Goal: Information Seeking & Learning: Compare options

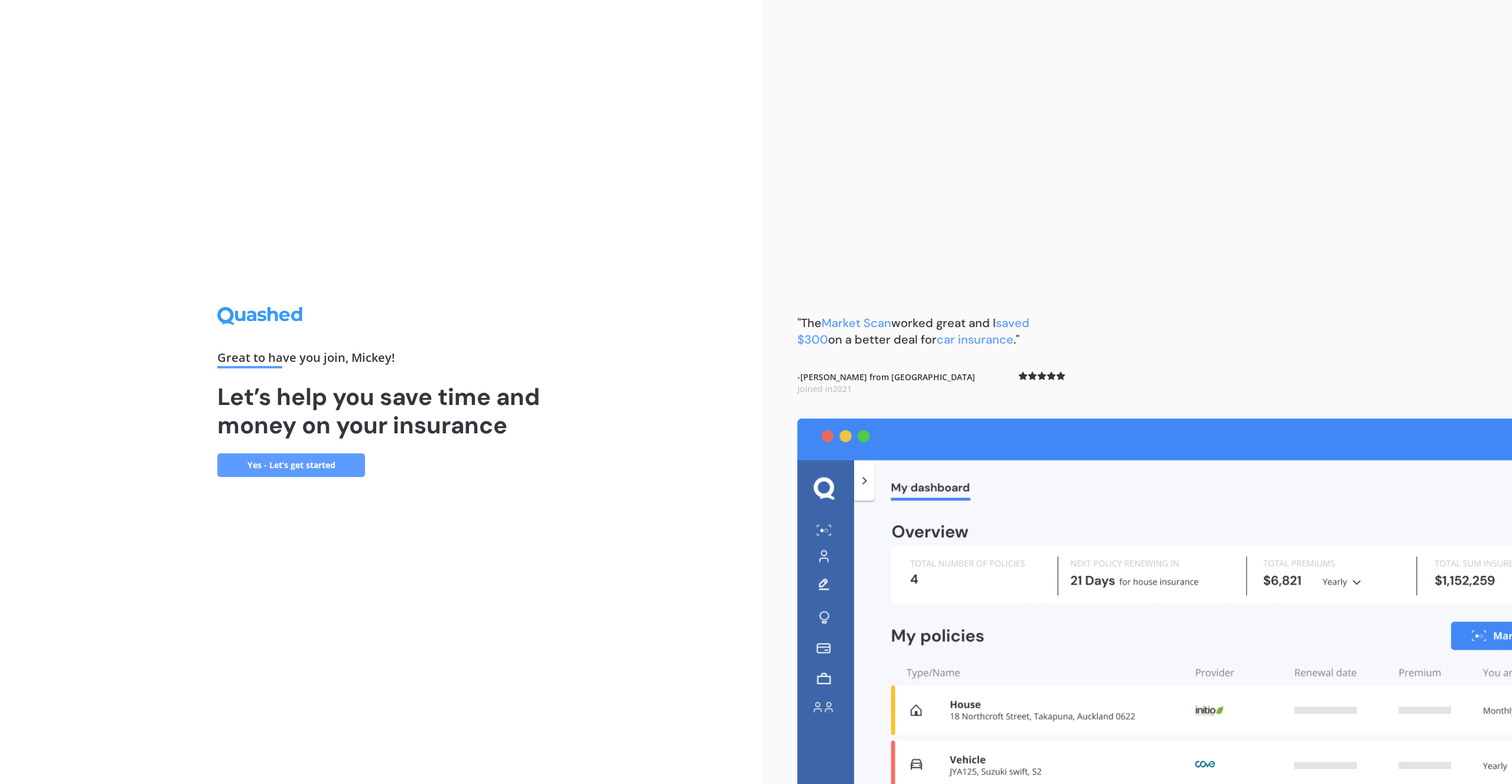
click at [266, 468] on link "Yes - Let’s get started" at bounding box center [291, 465] width 148 height 24
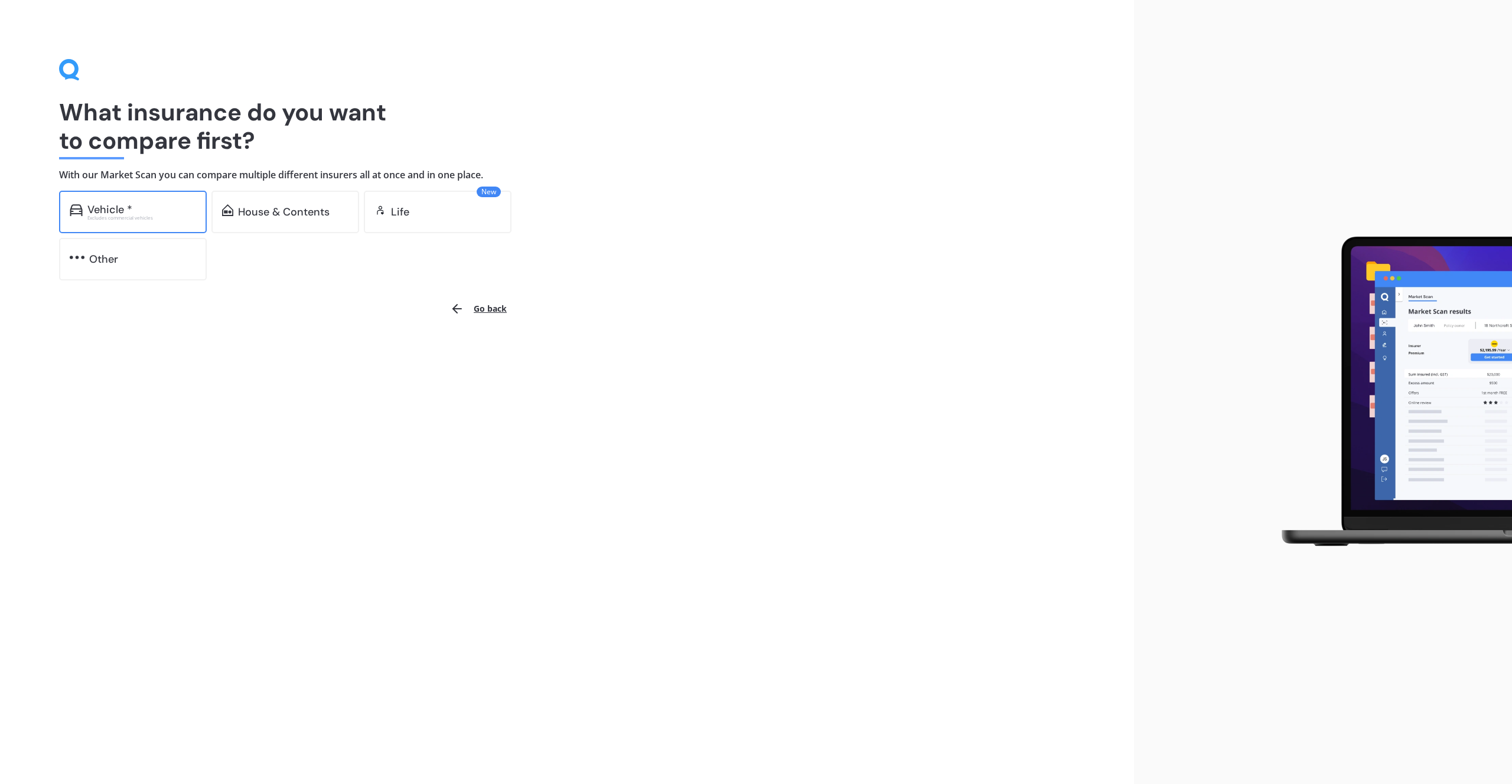
click at [149, 220] on div "Excludes commercial vehicles" at bounding box center [142, 218] width 109 height 5
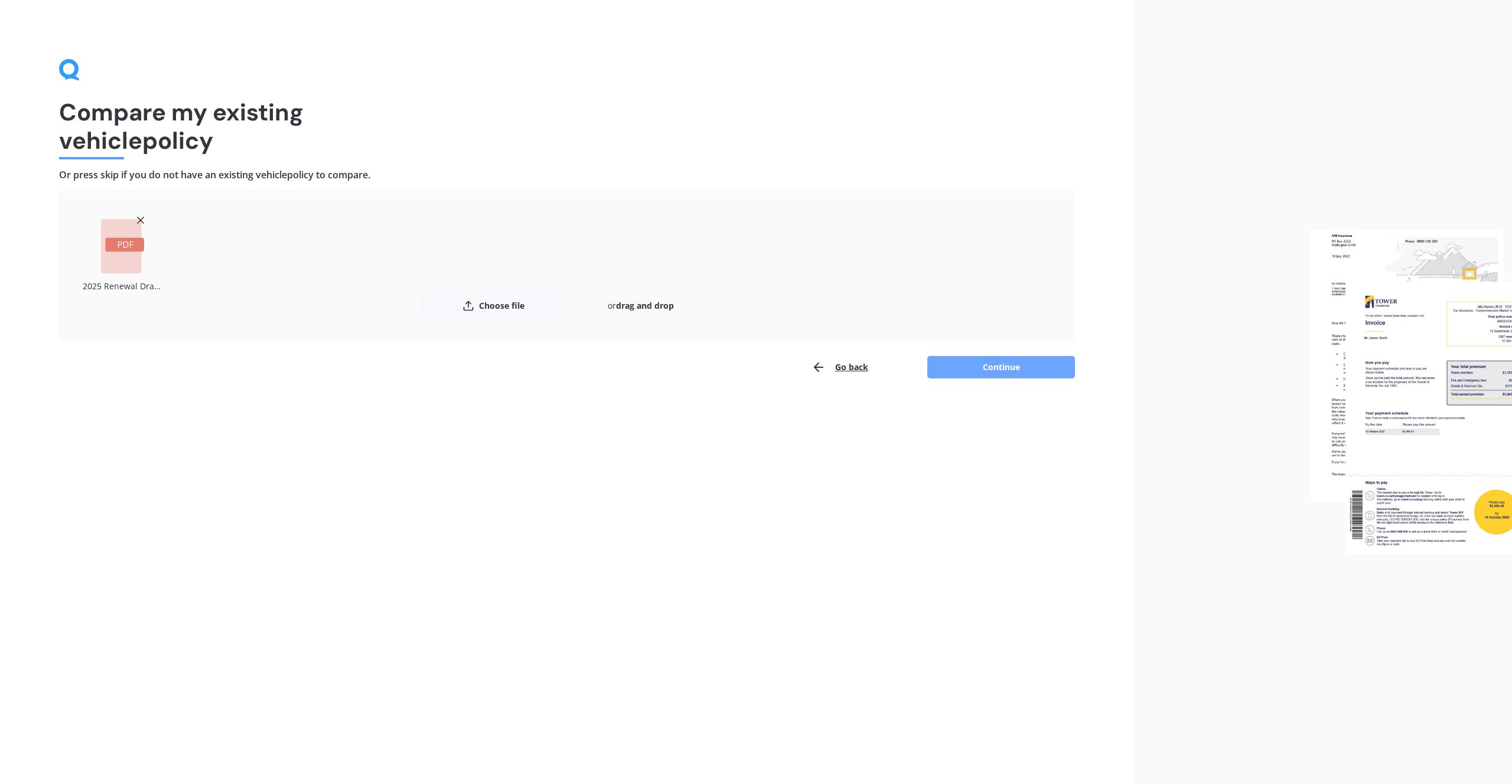
click at [1010, 361] on button "Continue" at bounding box center [1001, 367] width 148 height 22
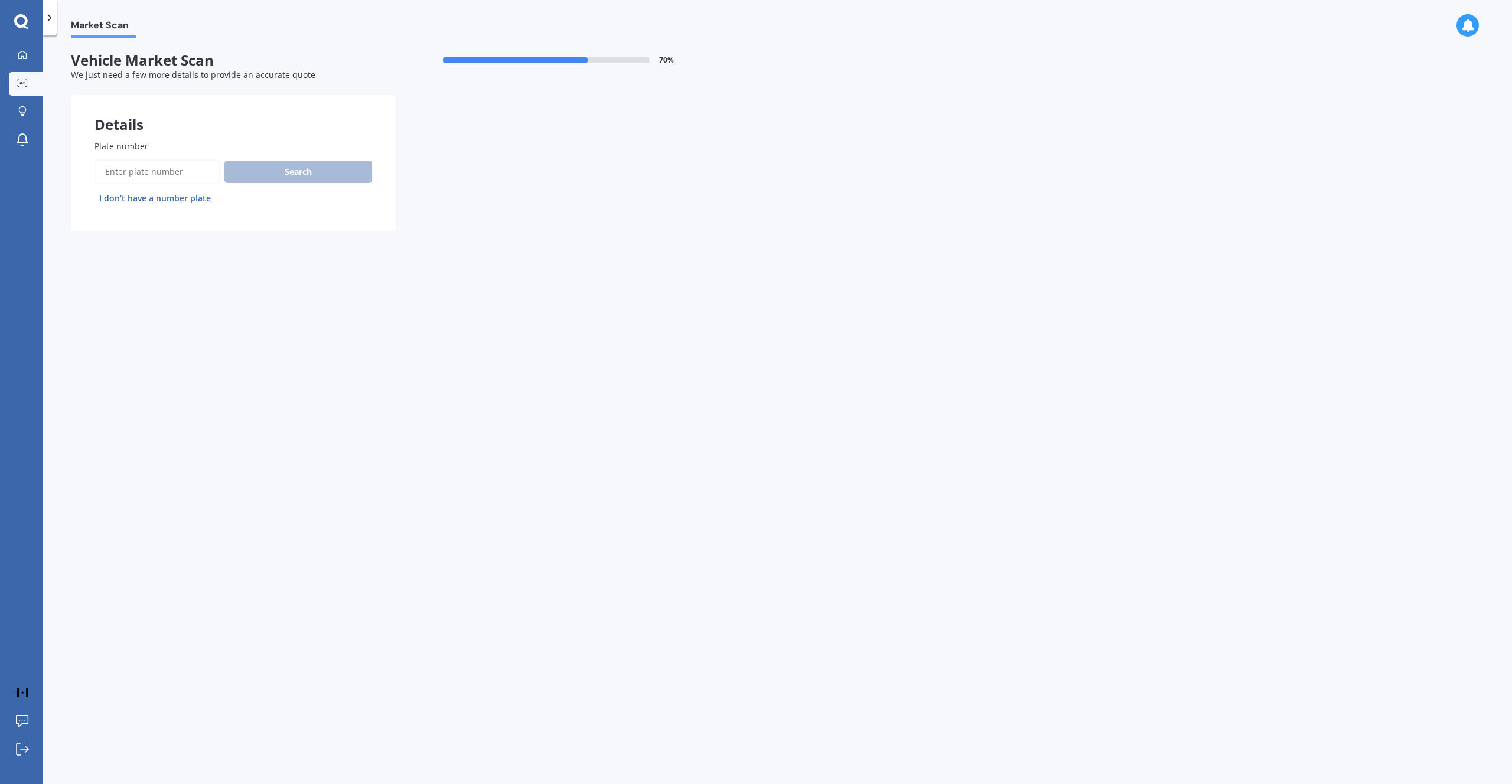
click at [150, 172] on input "Plate number" at bounding box center [157, 172] width 125 height 25
type input "PGU432"
click at [313, 171] on button "Search" at bounding box center [298, 172] width 148 height 22
select select "SUBARU"
select select "IMPREZA"
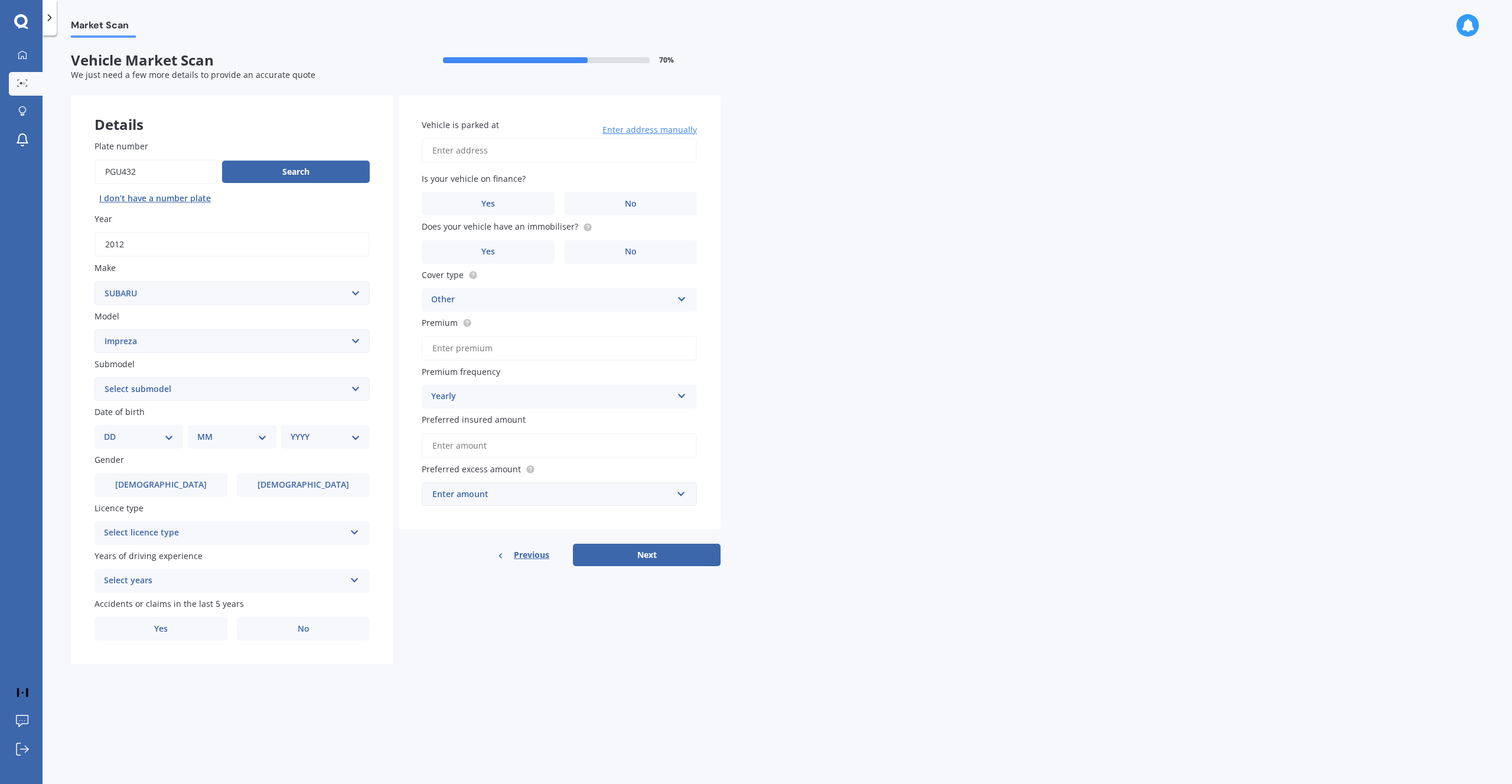
click at [165, 171] on input "Plate number" at bounding box center [156, 172] width 123 height 25
type input "PGU342"
click at [266, 173] on button "Search" at bounding box center [296, 172] width 148 height 22
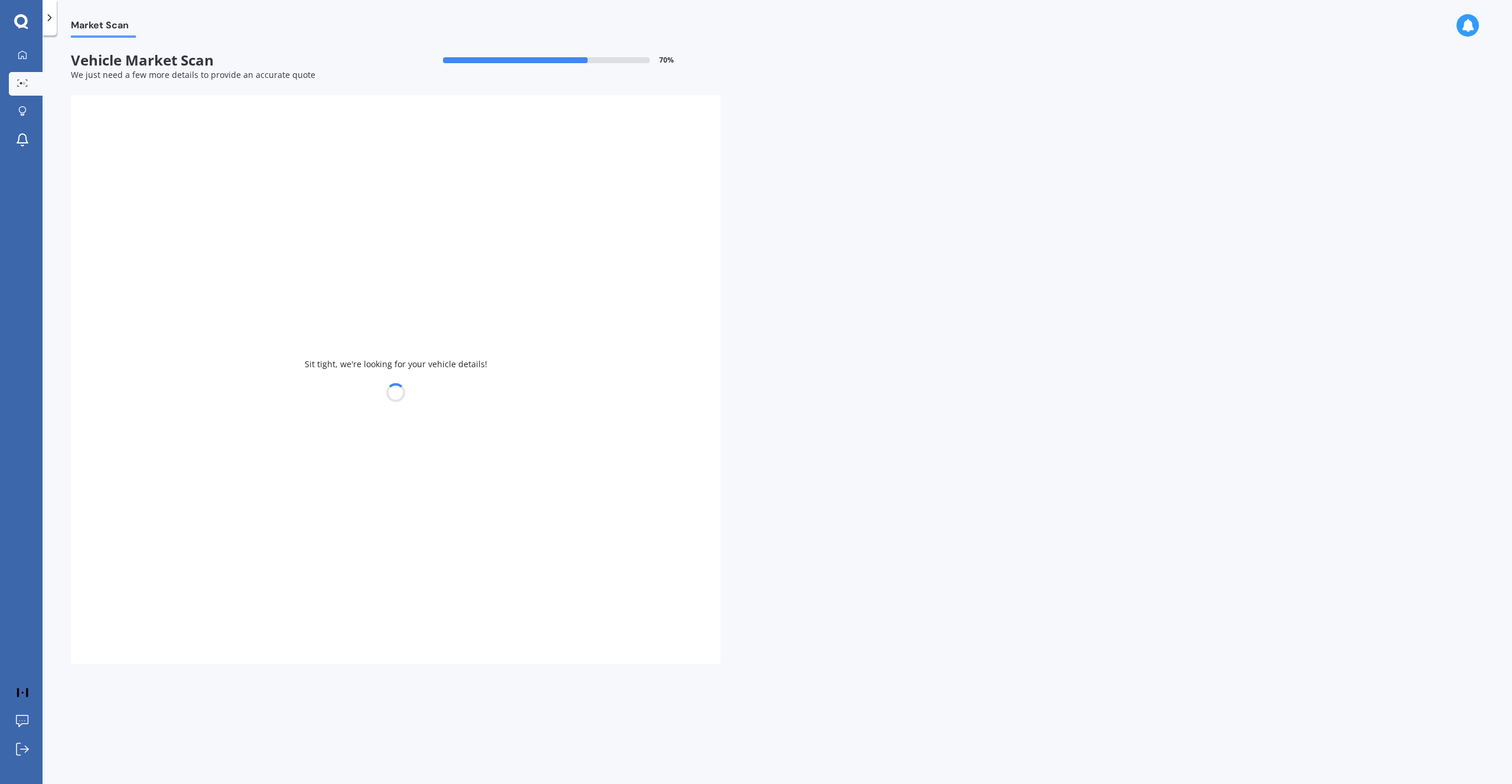
type input "2005"
select select "TOYOTA"
select select
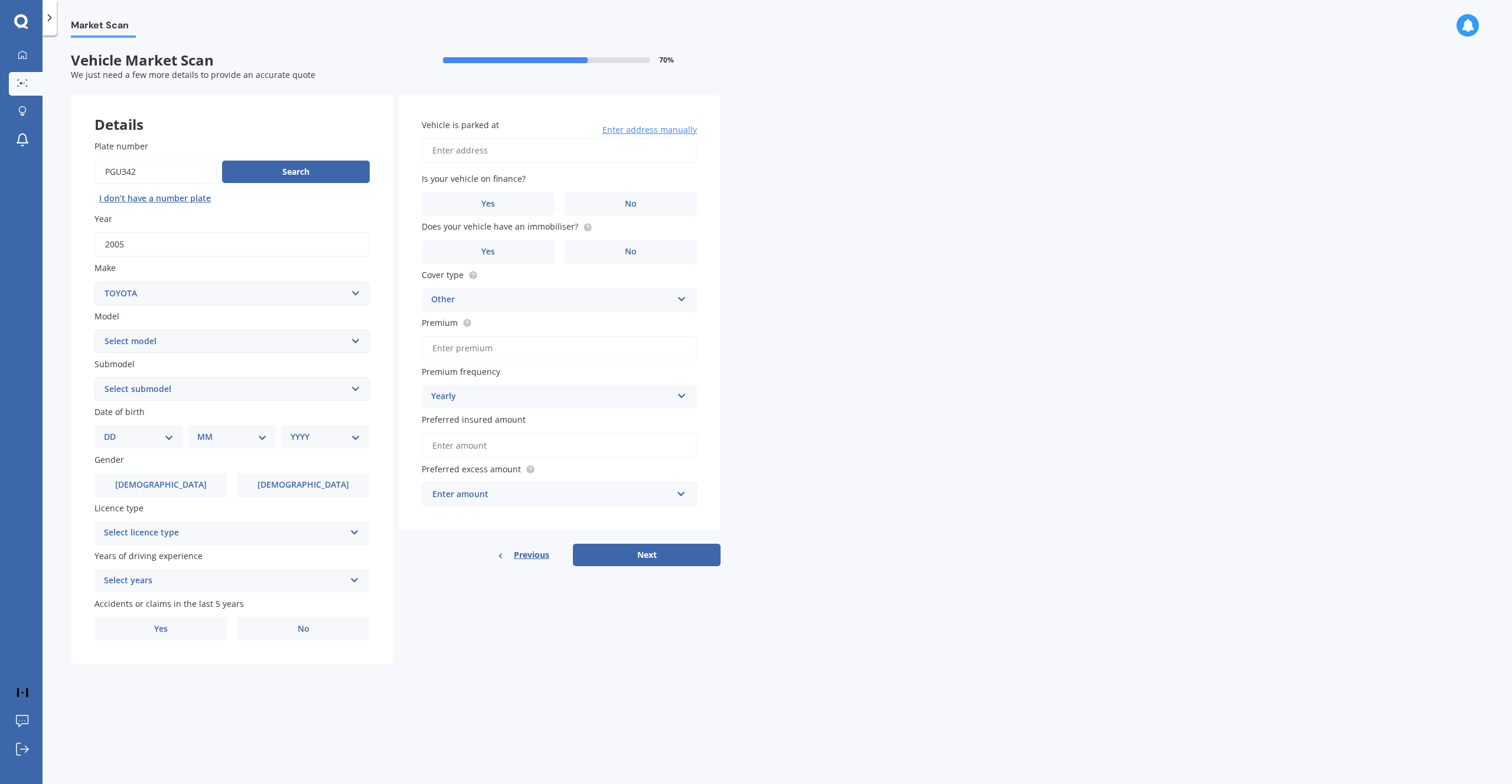
click at [149, 175] on input "Plate number" at bounding box center [156, 172] width 123 height 25
type input "PGU532"
click at [294, 178] on button "Search" at bounding box center [296, 172] width 148 height 22
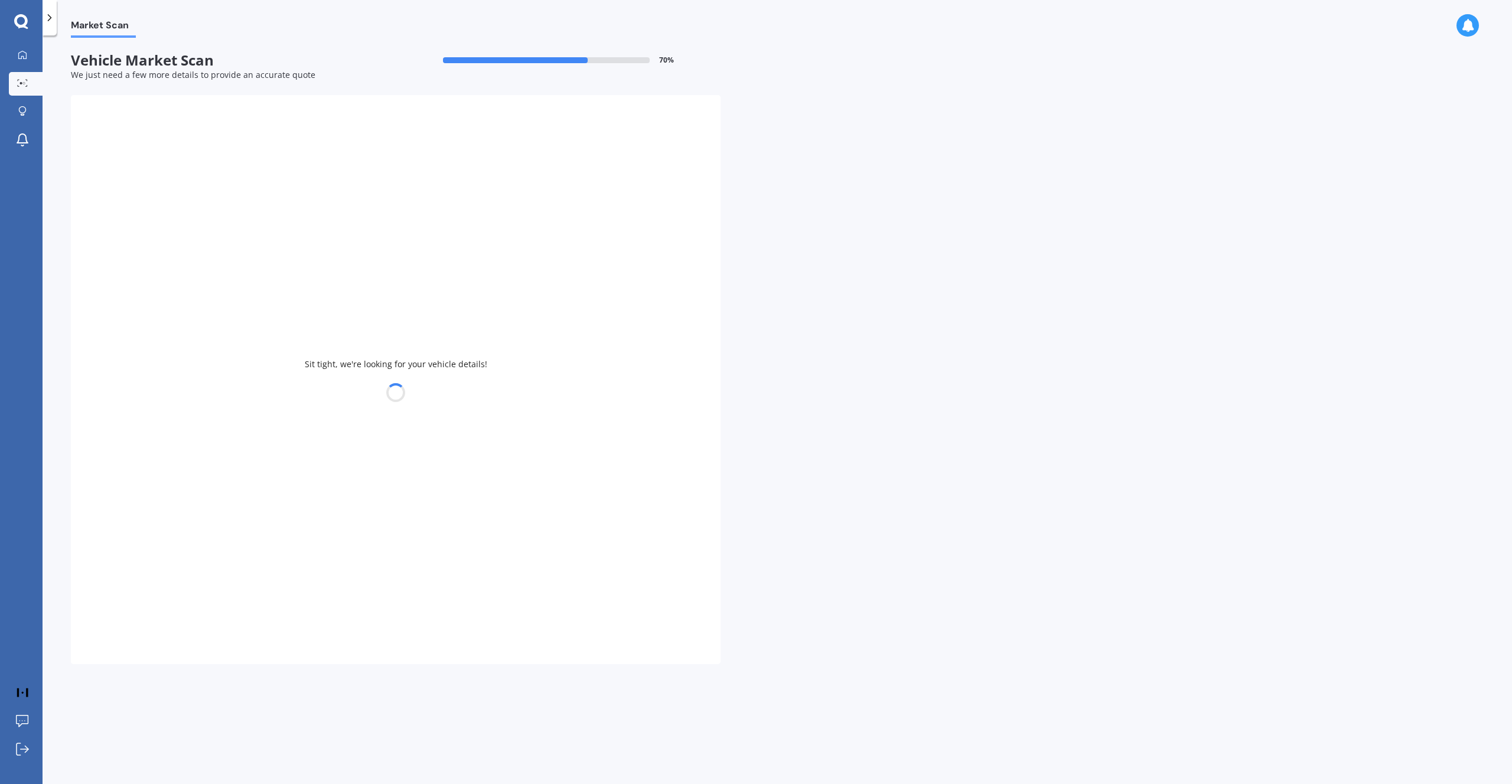
type input "2018"
select select "NISSAN"
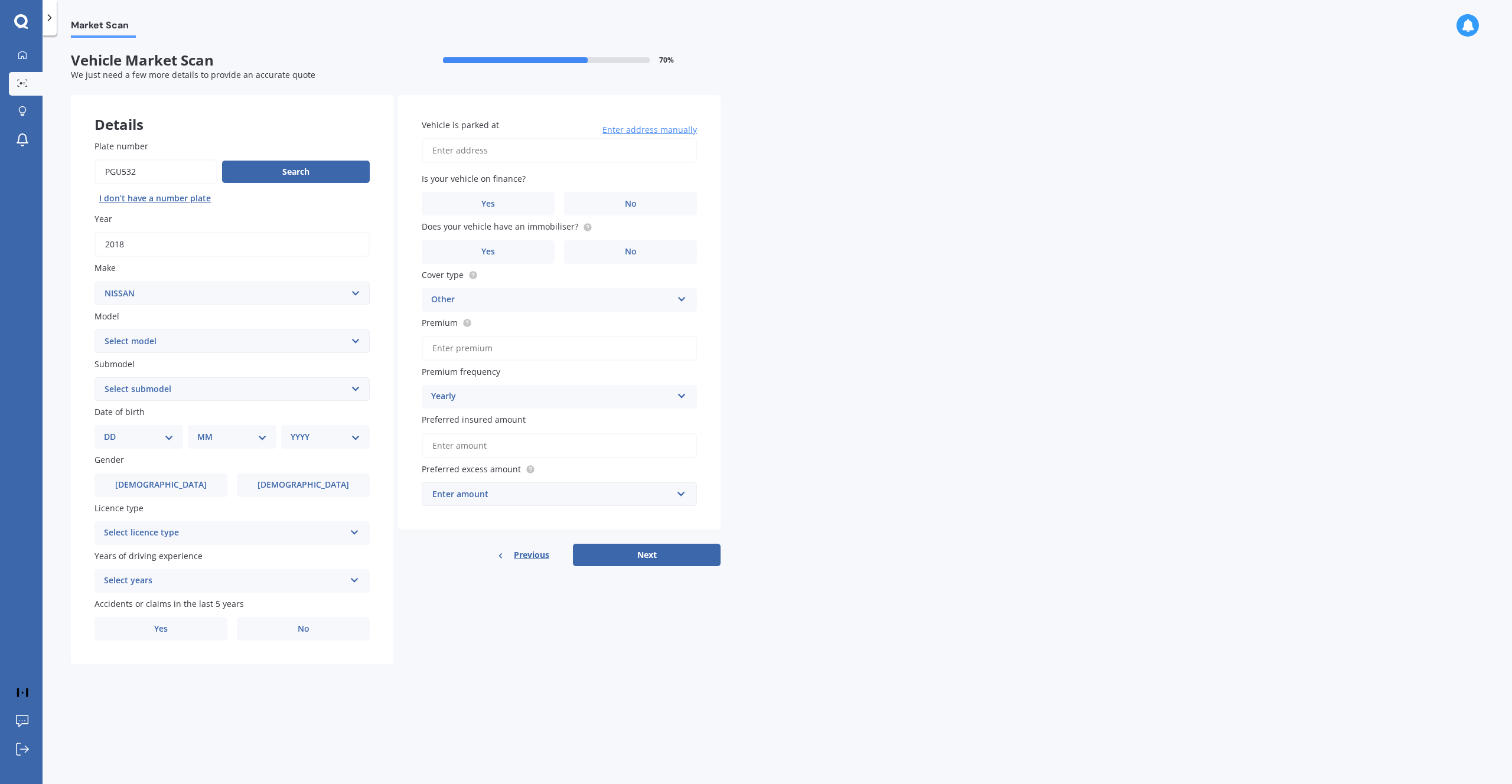
click at [187, 342] on select "Select model 1200 180SX 200SX 300ZX 350Z 370Z Ad Altima ARIYA Atlas Avenir Basa…" at bounding box center [232, 341] width 275 height 24
select select "LEAF"
click at [95, 330] on select "Select model 1200 180SX 200SX 300ZX 350Z 370Z Ad Altima ARIYA Atlas Avenir Basa…" at bounding box center [232, 341] width 275 height 24
click at [200, 391] on select "Select submodel EV Hybrid" at bounding box center [232, 389] width 275 height 24
select select "EV"
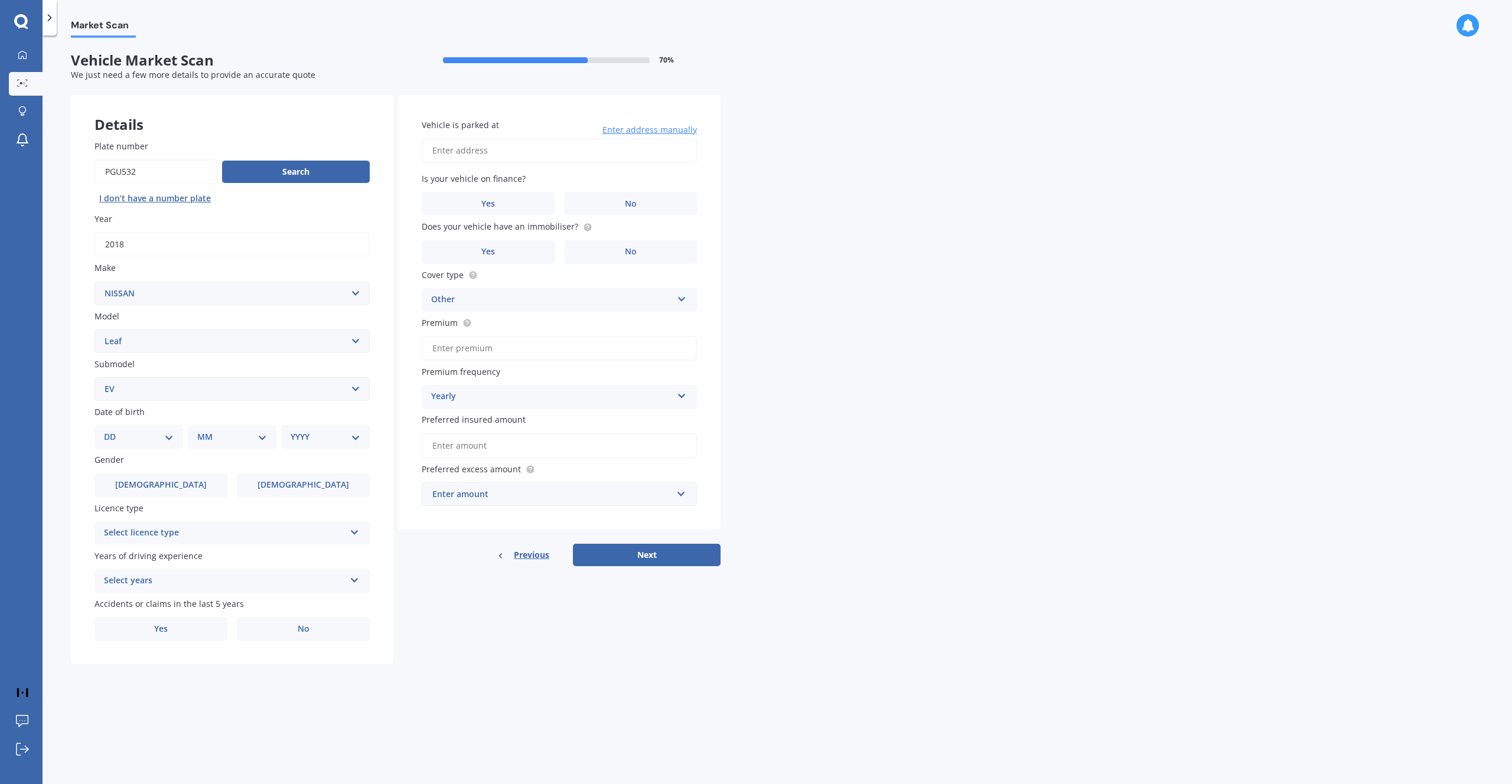
click at [95, 379] on select "Select submodel EV Hybrid" at bounding box center [232, 389] width 275 height 24
click at [169, 437] on select "DD 01 02 03 04 05 06 07 08 09 10 11 12 13 14 15 16 17 18 19 20 21 22 23 24 25 2…" at bounding box center [139, 437] width 70 height 13
select select "08"
click at [113, 432] on select "DD 01 02 03 04 05 06 07 08 09 10 11 12 13 14 15 16 17 18 19 20 21 22 23 24 25 2…" at bounding box center [139, 437] width 70 height 13
click at [215, 443] on select "MM 01 02 03 04 05 06 07 08 09 10 11 12" at bounding box center [234, 437] width 65 height 13
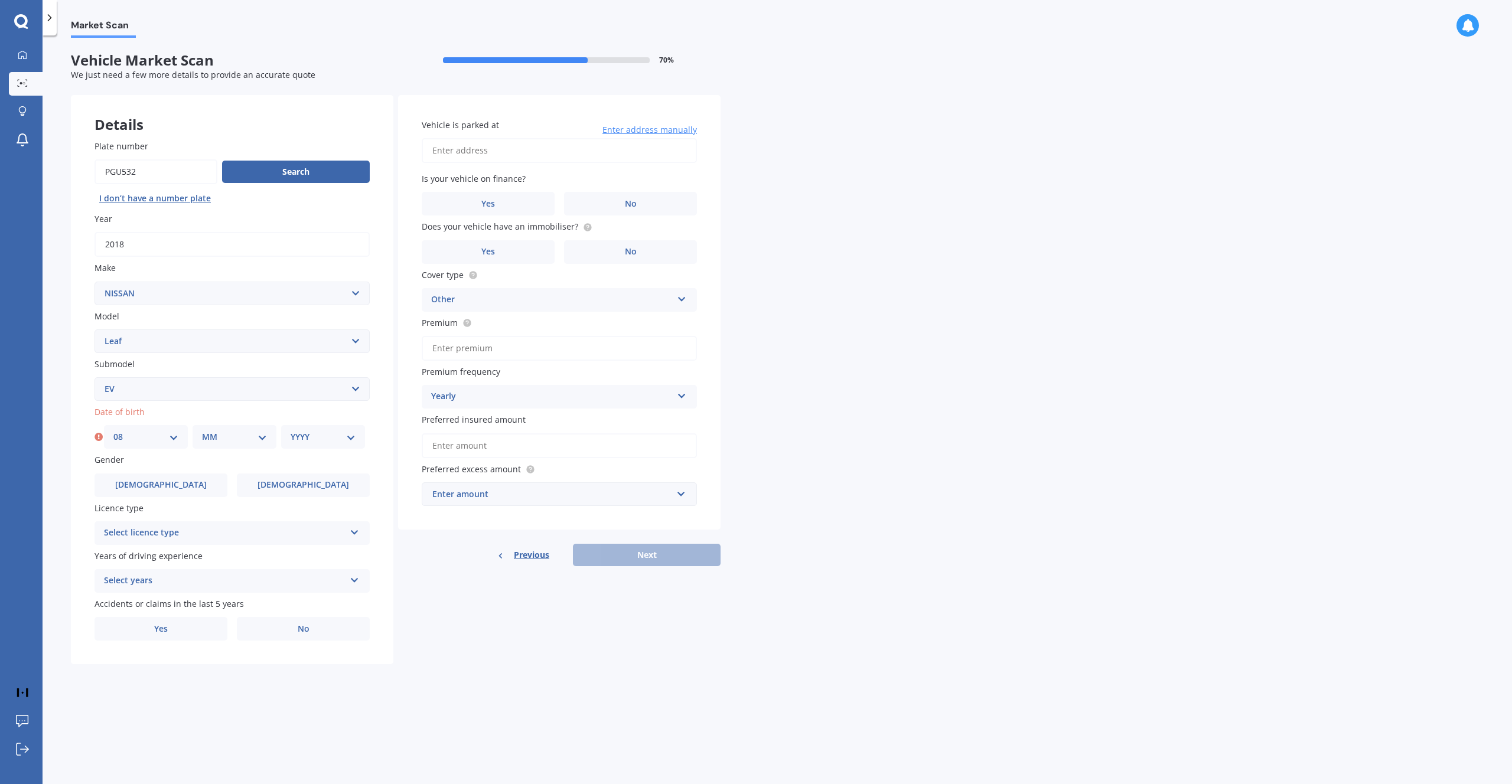
select select "08"
click at [202, 432] on select "MM 01 02 03 04 05 06 07 08 09 10 11 12" at bounding box center [234, 437] width 65 height 13
click at [311, 436] on select "YYYY 2025 2024 2023 2022 2021 2020 2019 2018 2017 2016 2015 2014 2013 2012 2011…" at bounding box center [322, 437] width 65 height 13
select select "1980"
click at [290, 432] on select "YYYY 2025 2024 2023 2022 2021 2020 2019 2018 2017 2016 2015 2014 2013 2012 2011…" at bounding box center [322, 437] width 65 height 13
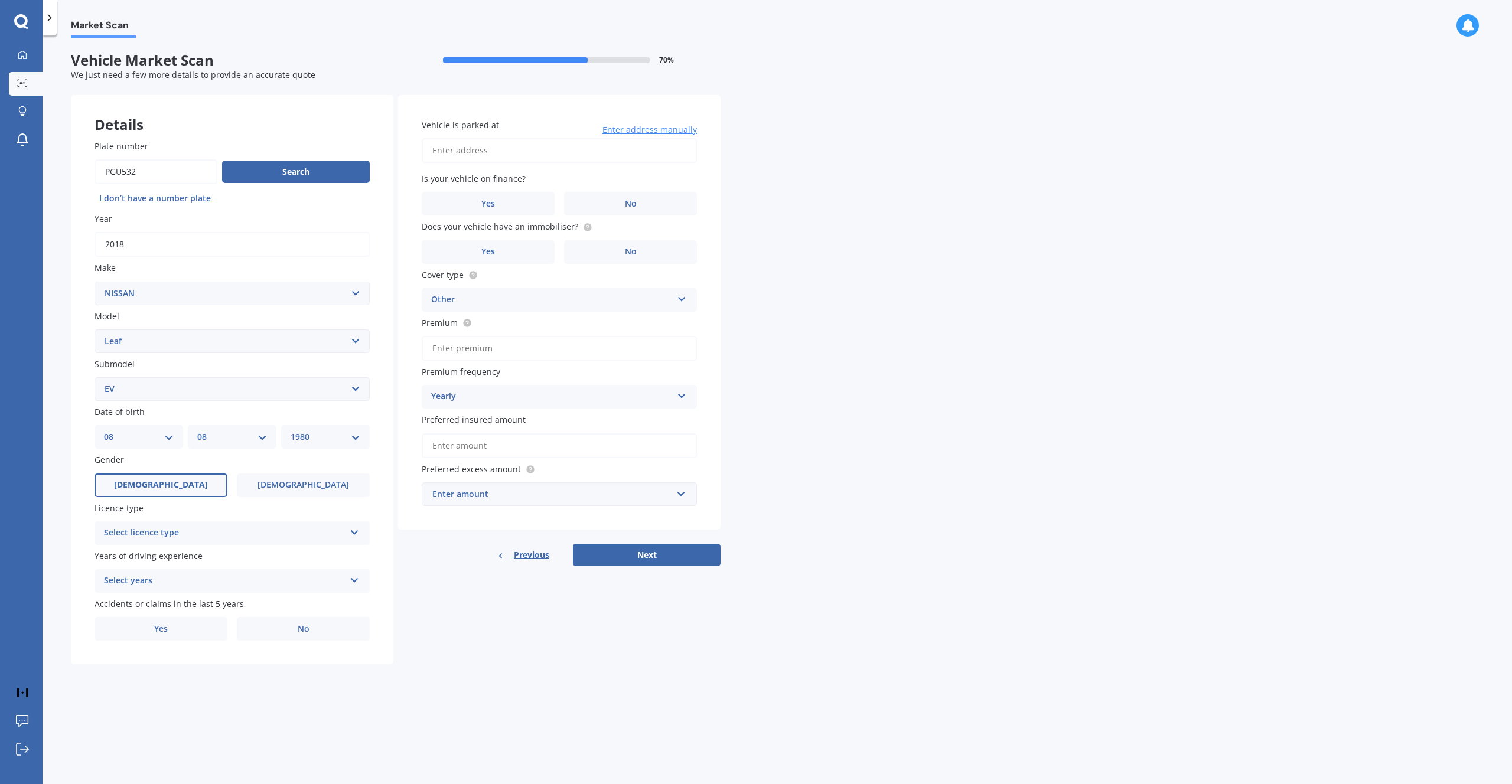
click at [189, 483] on label "Male" at bounding box center [161, 485] width 133 height 24
click at [0, 0] on input "Male" at bounding box center [0, 0] width 0 height 0
click at [188, 537] on div "Select licence type" at bounding box center [224, 533] width 241 height 14
click at [181, 555] on div "NZ Full" at bounding box center [232, 556] width 274 height 21
click at [198, 583] on div "Select years" at bounding box center [224, 580] width 241 height 14
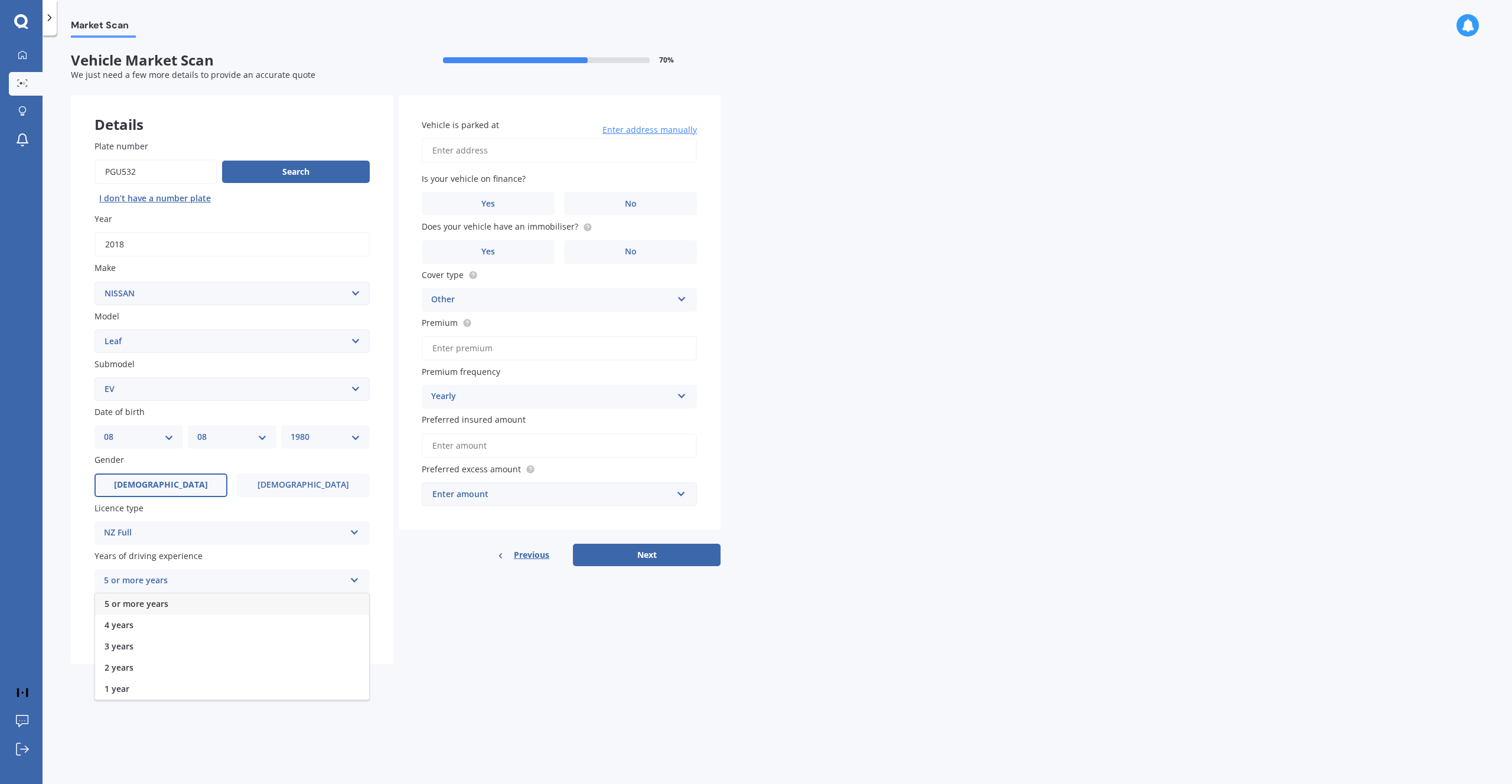
click at [193, 599] on div "5 or more years" at bounding box center [232, 604] width 274 height 21
click at [302, 633] on span "No" at bounding box center [303, 629] width 12 height 10
click at [0, 0] on input "No" at bounding box center [0, 0] width 0 height 0
click at [486, 157] on input "Vehicle is parked at" at bounding box center [559, 150] width 275 height 25
type input "7B Reserve Lane, Wānaka 9305"
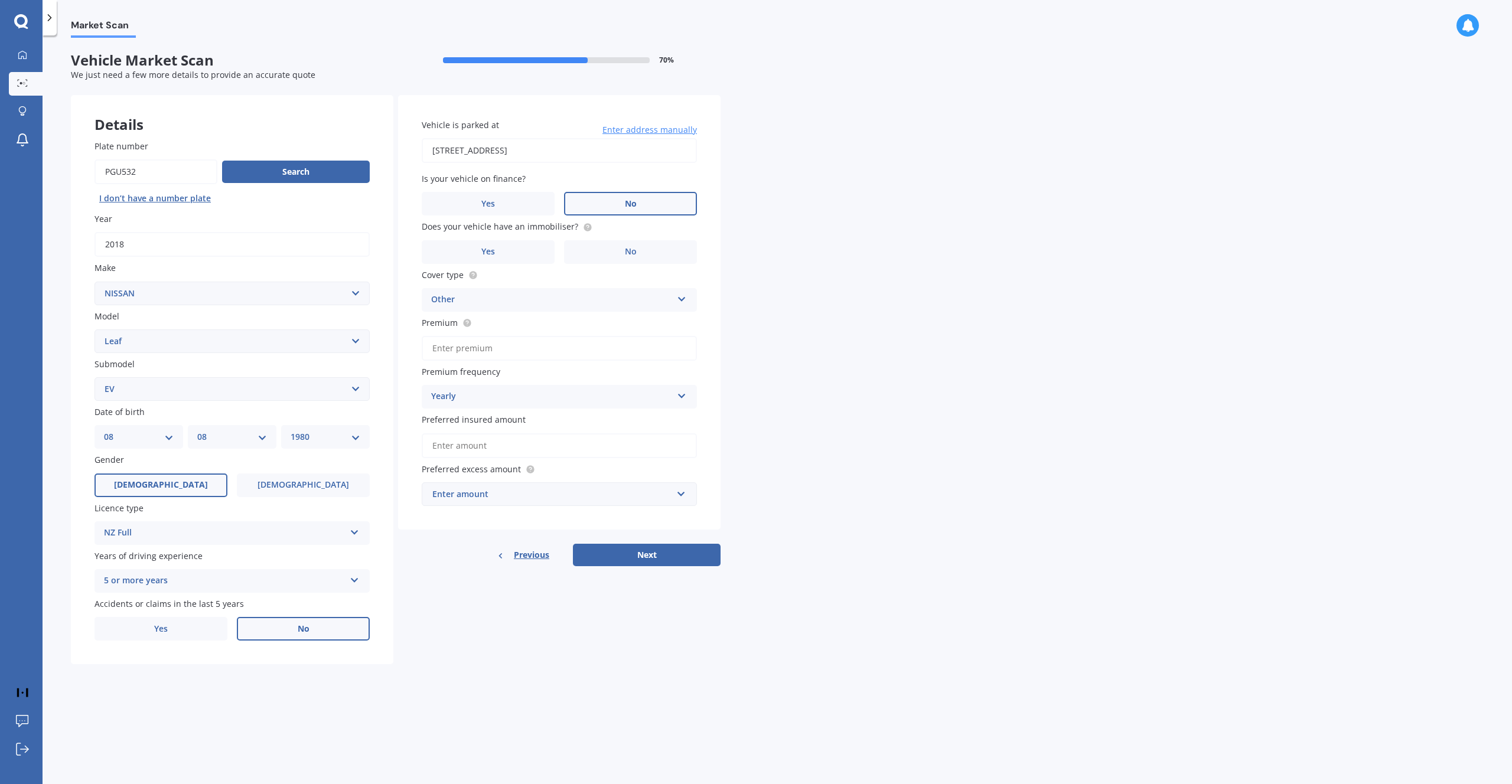
click at [648, 199] on label "No" at bounding box center [630, 204] width 133 height 24
click at [0, 0] on input "No" at bounding box center [0, 0] width 0 height 0
click at [639, 259] on label "No" at bounding box center [630, 252] width 133 height 24
click at [0, 0] on input "No" at bounding box center [0, 0] width 0 height 0
click at [620, 299] on div "Other" at bounding box center [551, 299] width 241 height 14
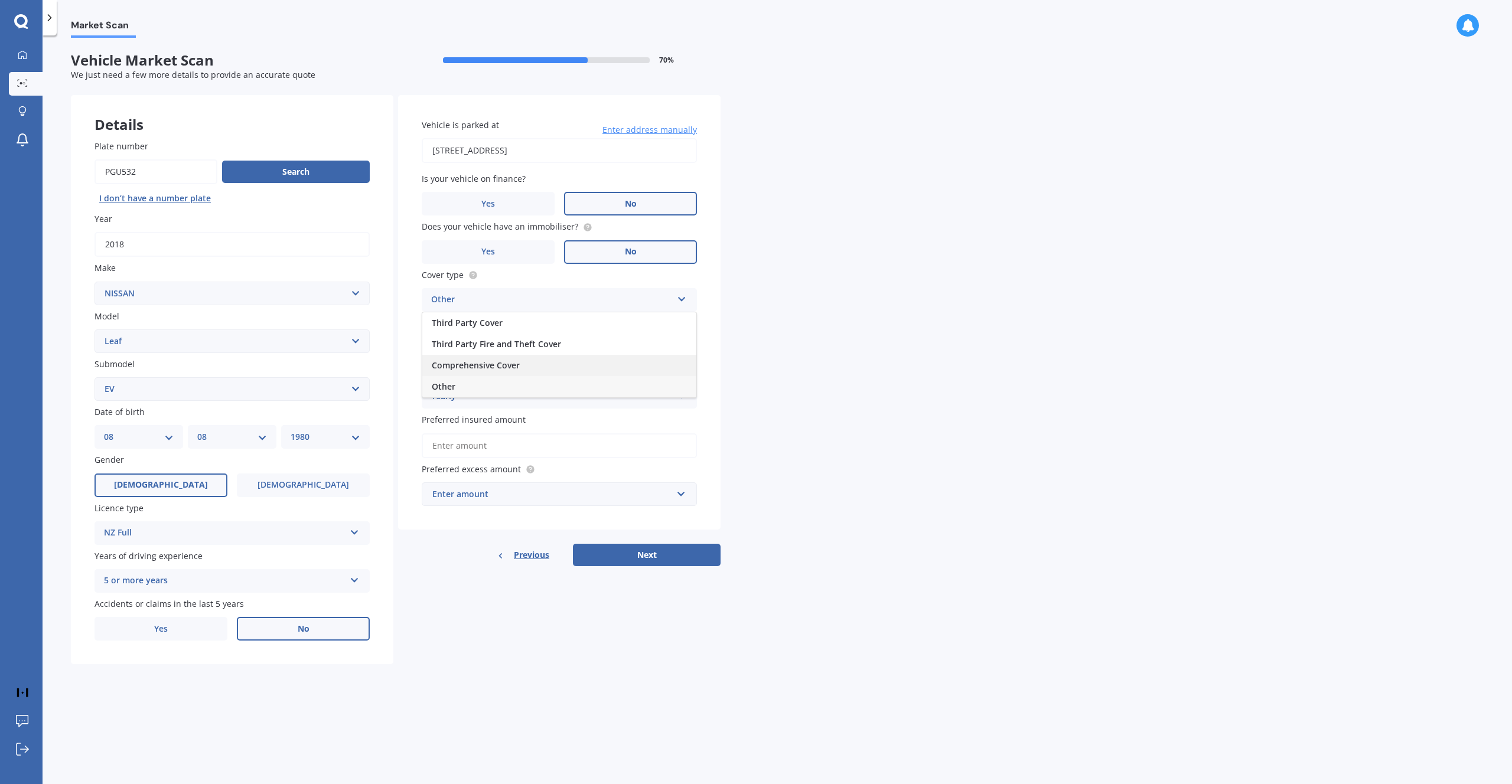
click at [495, 360] on div "Comprehensive Cover" at bounding box center [559, 365] width 274 height 21
click at [469, 325] on circle at bounding box center [467, 322] width 7 height 7
click at [470, 354] on input "Premium" at bounding box center [559, 348] width 275 height 25
type input "$935.00"
click at [850, 412] on div "Market Scan Vehicle Market Scan 70 % We just need a few more details to provide…" at bounding box center [777, 412] width 1469 height 749
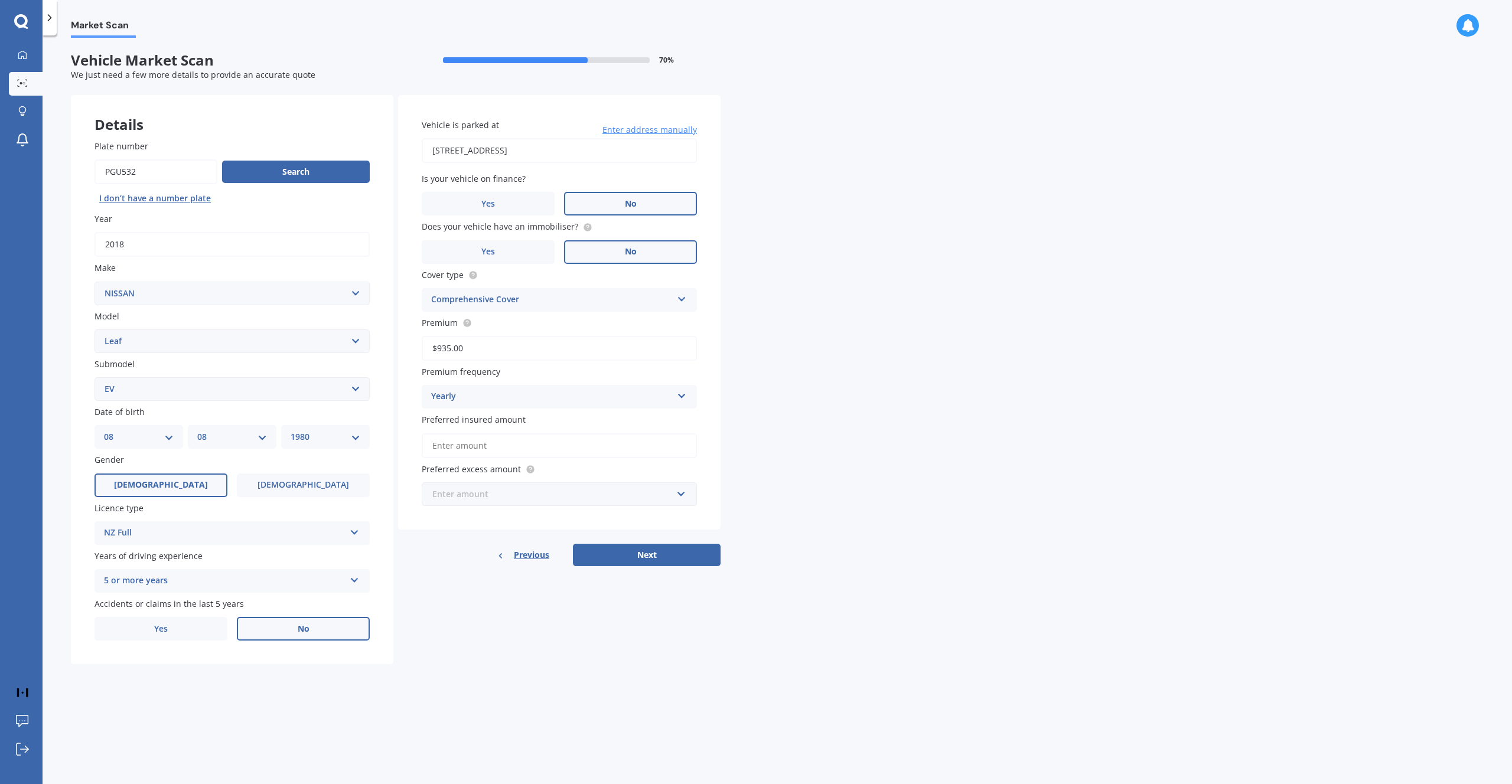
click at [676, 495] on input "text" at bounding box center [555, 494] width 264 height 22
click at [608, 543] on div "$400" at bounding box center [559, 538] width 274 height 22
click at [633, 559] on button "Next" at bounding box center [646, 555] width 148 height 22
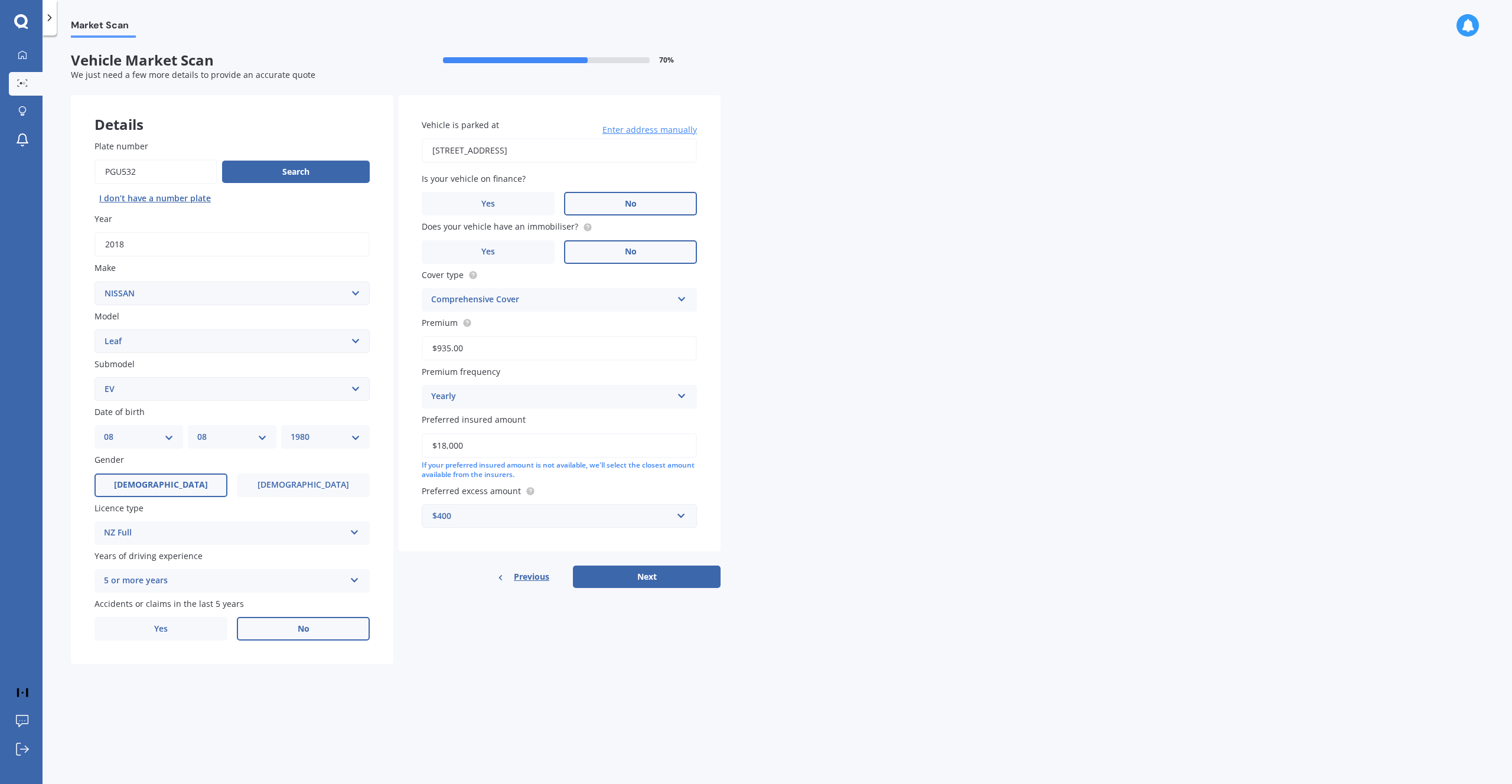
type input "$18,000"
click at [849, 446] on div "Market Scan Vehicle Market Scan 70 % We just need a few more details to provide…" at bounding box center [777, 412] width 1469 height 749
click at [655, 582] on button "Next" at bounding box center [646, 577] width 148 height 22
select select "08"
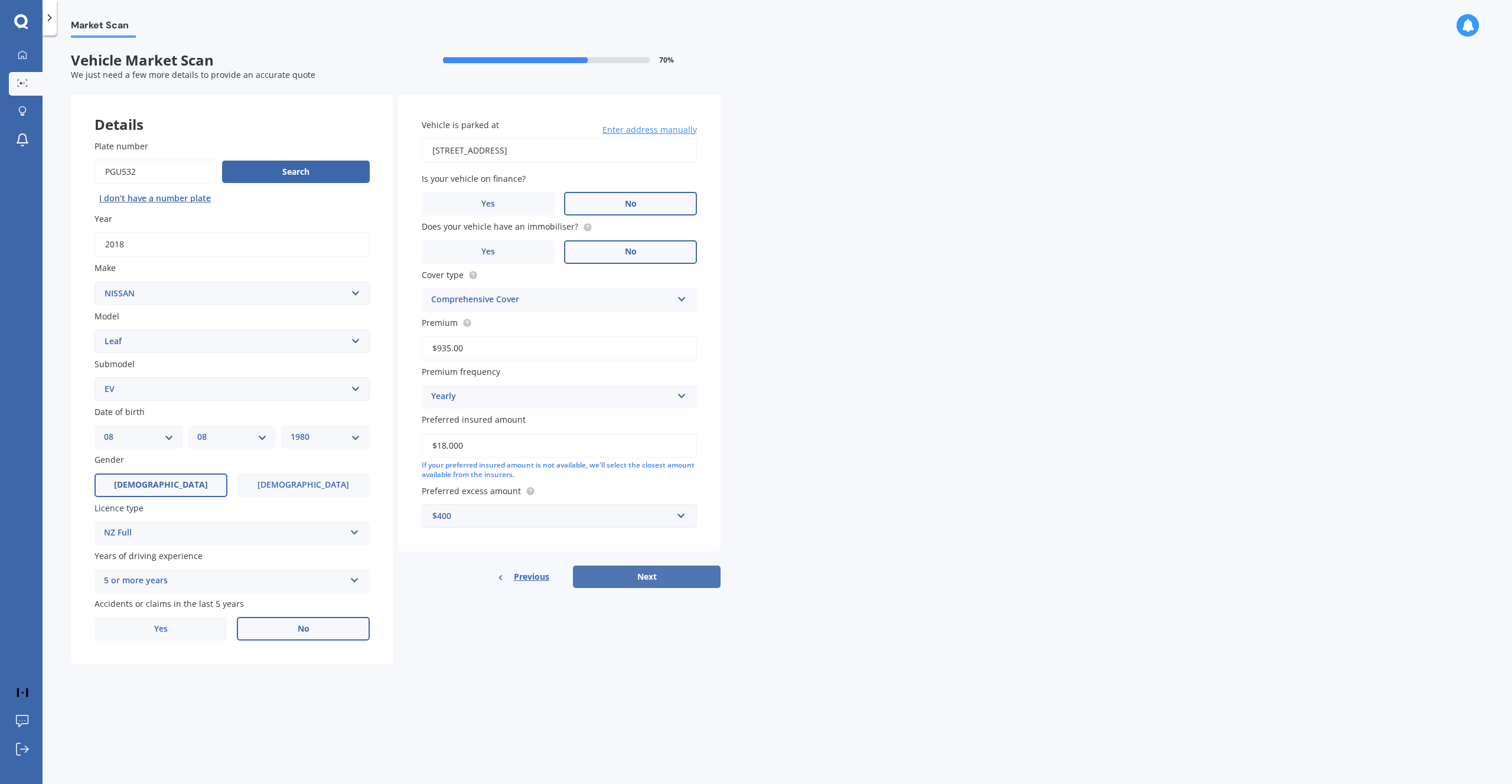
select select "1980"
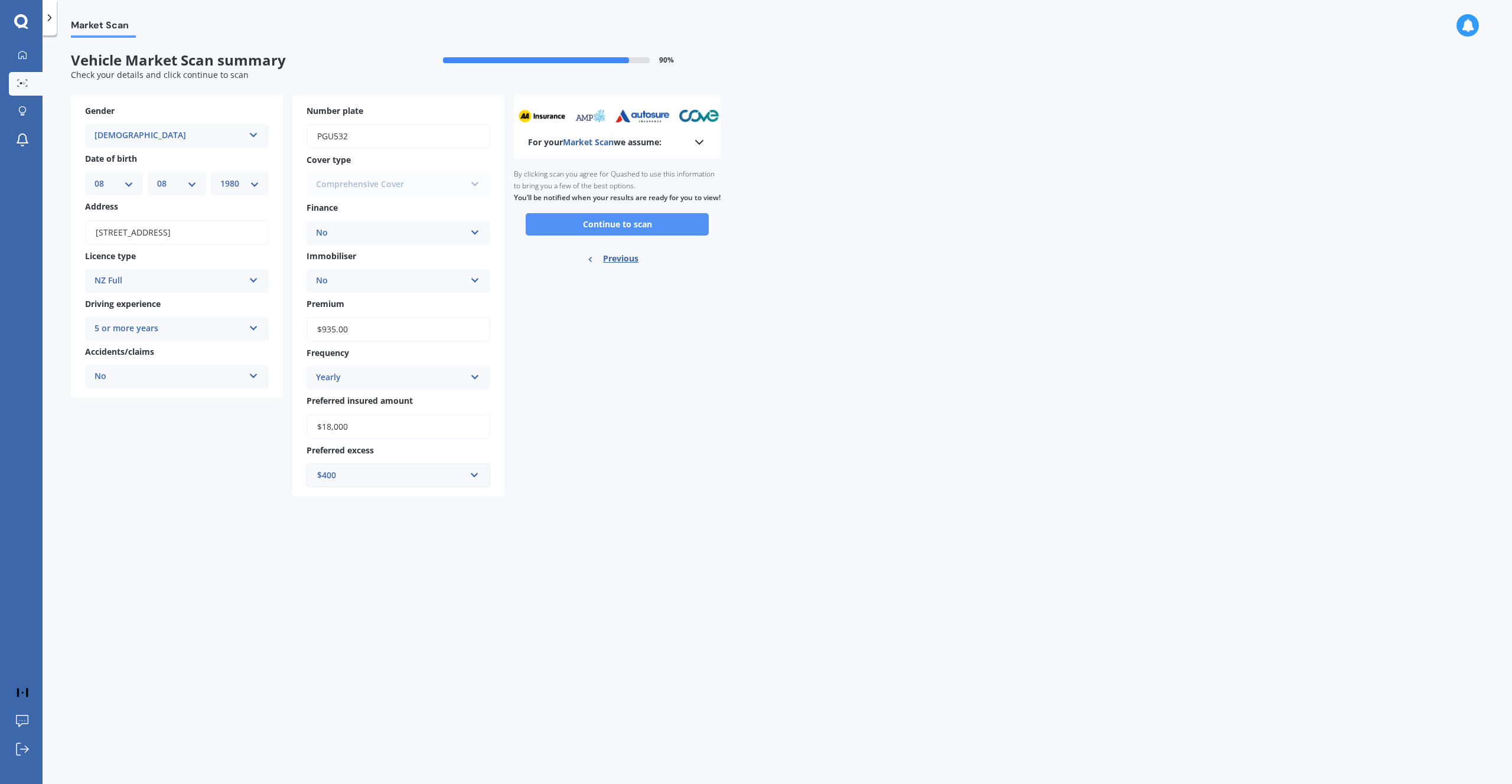
click at [610, 233] on button "Continue to scan" at bounding box center [617, 224] width 183 height 22
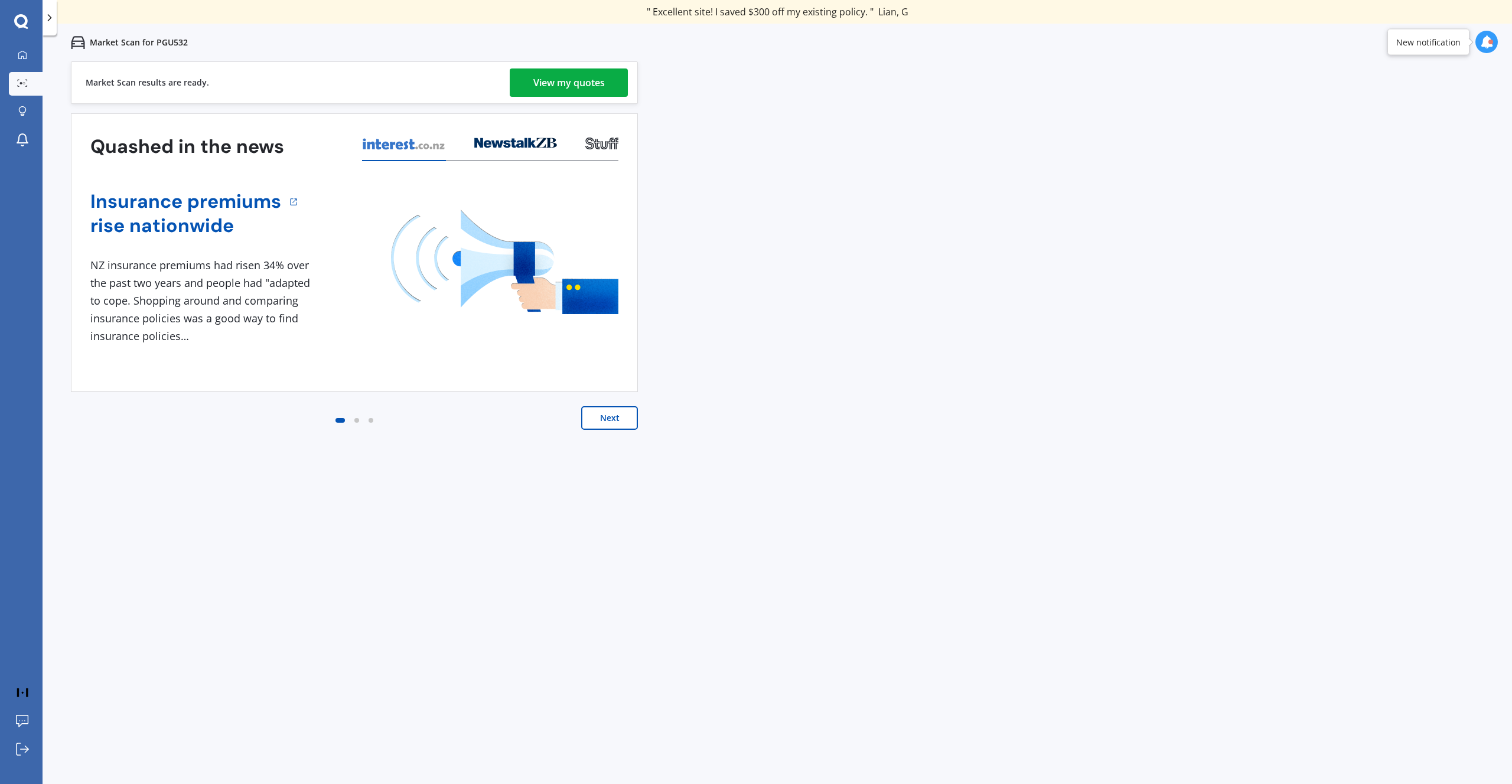
click at [585, 88] on div "View my quotes" at bounding box center [569, 83] width 71 height 28
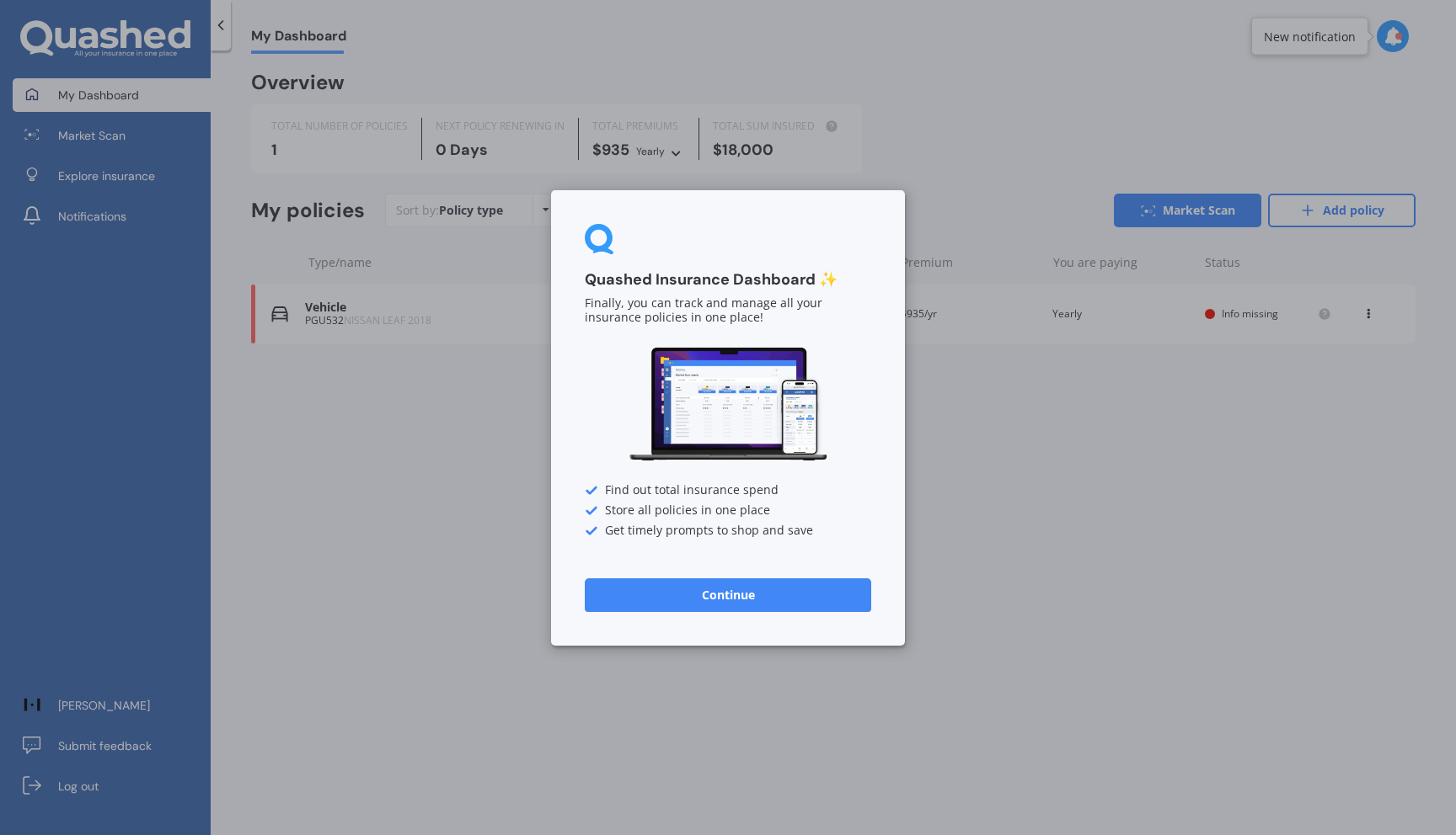
click at [698, 590] on button "Continue" at bounding box center [728, 595] width 286 height 34
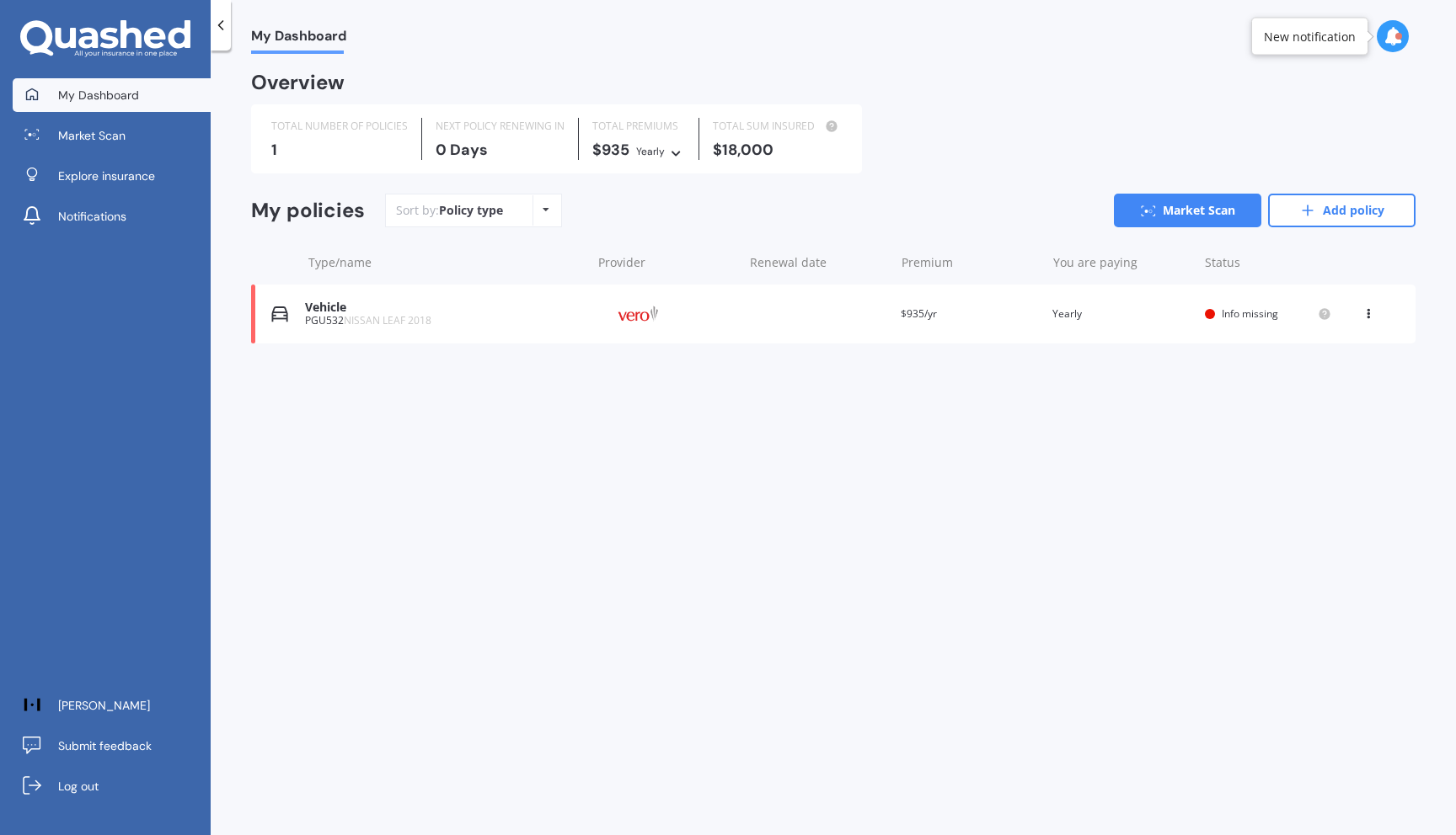
click at [722, 574] on div "My Dashboard Overview TOTAL NUMBER OF POLICIES 1 NEXT POLICY RENEWING IN 0 Days…" at bounding box center [834, 446] width 1245 height 785
click at [113, 170] on span "Explore insurance" at bounding box center [107, 176] width 97 height 17
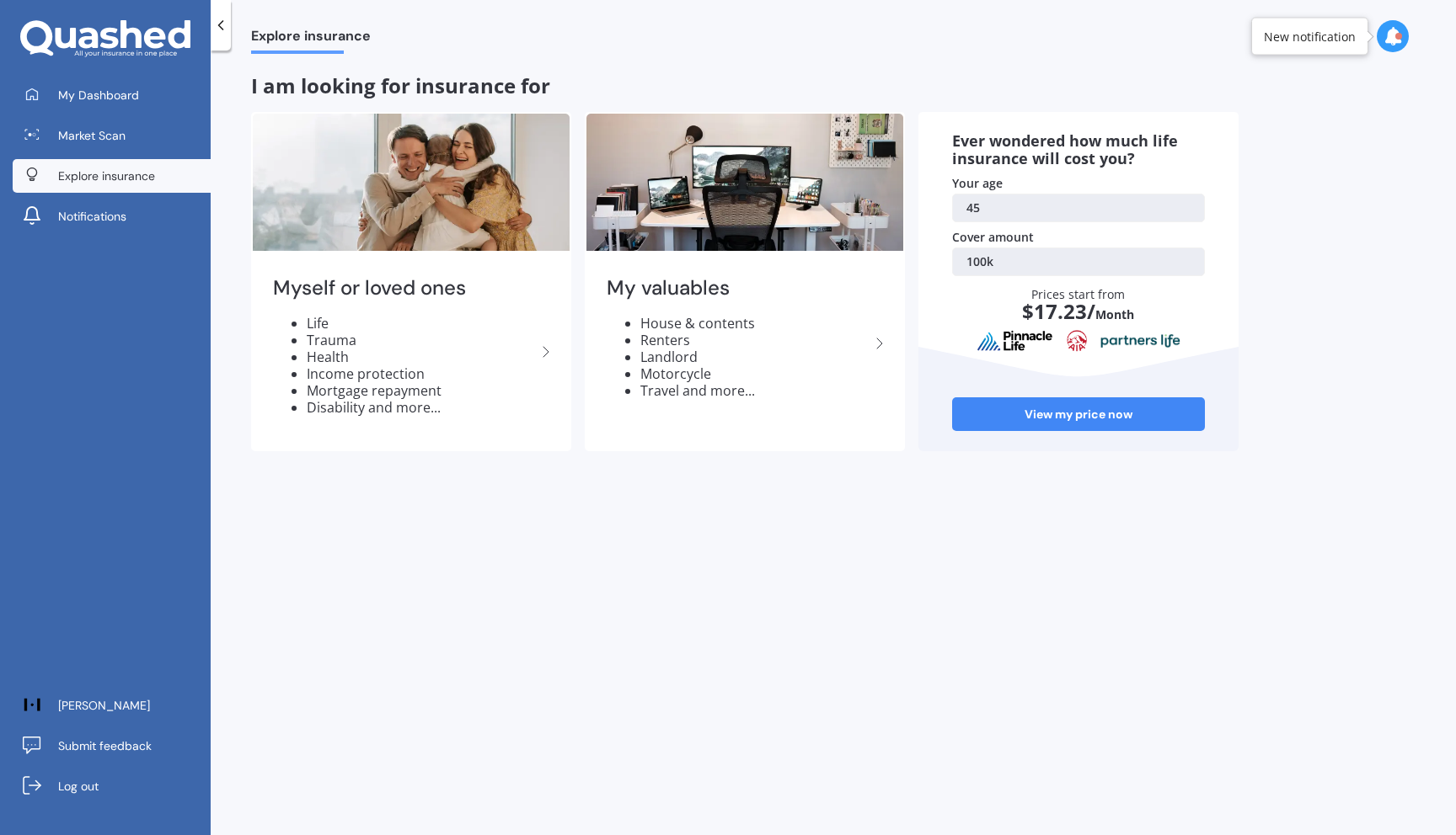
click at [696, 520] on div "Explore insurance I am looking for insurance for Myself or loved ones Life Trau…" at bounding box center [834, 446] width 1245 height 785
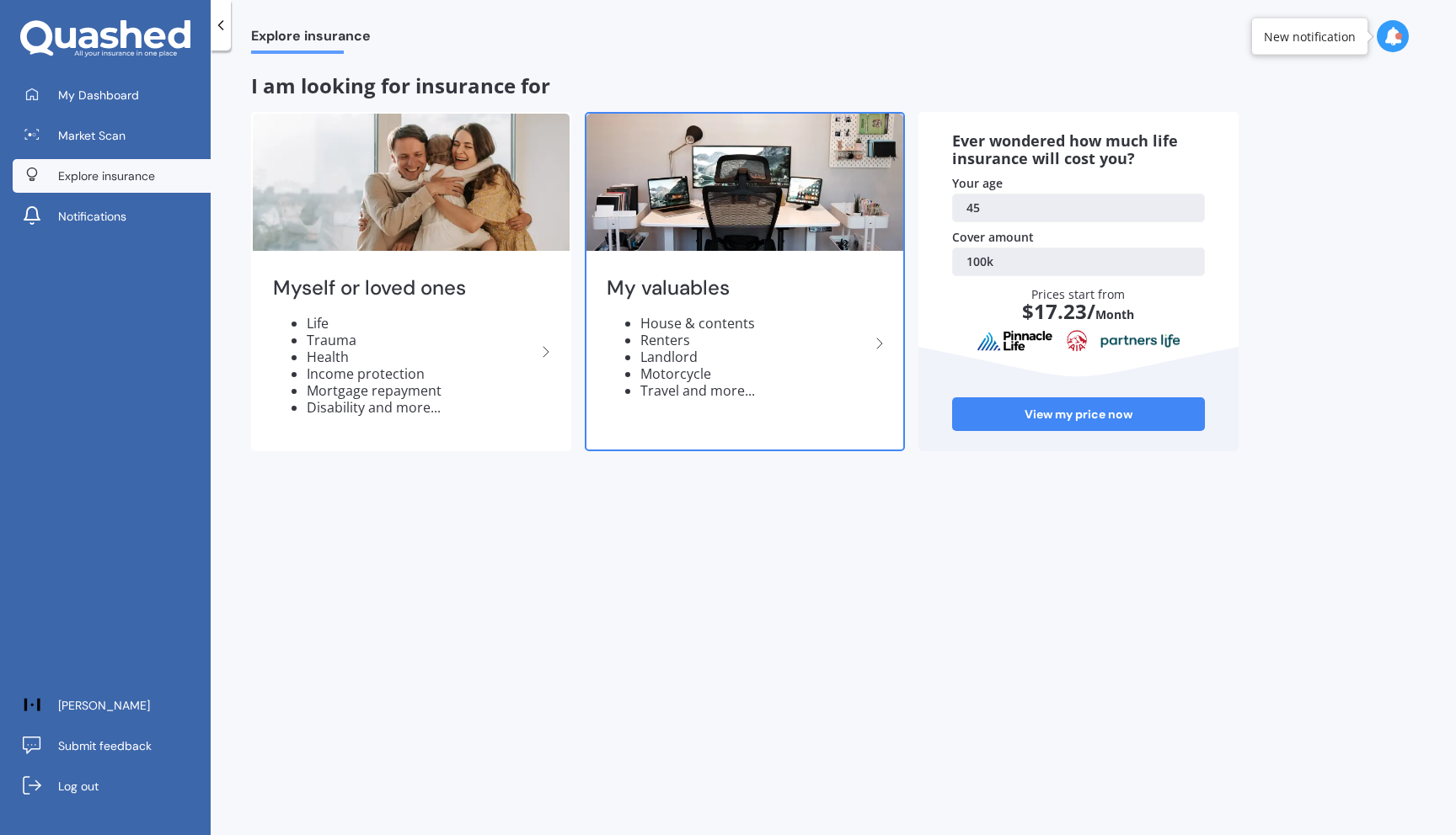
click at [731, 310] on div "My valuables House & contents Renters Landlord Motorcycle Travel and more..." at bounding box center [744, 343] width 317 height 177
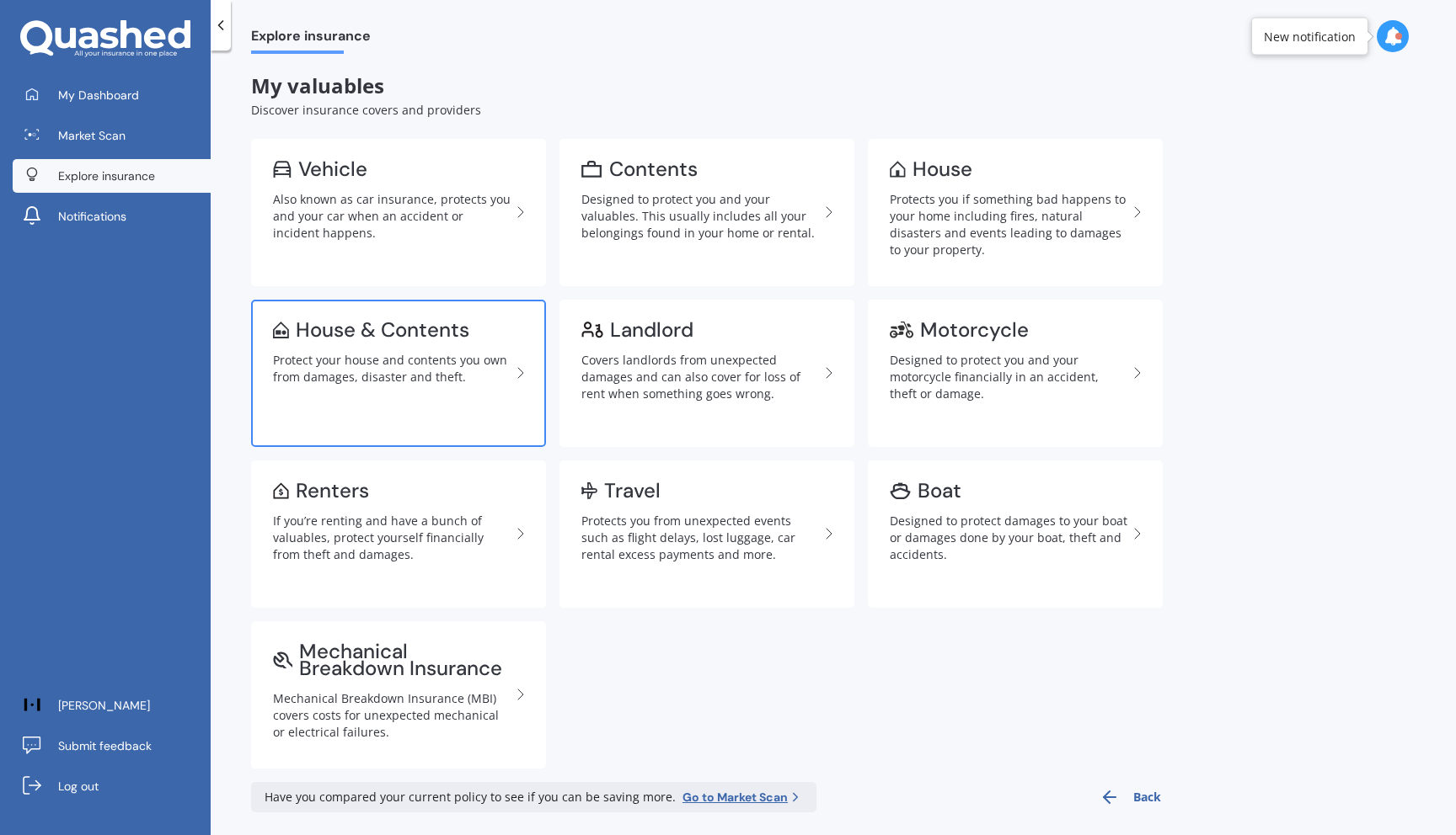
click at [388, 344] on link "House & Contents Protect your house and contents you own from damages, disaster…" at bounding box center [398, 373] width 295 height 147
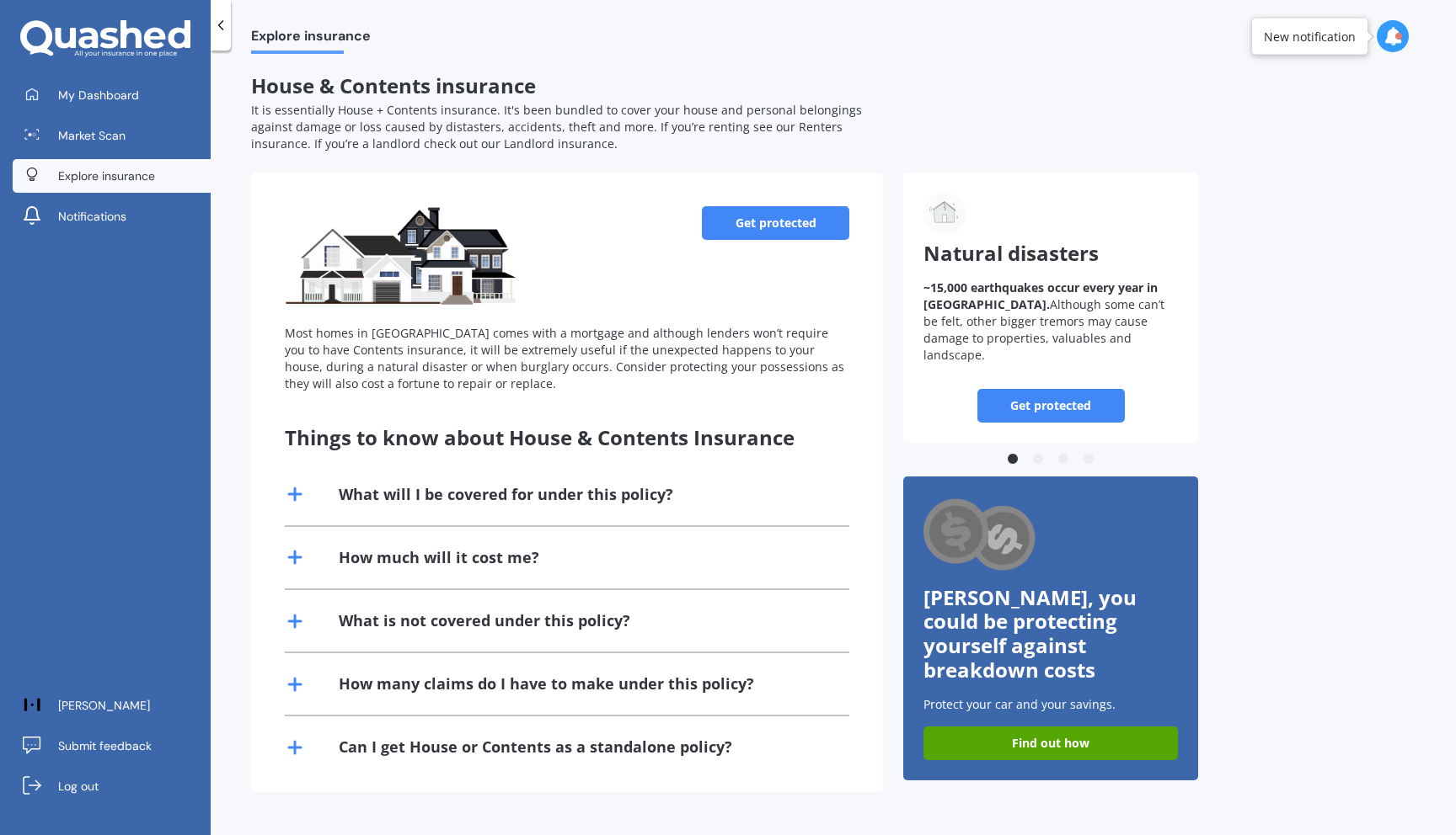
click at [743, 233] on link "Get protected" at bounding box center [775, 223] width 147 height 34
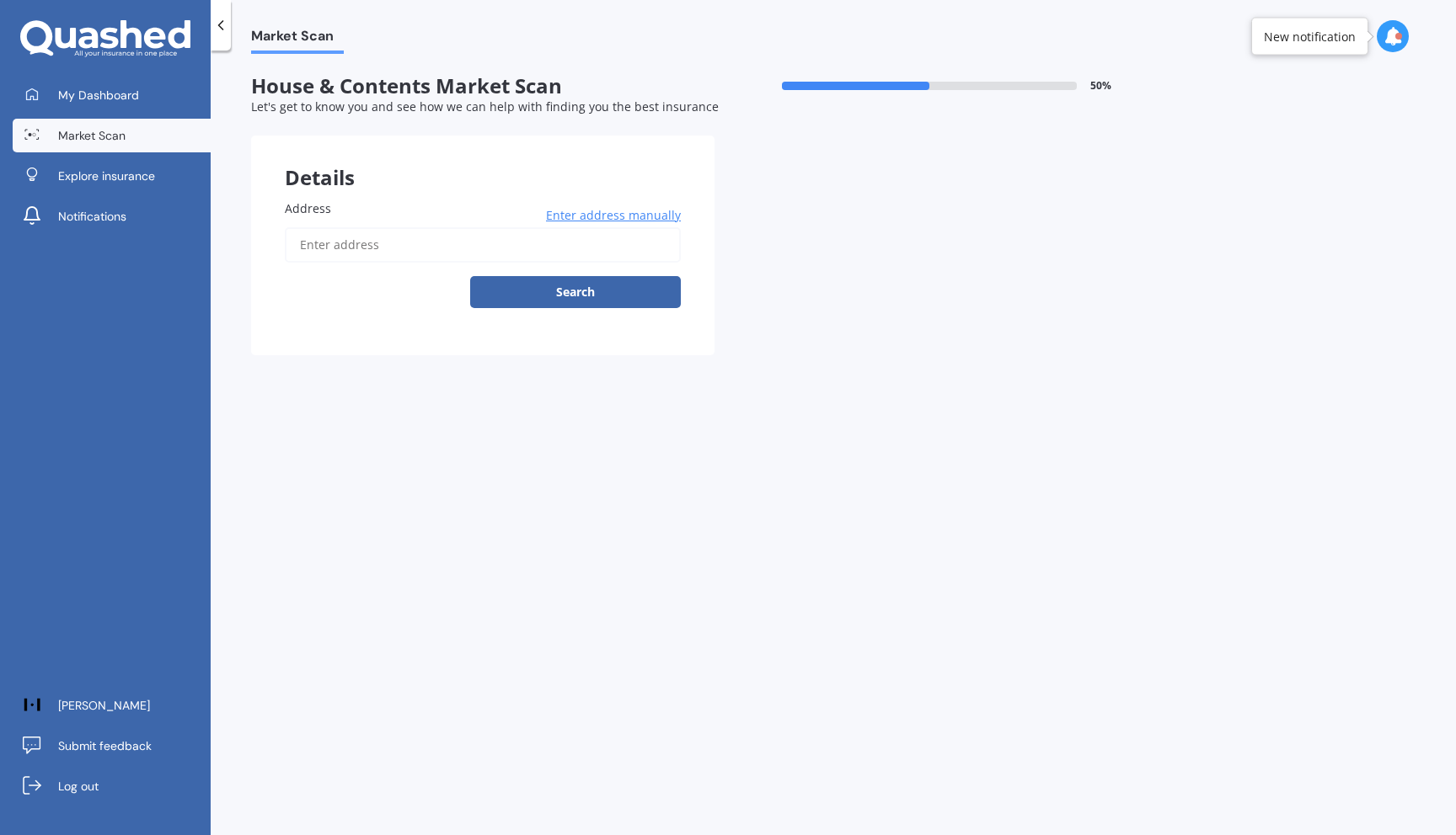
click at [416, 247] on input "Address" at bounding box center [482, 245] width 396 height 35
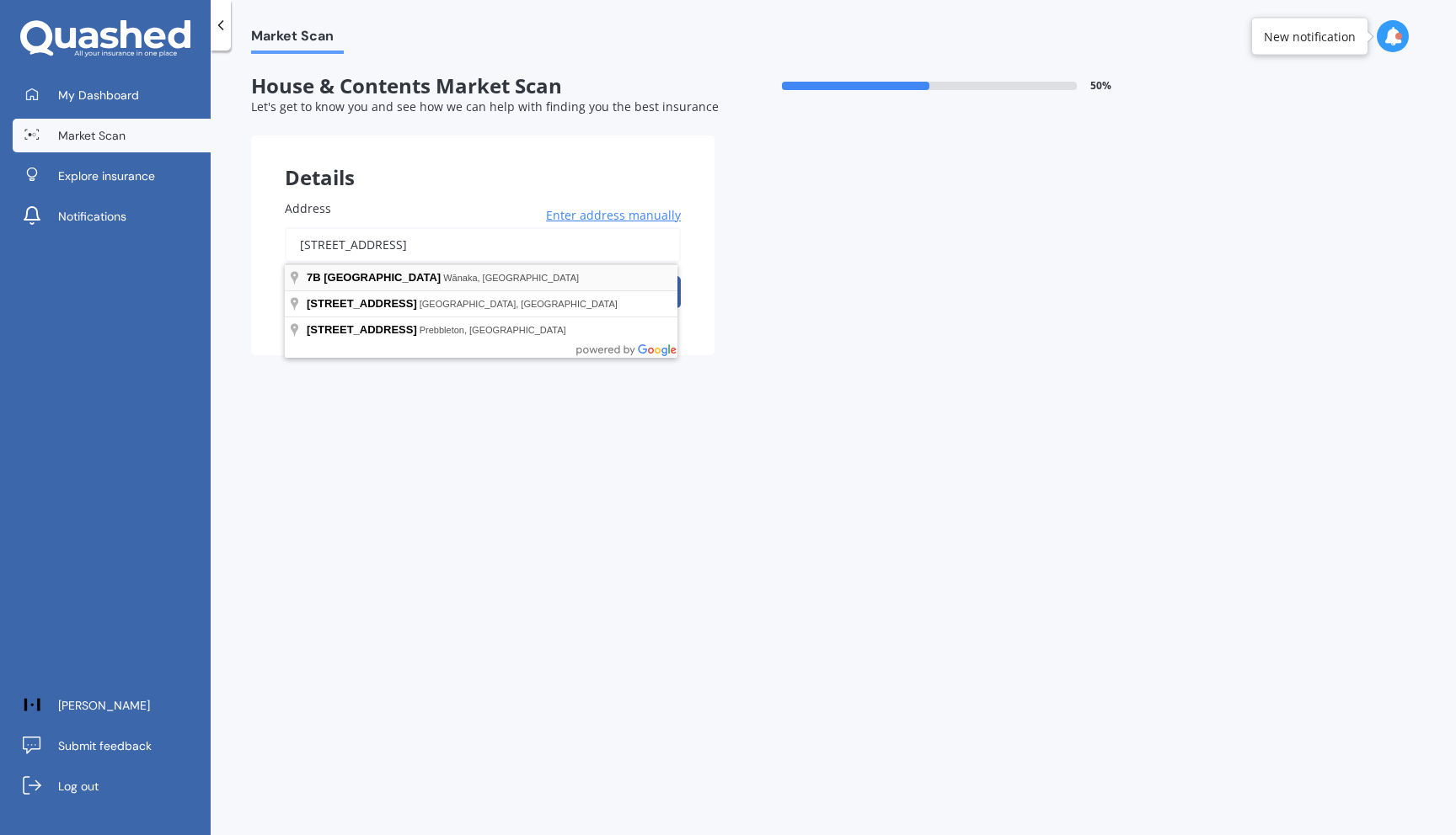
type input "7B Reserve Lane, Wānaka 9305"
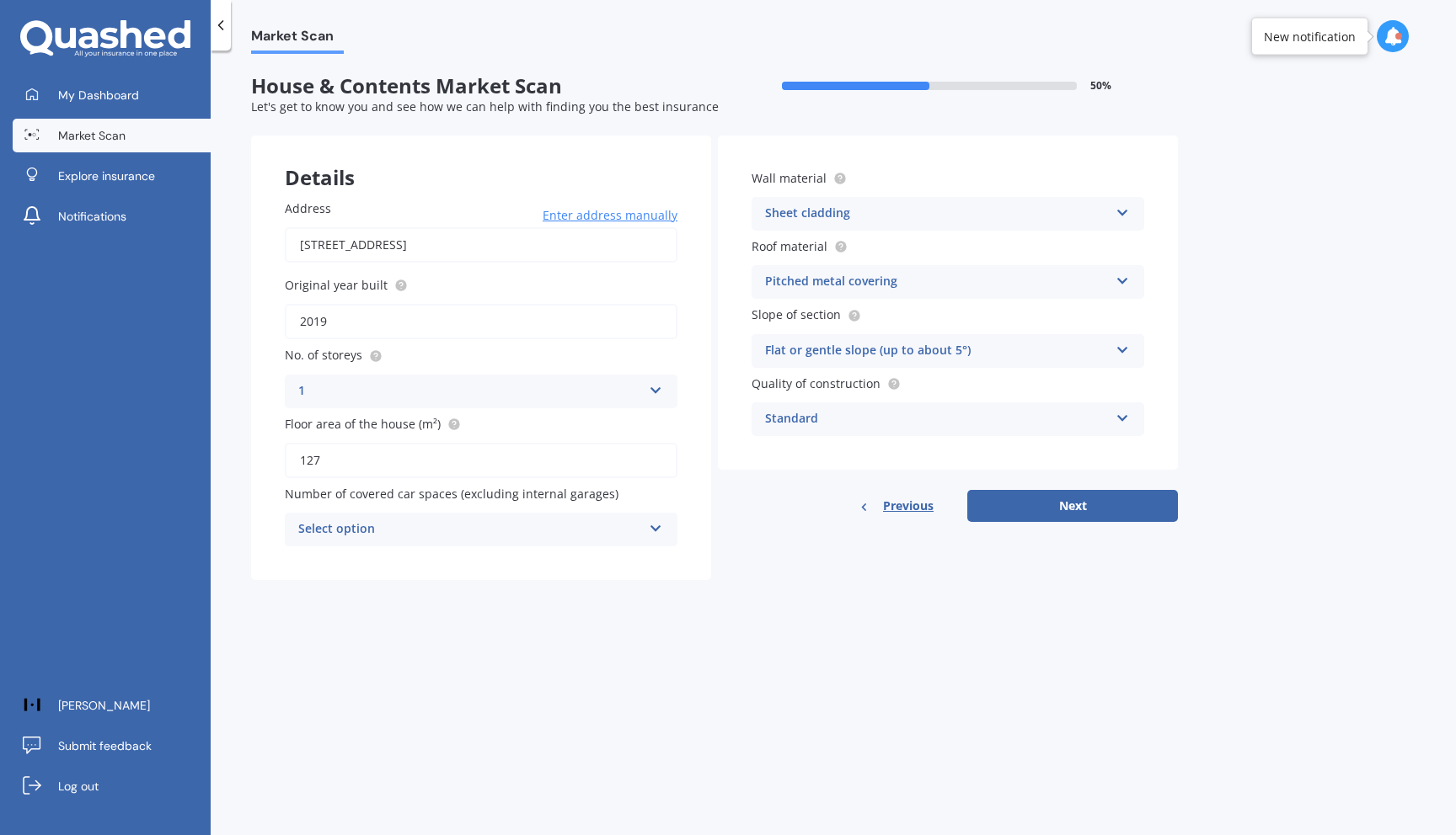
click at [439, 538] on div "Select option" at bounding box center [470, 530] width 343 height 20
click at [418, 582] on div "1" at bounding box center [480, 593] width 391 height 30
click at [557, 625] on div "Market Scan House & Contents Market Scan 50 % Let's get to know you and see how…" at bounding box center [834, 446] width 1245 height 785
click at [879, 209] on div "Sheet cladding" at bounding box center [936, 214] width 343 height 20
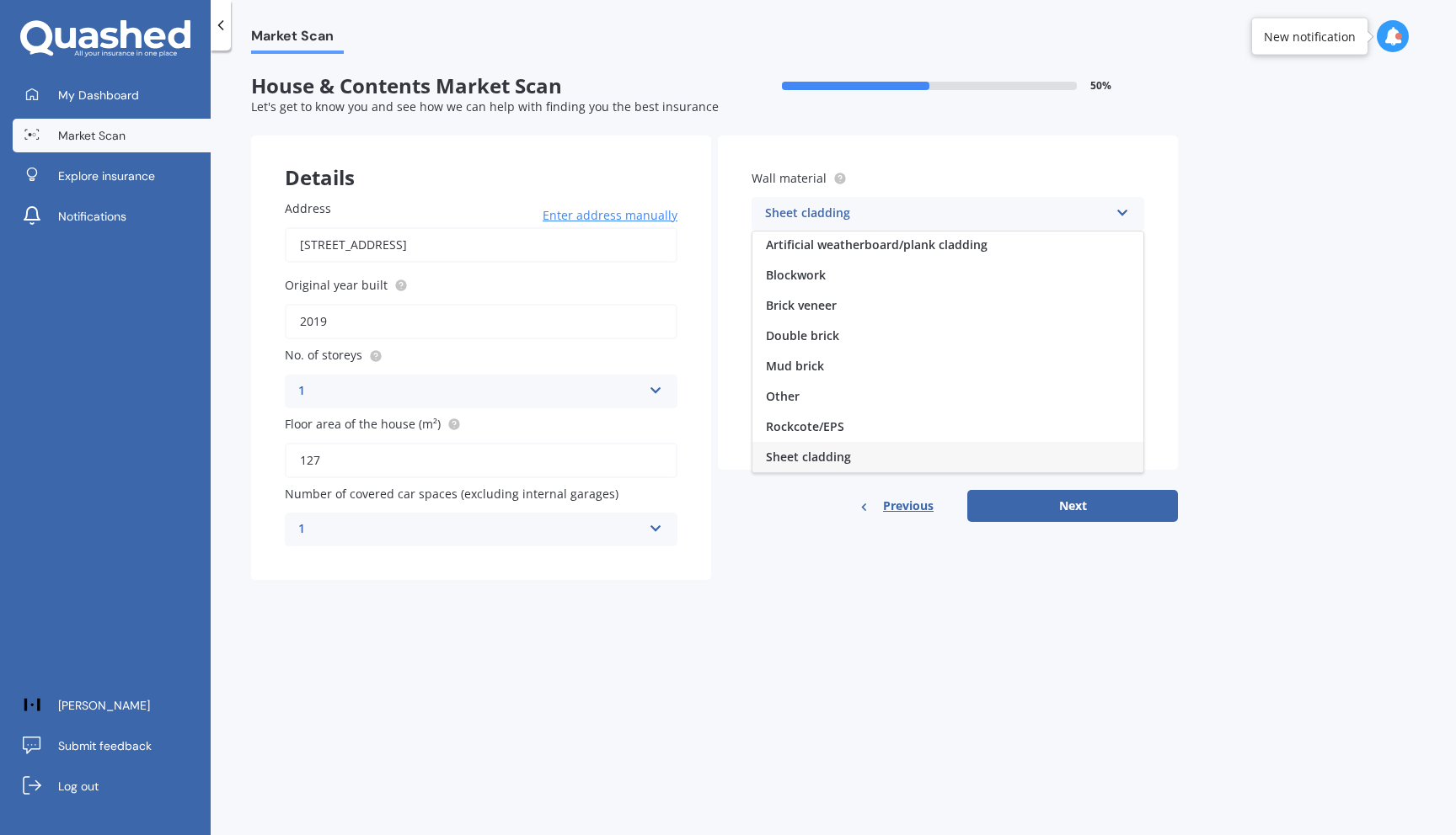
click at [879, 209] on div "Sheet cladding" at bounding box center [936, 214] width 343 height 20
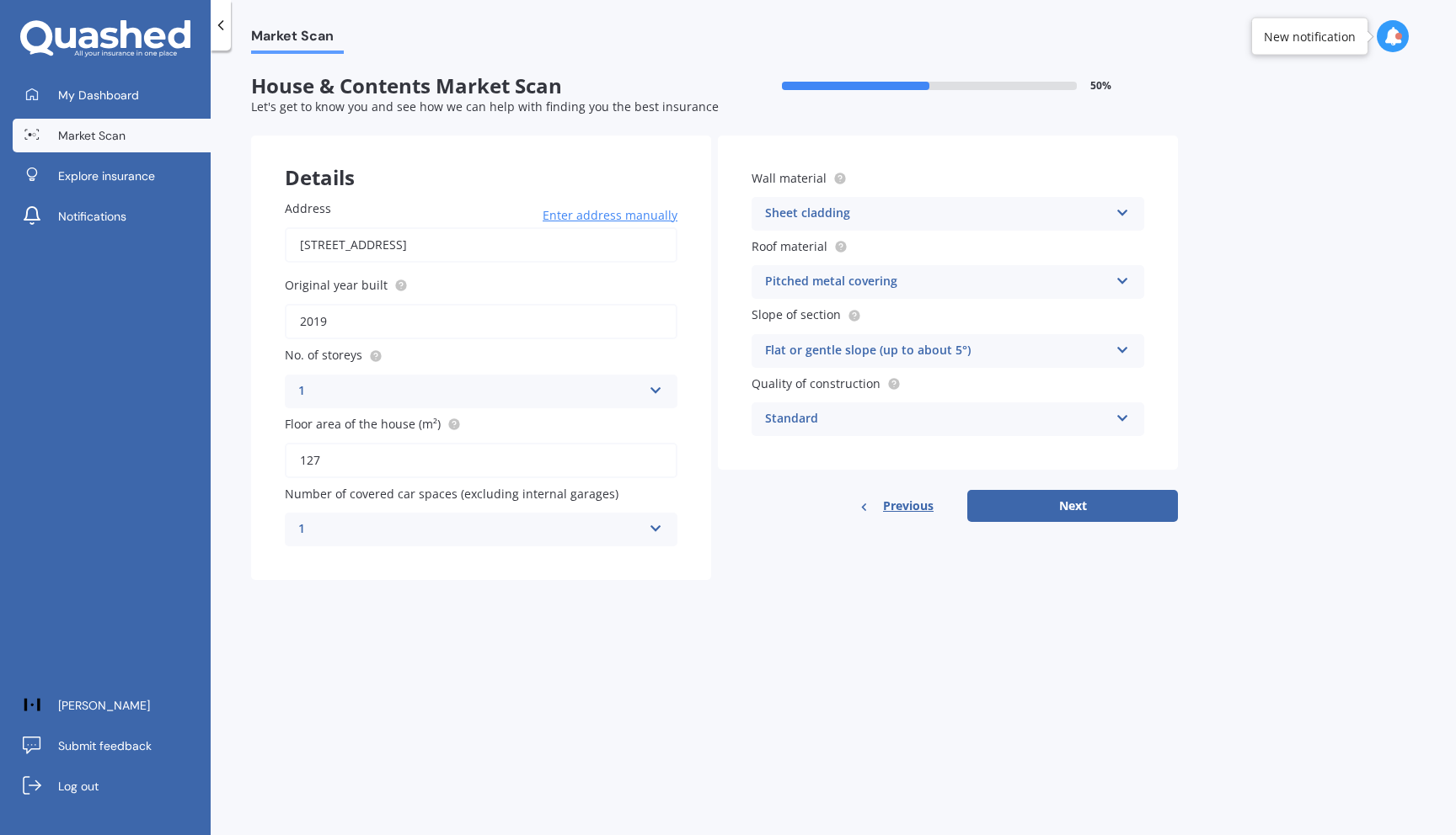
click at [886, 417] on div "Standard" at bounding box center [936, 419] width 343 height 20
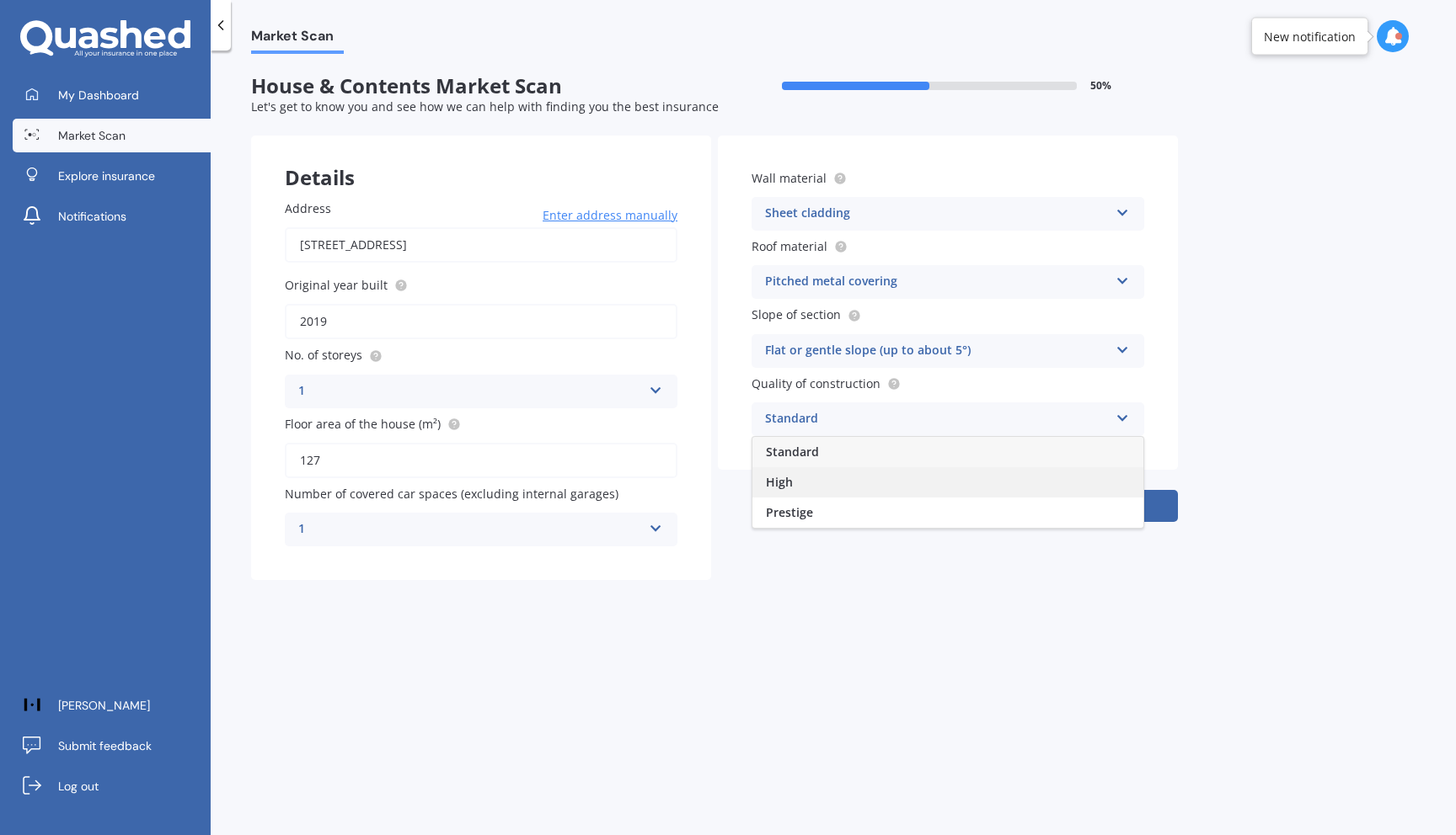
click at [836, 488] on div "High" at bounding box center [947, 483] width 391 height 30
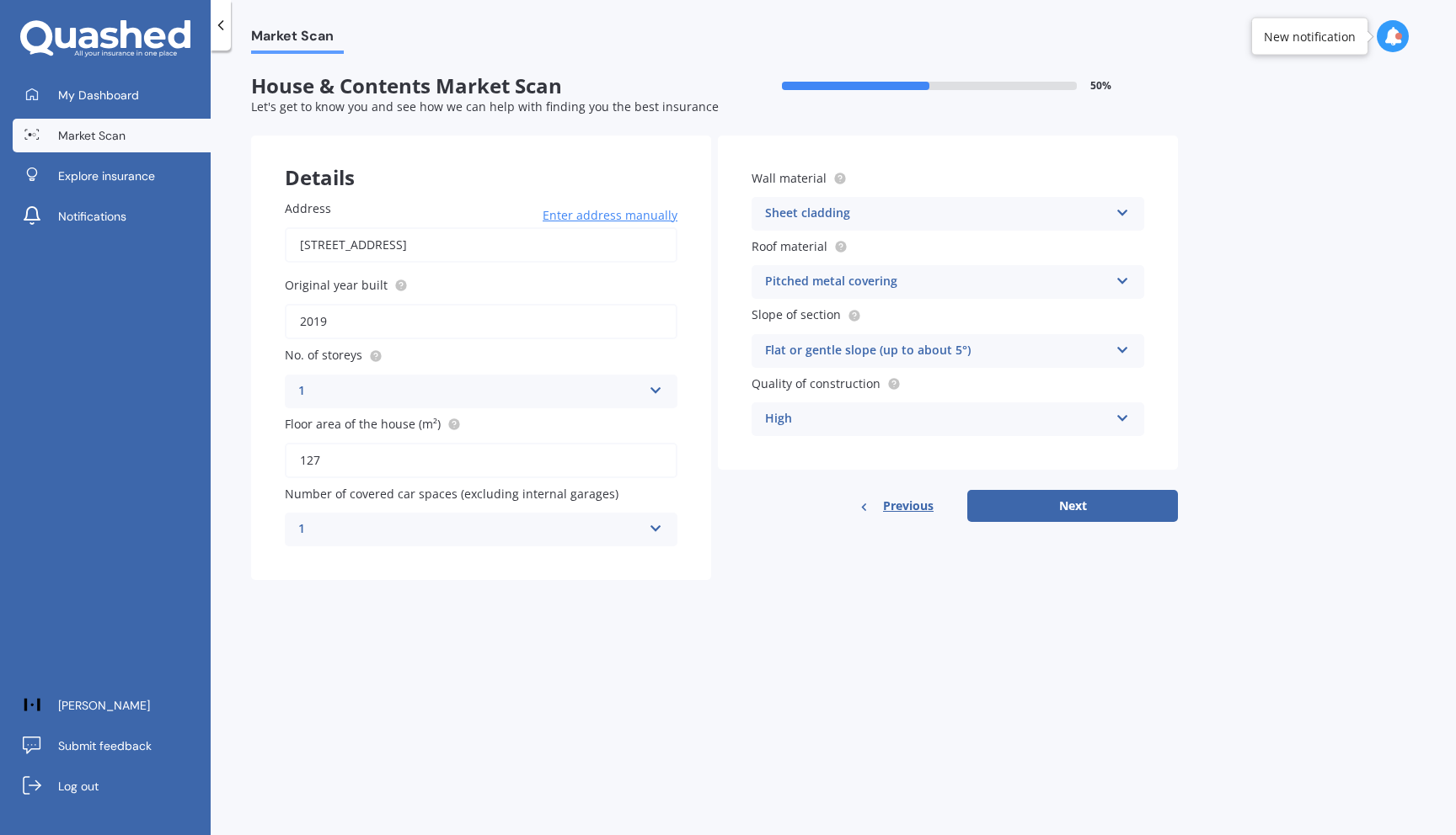
drag, startPoint x: 809, startPoint y: 526, endPoint x: 861, endPoint y: 533, distance: 52.5
click at [809, 526] on div "Details Address 7B Reserve Lane, Wānaka 9305 Enter address manually Search Orig…" at bounding box center [714, 358] width 927 height 445
click at [1111, 506] on button "Next" at bounding box center [1072, 506] width 211 height 32
select select "08"
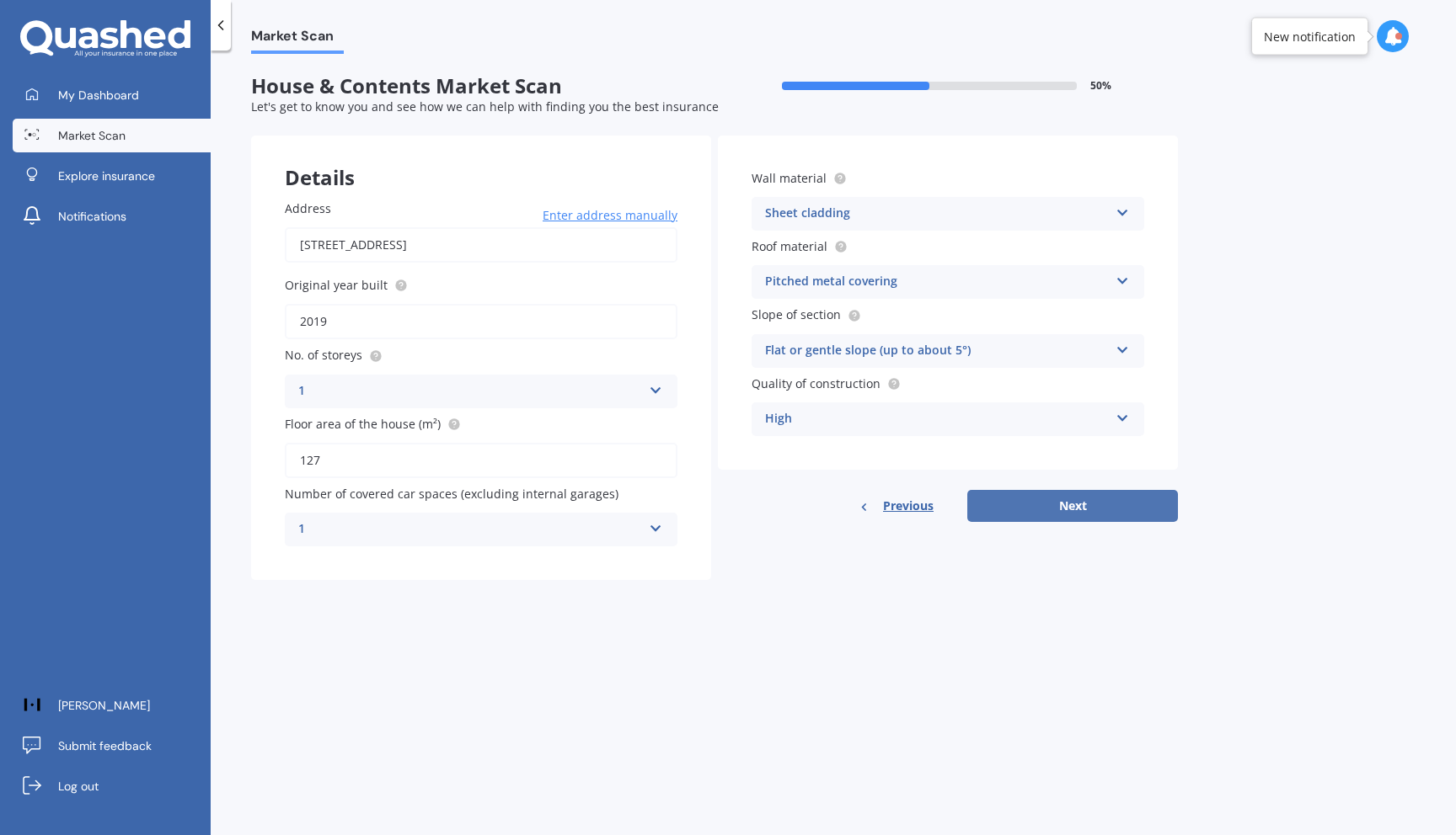
select select "1980"
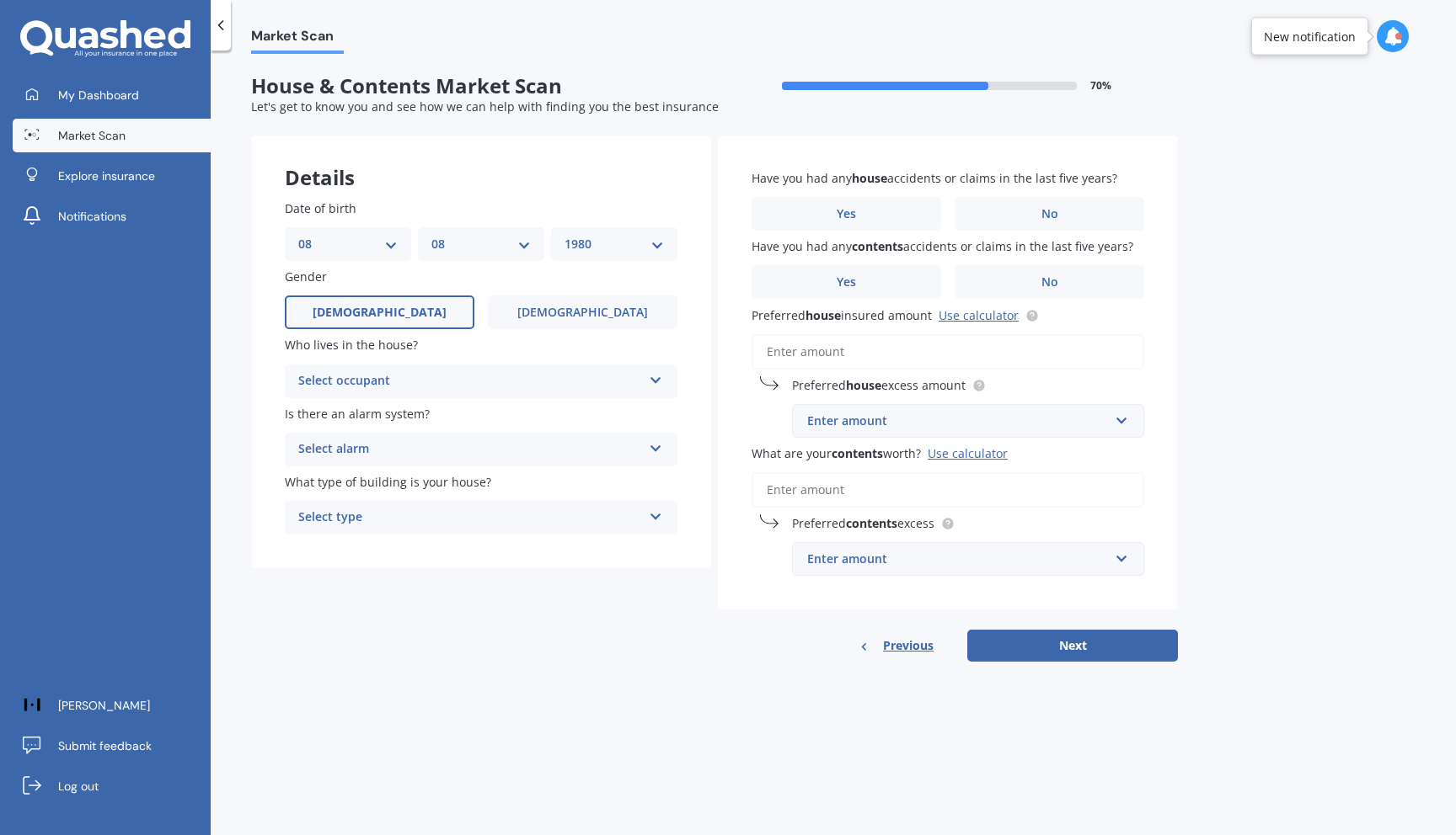
click at [497, 378] on div "Select occupant" at bounding box center [470, 381] width 343 height 20
click at [449, 417] on div "Owner" at bounding box center [480, 414] width 391 height 30
click at [430, 452] on div "Select alarm" at bounding box center [470, 449] width 343 height 20
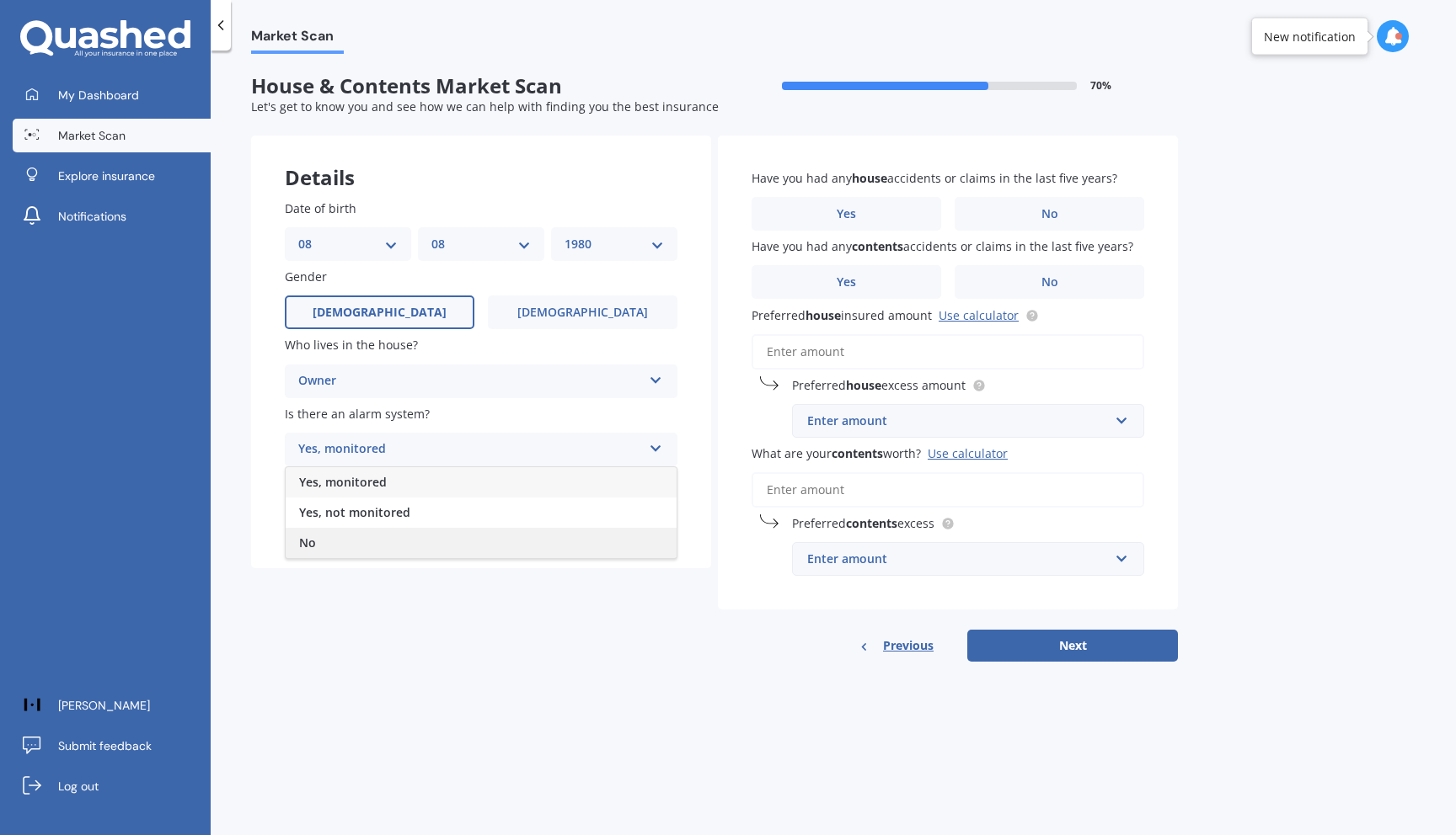
click at [360, 540] on div "No" at bounding box center [480, 543] width 391 height 30
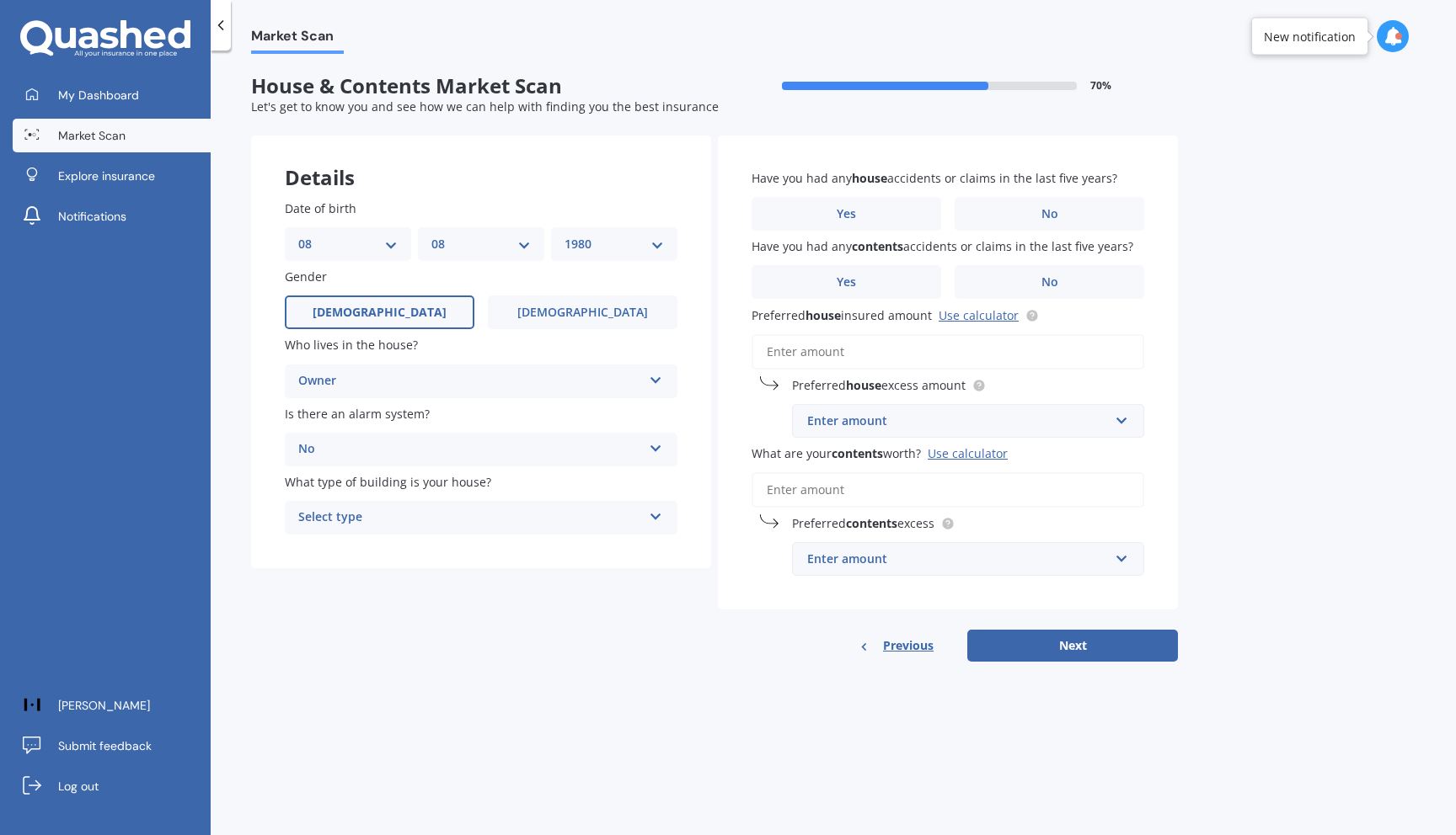
click at [375, 517] on div "Select type" at bounding box center [470, 517] width 343 height 20
click at [375, 539] on div "Freestanding" at bounding box center [480, 551] width 391 height 30
click at [1015, 215] on label "No" at bounding box center [1049, 214] width 190 height 34
click at [0, 0] on input "No" at bounding box center [0, 0] width 0 height 0
drag, startPoint x: 1011, startPoint y: 289, endPoint x: 927, endPoint y: 317, distance: 88.5
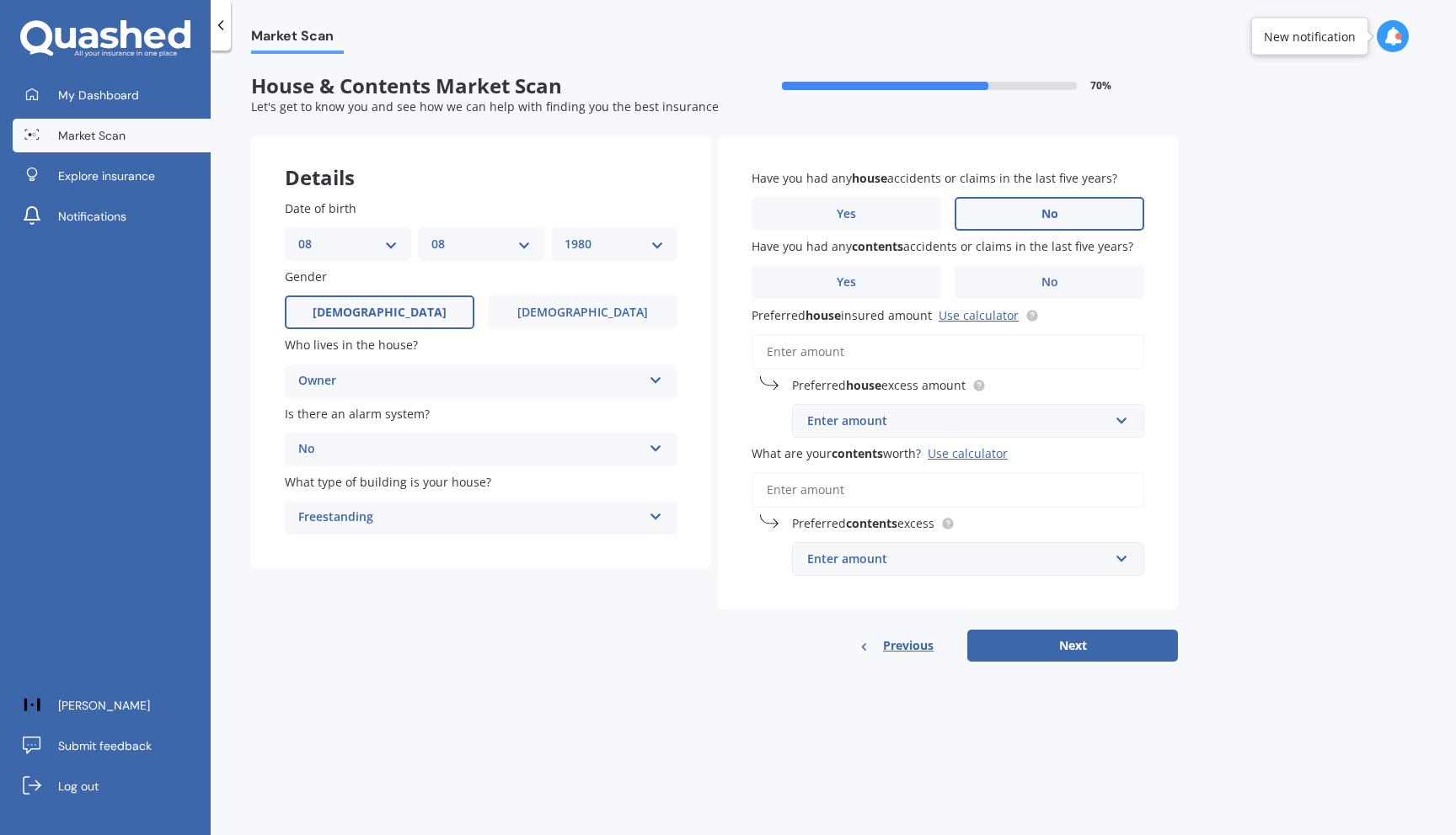
click at [1008, 290] on label "No" at bounding box center [1049, 282] width 190 height 34
click at [0, 0] on input "No" at bounding box center [0, 0] width 0 height 0
click at [932, 359] on input "Preferred house insured amount Use calculator" at bounding box center [947, 352] width 393 height 35
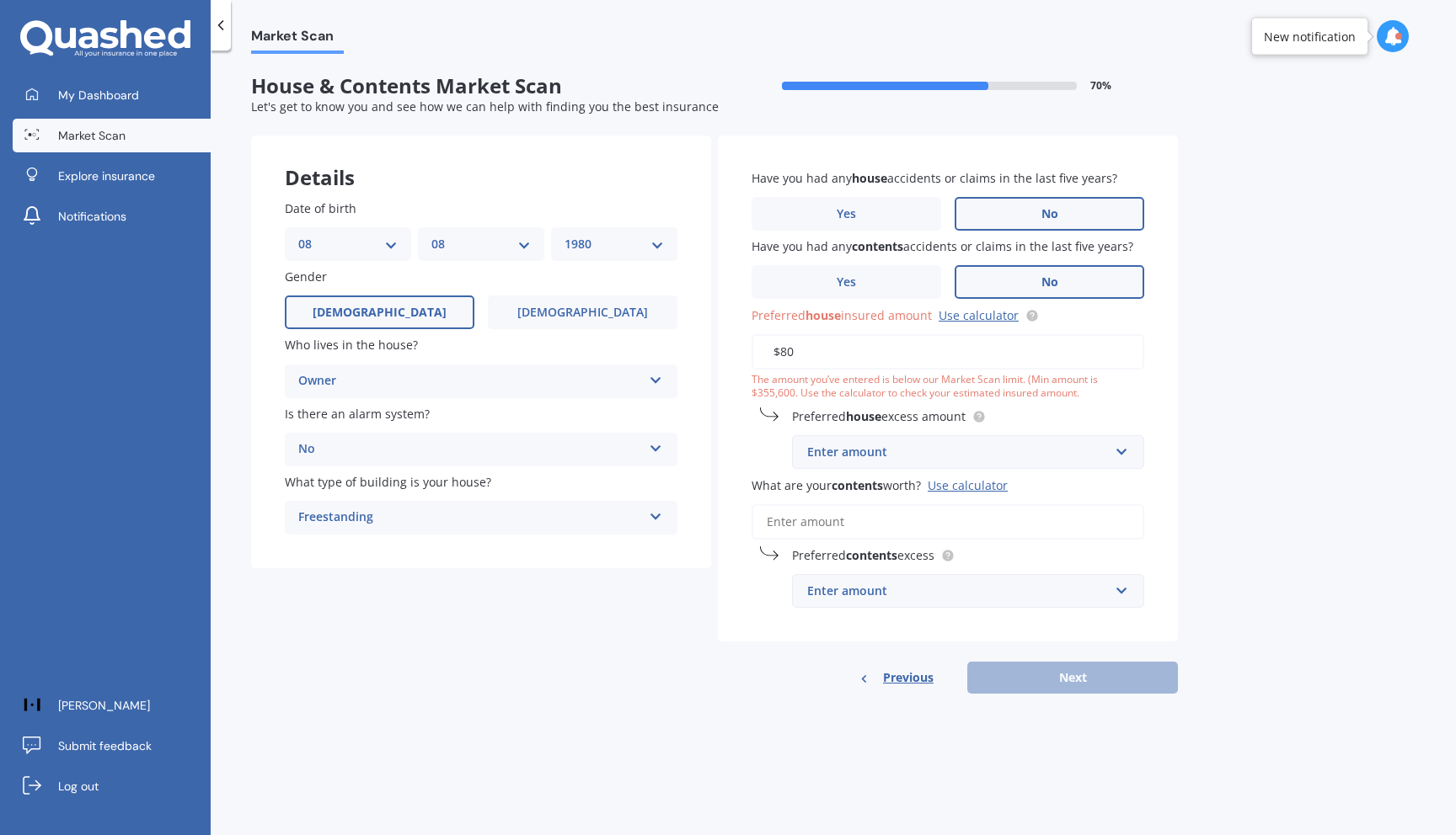
type input "$8"
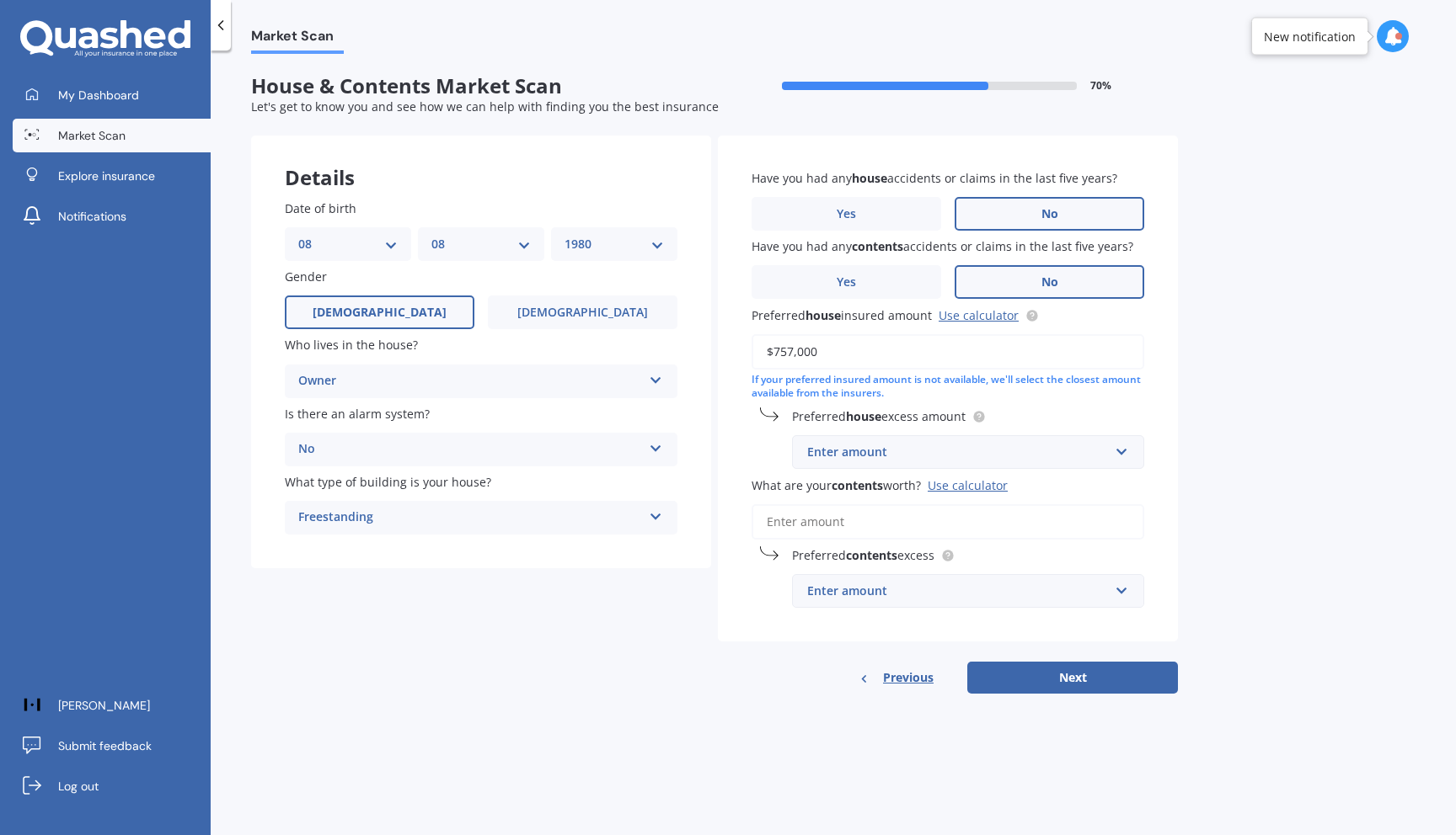
type input "$757,000"
click at [953, 443] on input "text" at bounding box center [962, 452] width 337 height 32
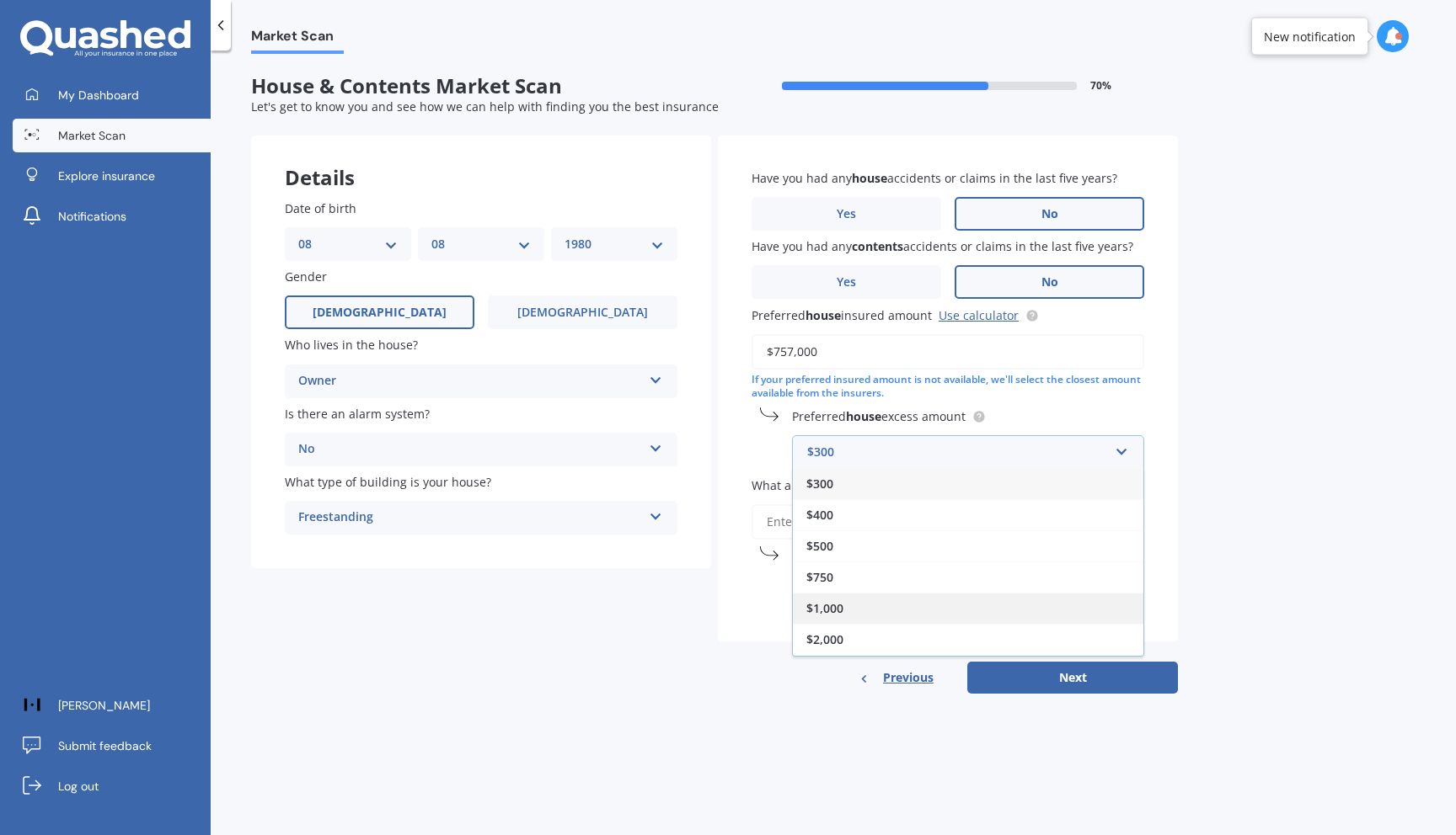
click at [889, 612] on div "$1,000" at bounding box center [968, 608] width 351 height 31
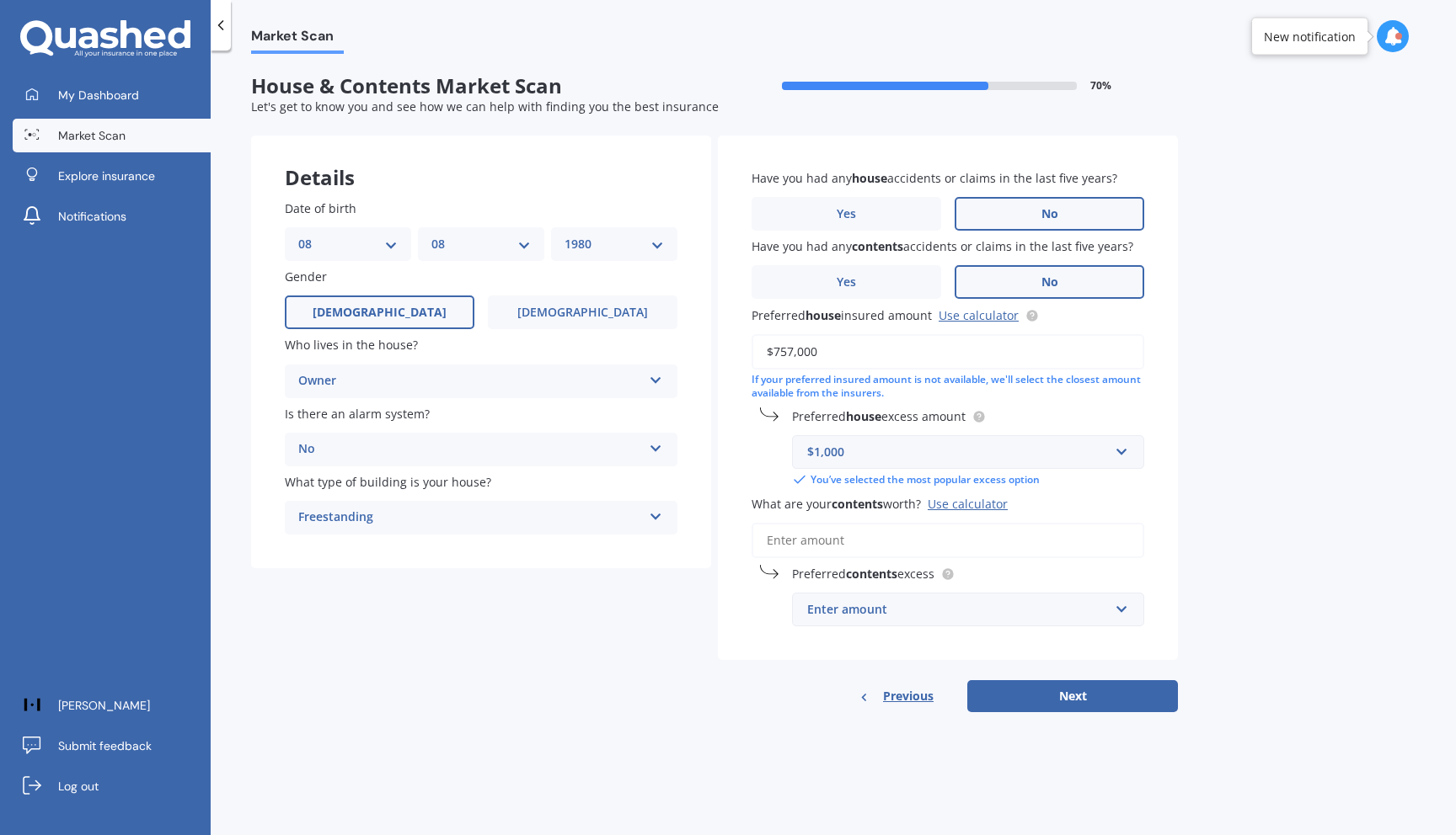
click at [872, 540] on input "What are your contents worth? Use calculator" at bounding box center [947, 541] width 393 height 35
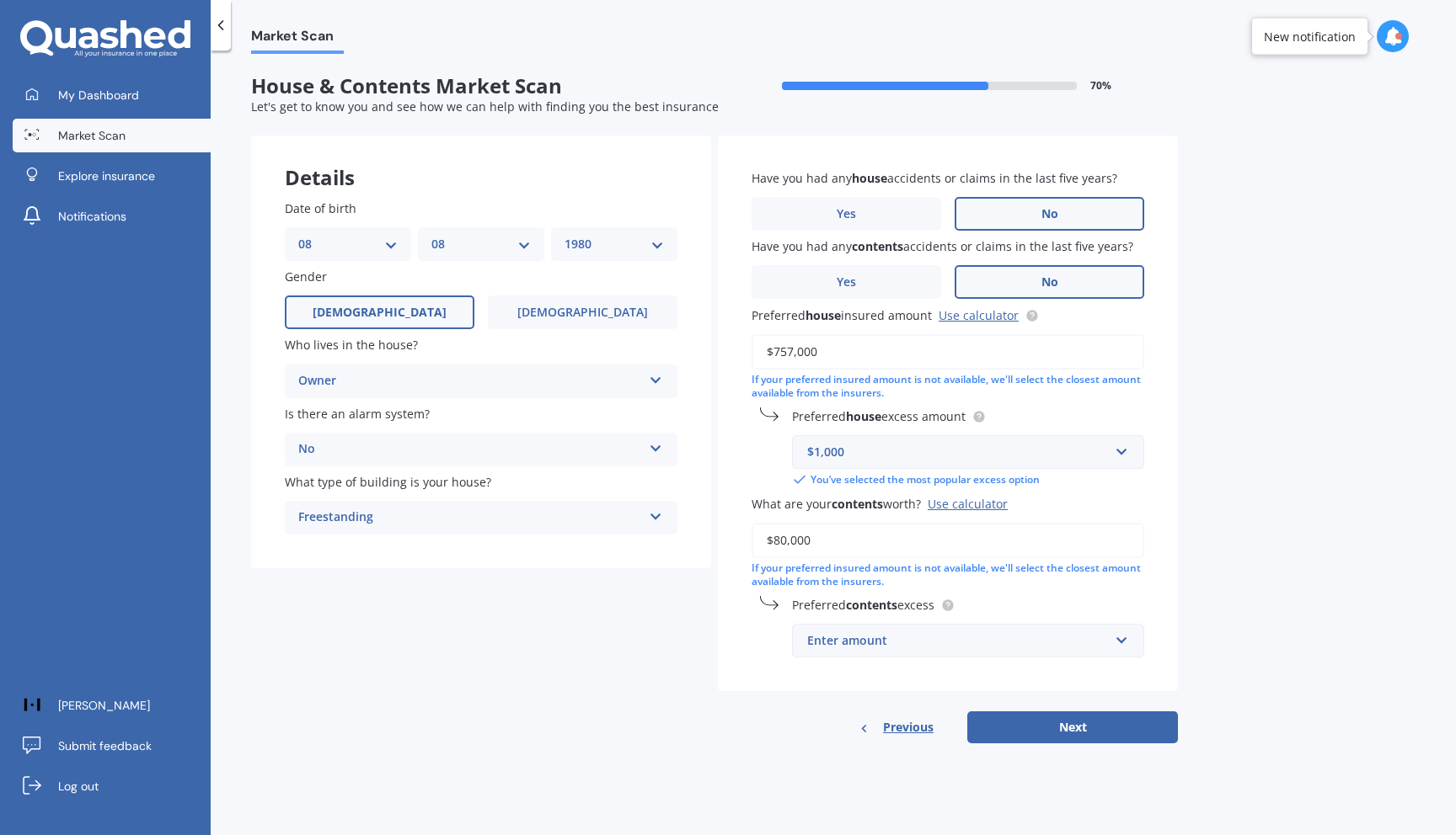
type input "$80,000"
click at [1249, 553] on div "Market Scan House & Contents Market Scan 70 % Let's get to know you and see how…" at bounding box center [834, 446] width 1245 height 785
click at [1030, 646] on div "Enter amount" at bounding box center [958, 641] width 302 height 19
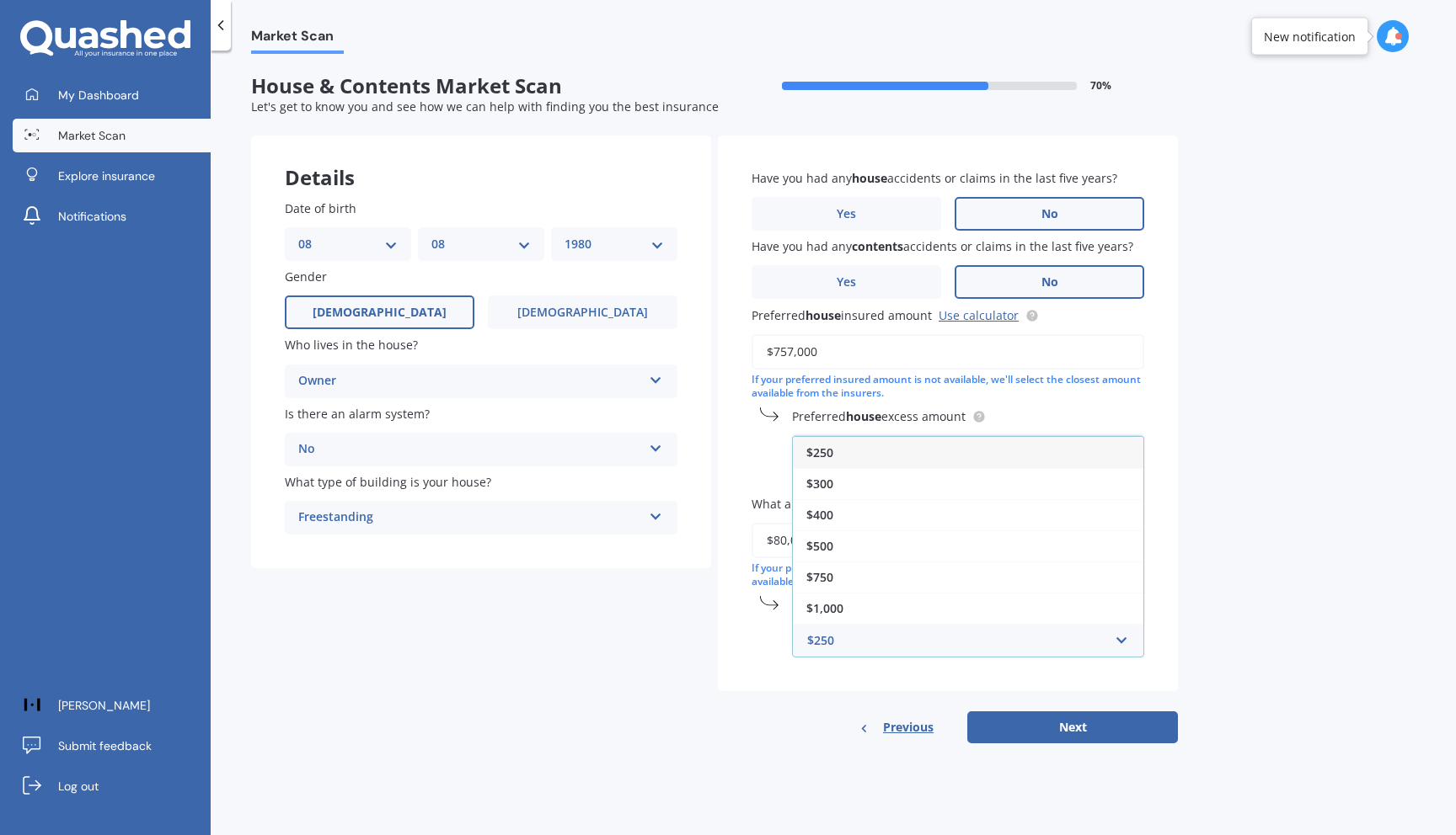
click at [1286, 485] on div "Market Scan House & Contents Market Scan 70 % Let's get to know you and see how…" at bounding box center [834, 446] width 1245 height 785
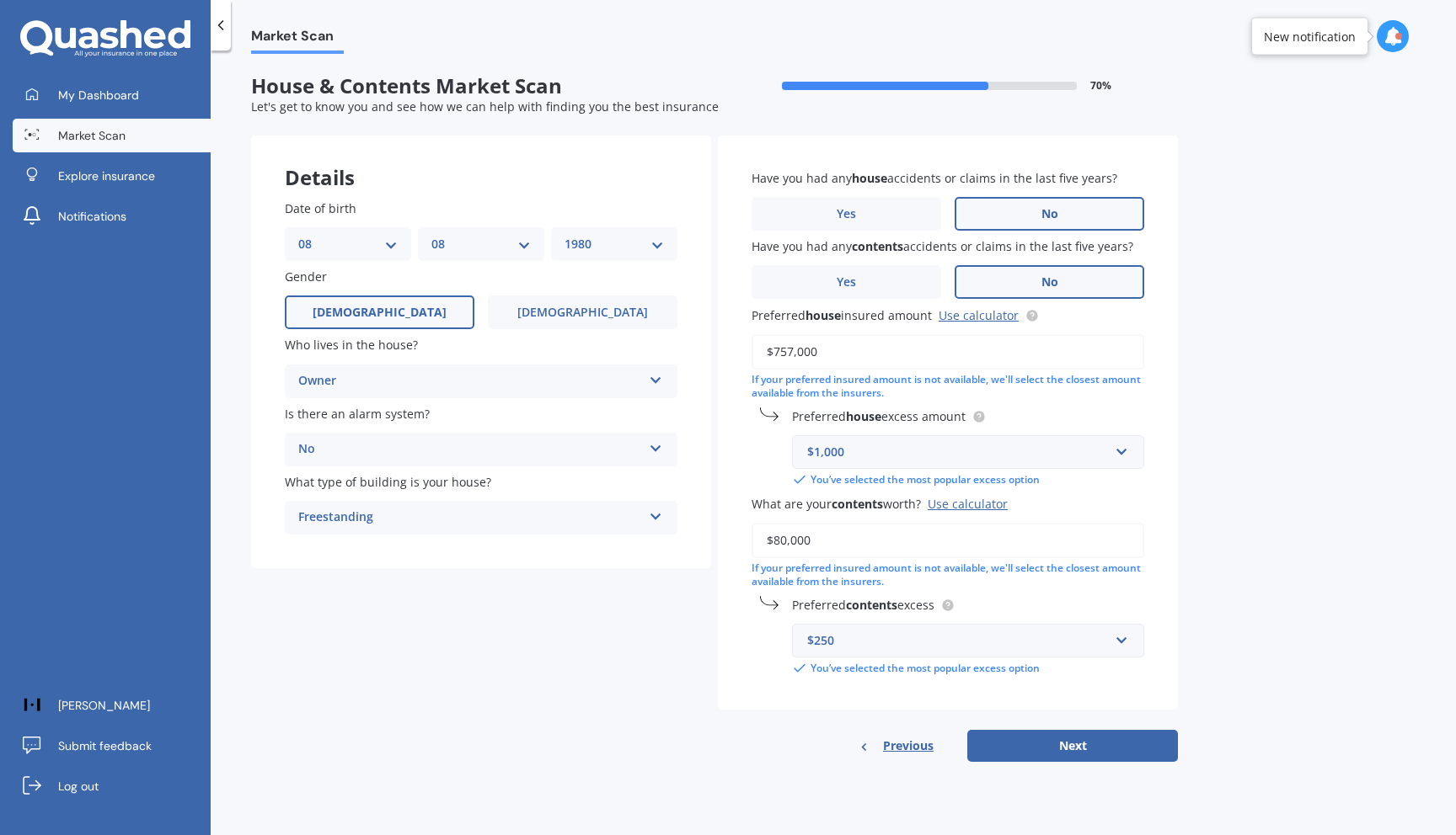
click at [834, 348] on input "$757,000" at bounding box center [947, 352] width 393 height 35
click at [1030, 316] on circle at bounding box center [1031, 315] width 11 height 11
drag, startPoint x: 791, startPoint y: 354, endPoint x: 800, endPoint y: 354, distance: 9.0
click at [791, 354] on input "$757,000" at bounding box center [947, 352] width 393 height 35
click at [1244, 403] on div "Market Scan House & Contents Market Scan 70 % Let's get to know you and see how…" at bounding box center [834, 446] width 1245 height 785
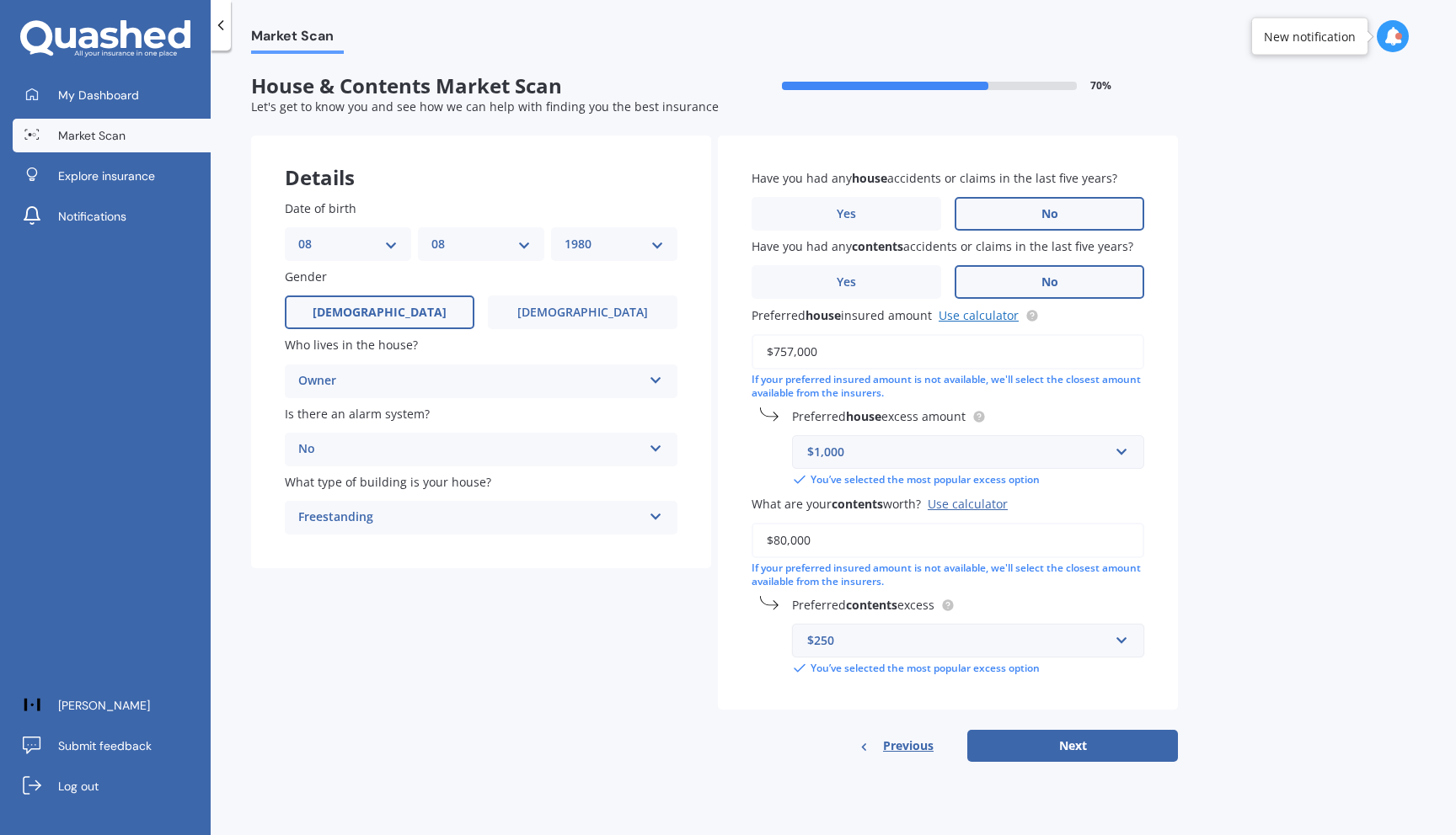
click at [993, 320] on link "Use calculator" at bounding box center [978, 315] width 80 height 16
click at [1331, 395] on div "Market Scan House & Contents Market Scan 70 % Let's get to know you and see how…" at bounding box center [834, 446] width 1245 height 785
click at [1120, 644] on input "text" at bounding box center [962, 641] width 337 height 32
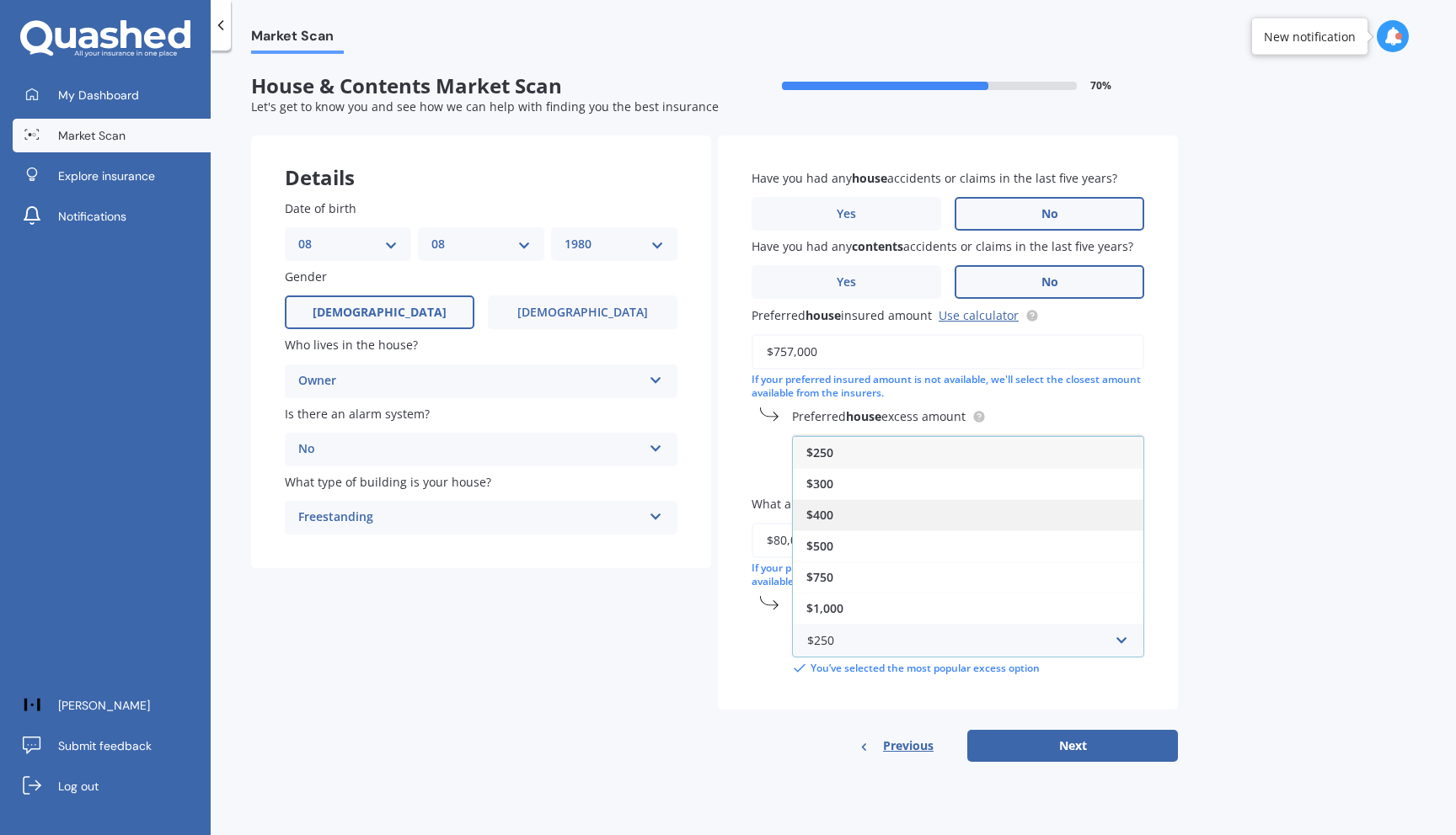
click at [856, 530] on div "$400" at bounding box center [968, 515] width 351 height 31
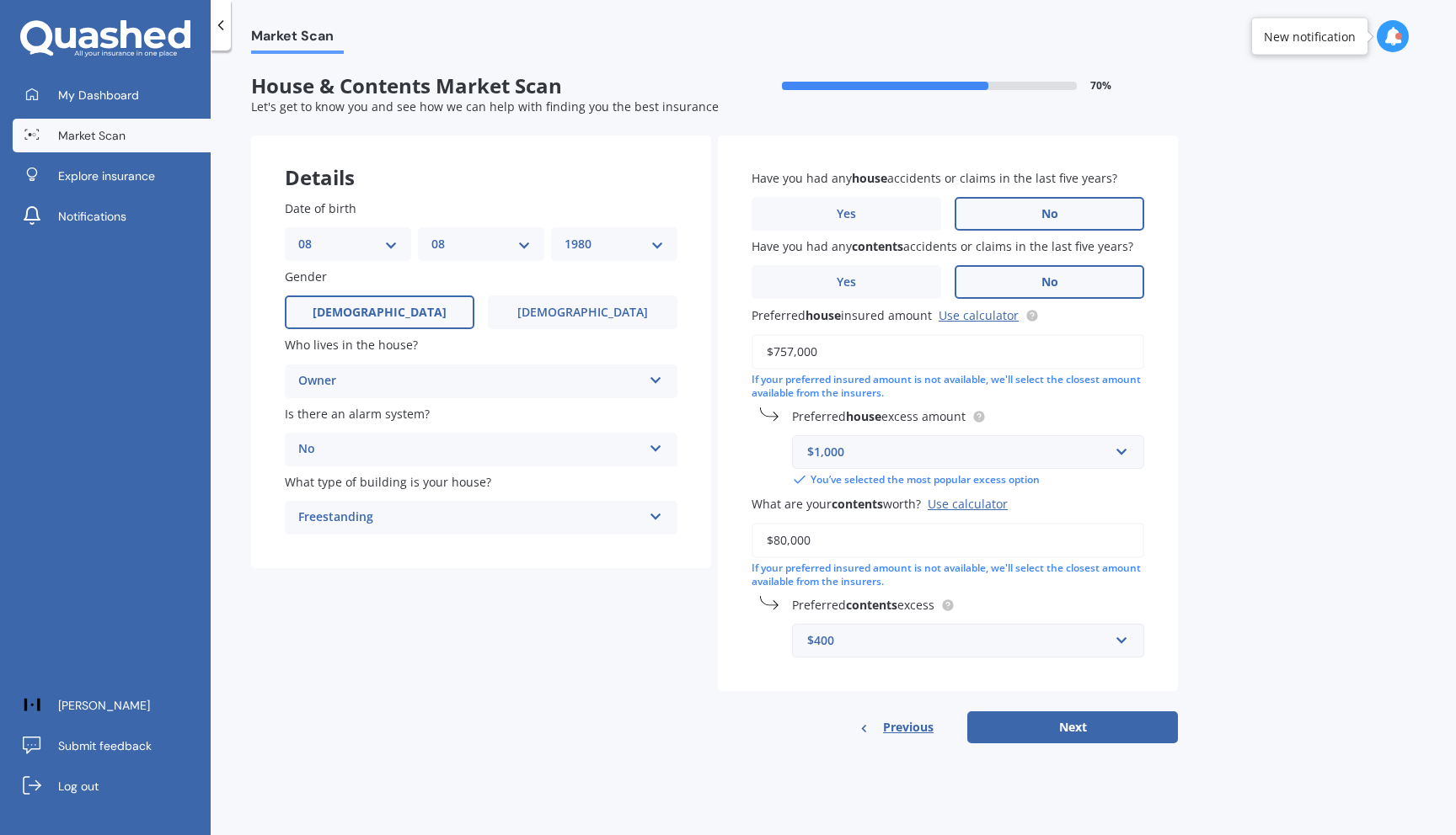
click at [1029, 637] on div "$400" at bounding box center [958, 641] width 302 height 19
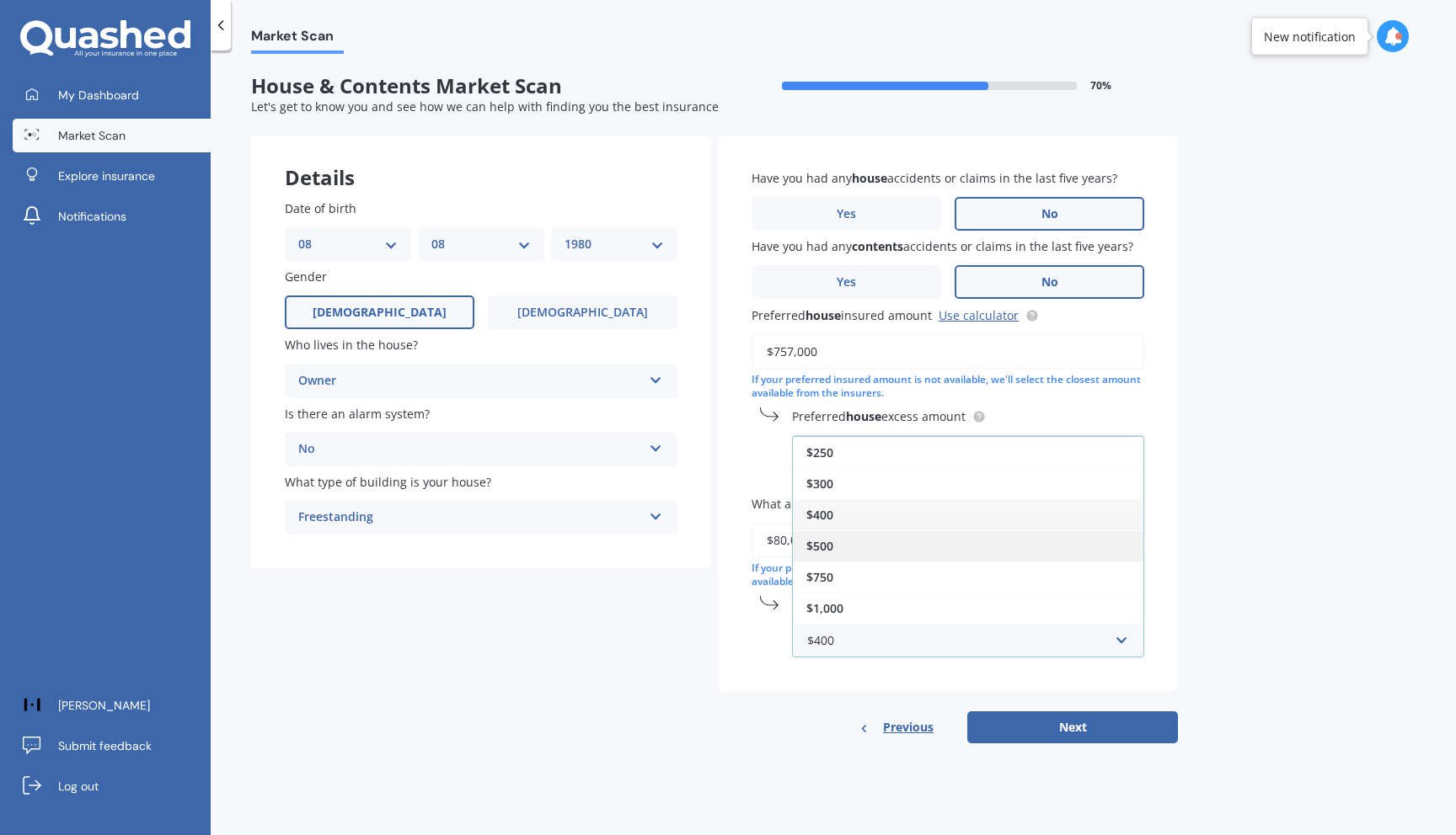
click at [860, 545] on div "$500" at bounding box center [968, 545] width 351 height 31
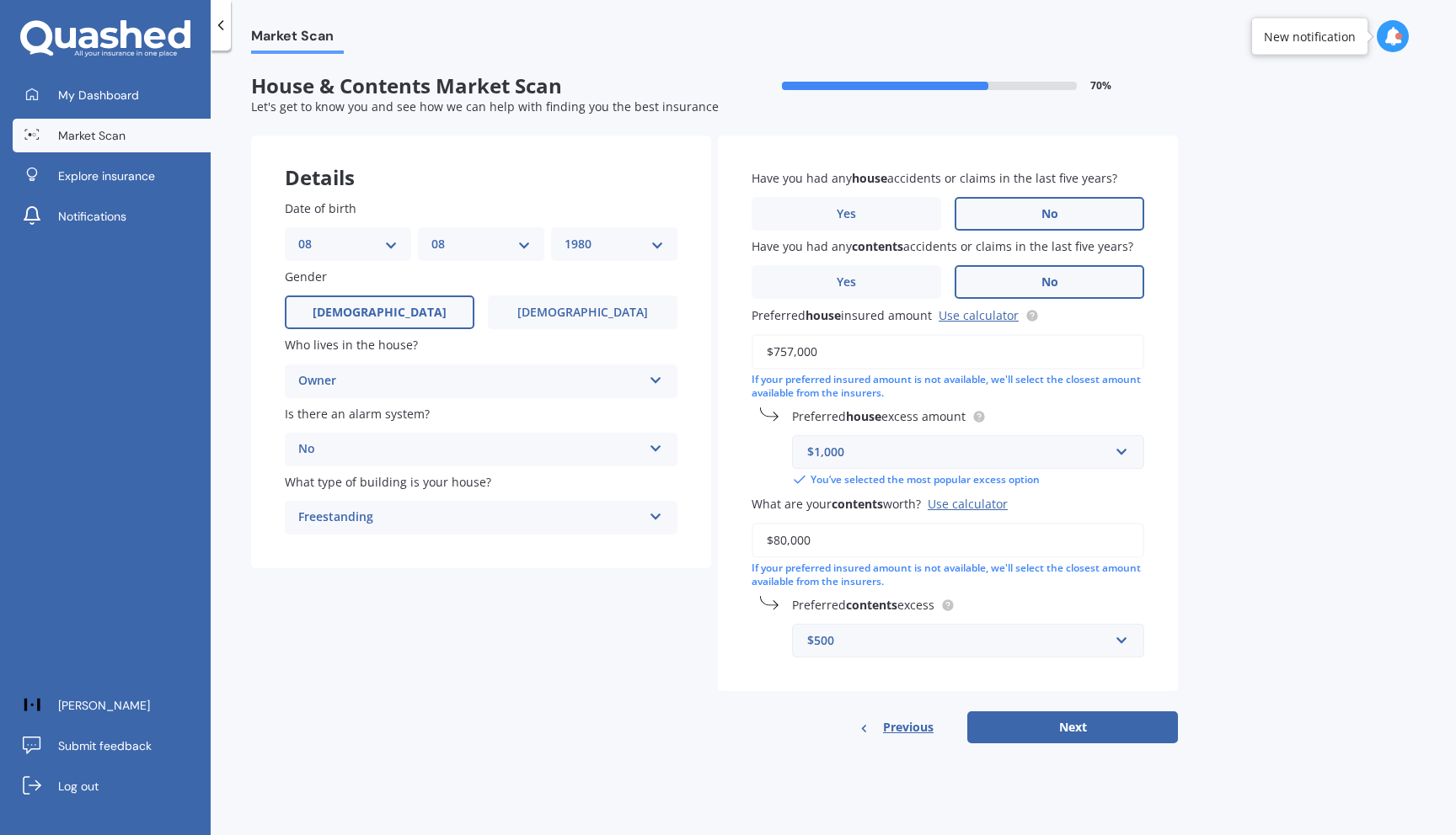
click at [1335, 658] on div "Market Scan House & Contents Market Scan 70 % Let's get to know you and see how…" at bounding box center [834, 446] width 1245 height 785
click at [1079, 723] on button "Next" at bounding box center [1072, 727] width 211 height 32
select select "08"
select select "1980"
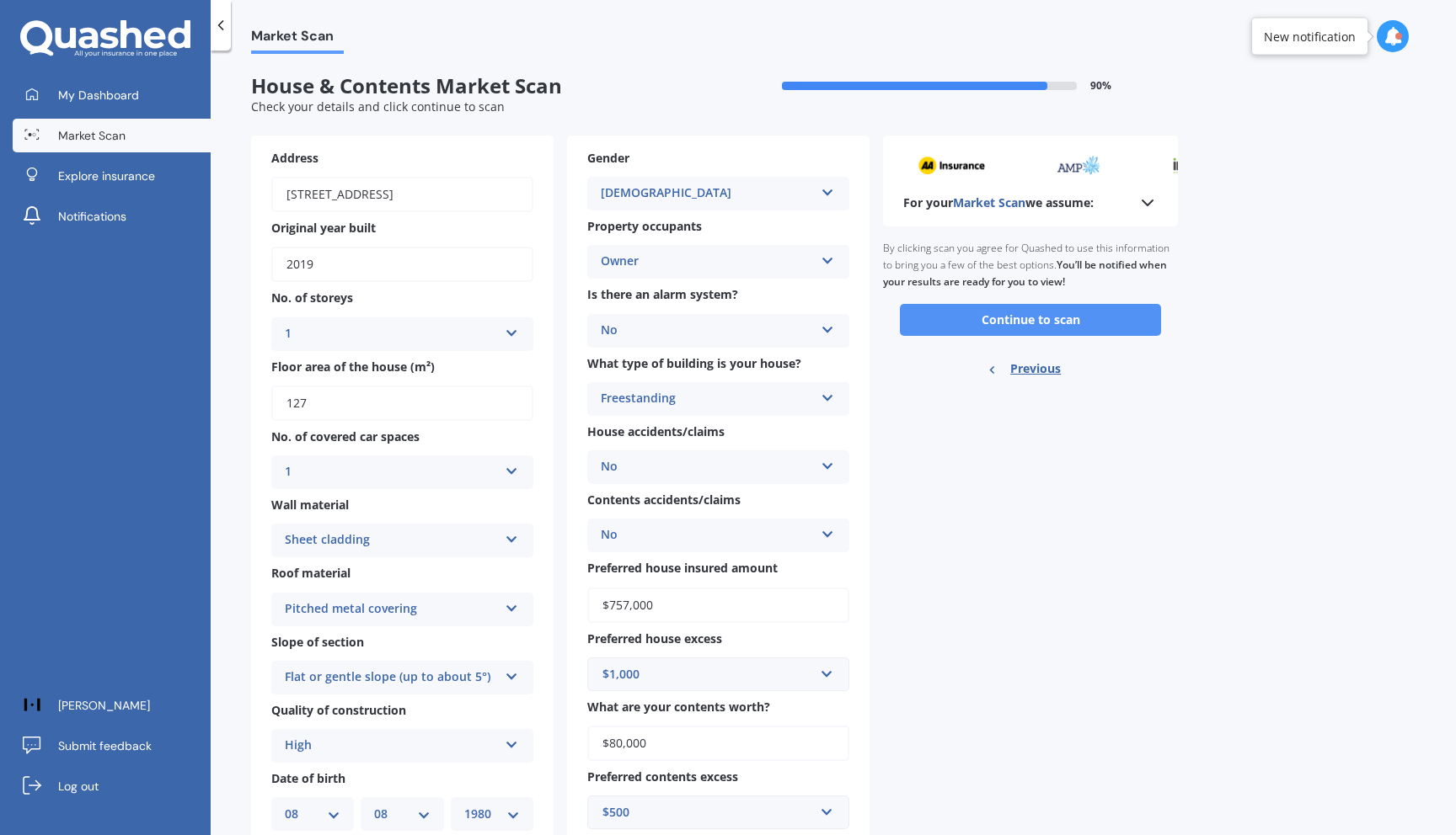
click at [1069, 332] on button "Continue to scan" at bounding box center [1030, 320] width 261 height 32
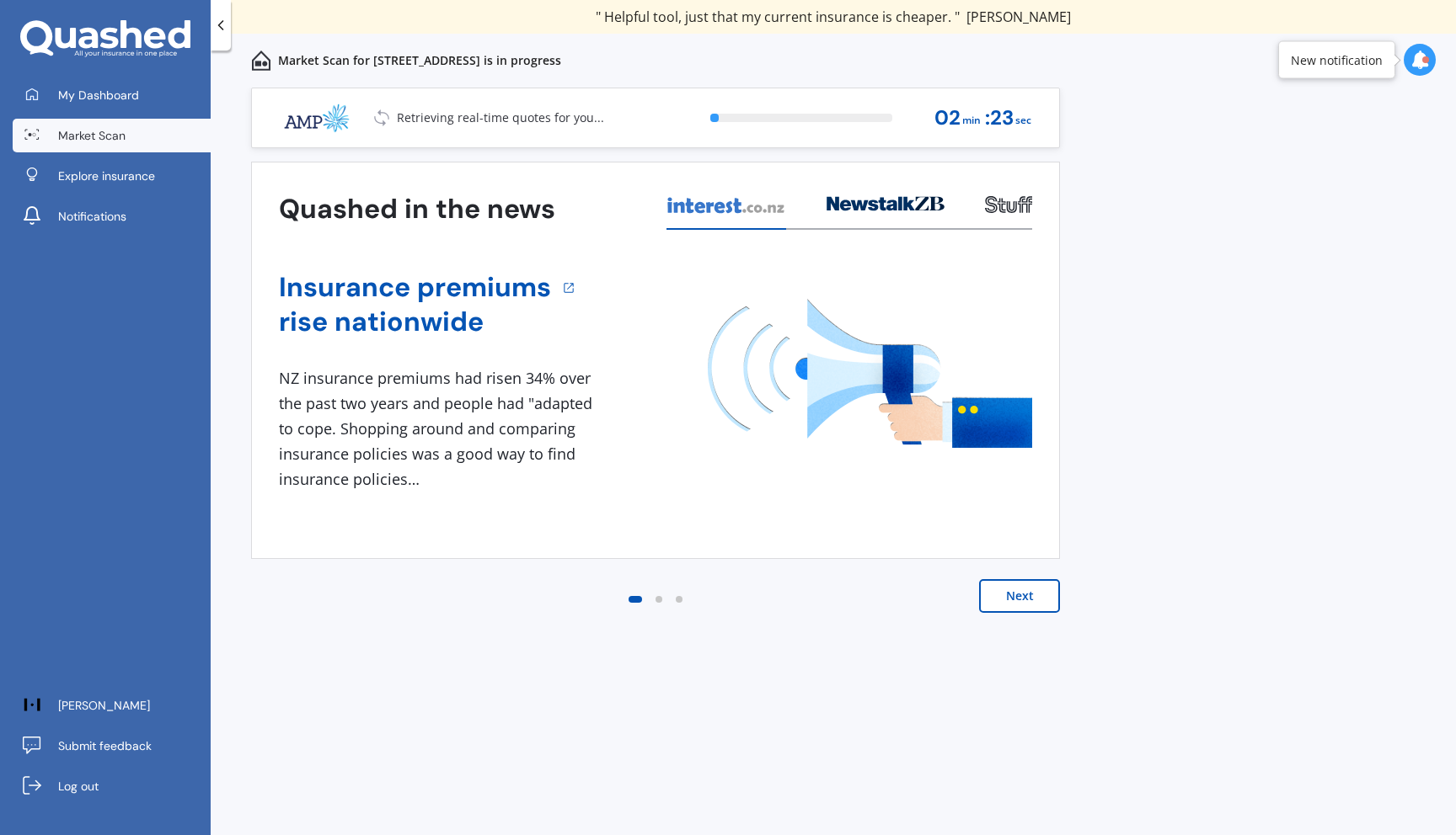
click at [1256, 436] on div "Previous 60,000+ Kiwis have signed up to shop and save on insurance with us " H…" at bounding box center [834, 479] width 1245 height 785
click at [1176, 147] on div "Previous 60,000+ Kiwis have signed up to shop and save on insurance with us " H…" at bounding box center [834, 479] width 1245 height 785
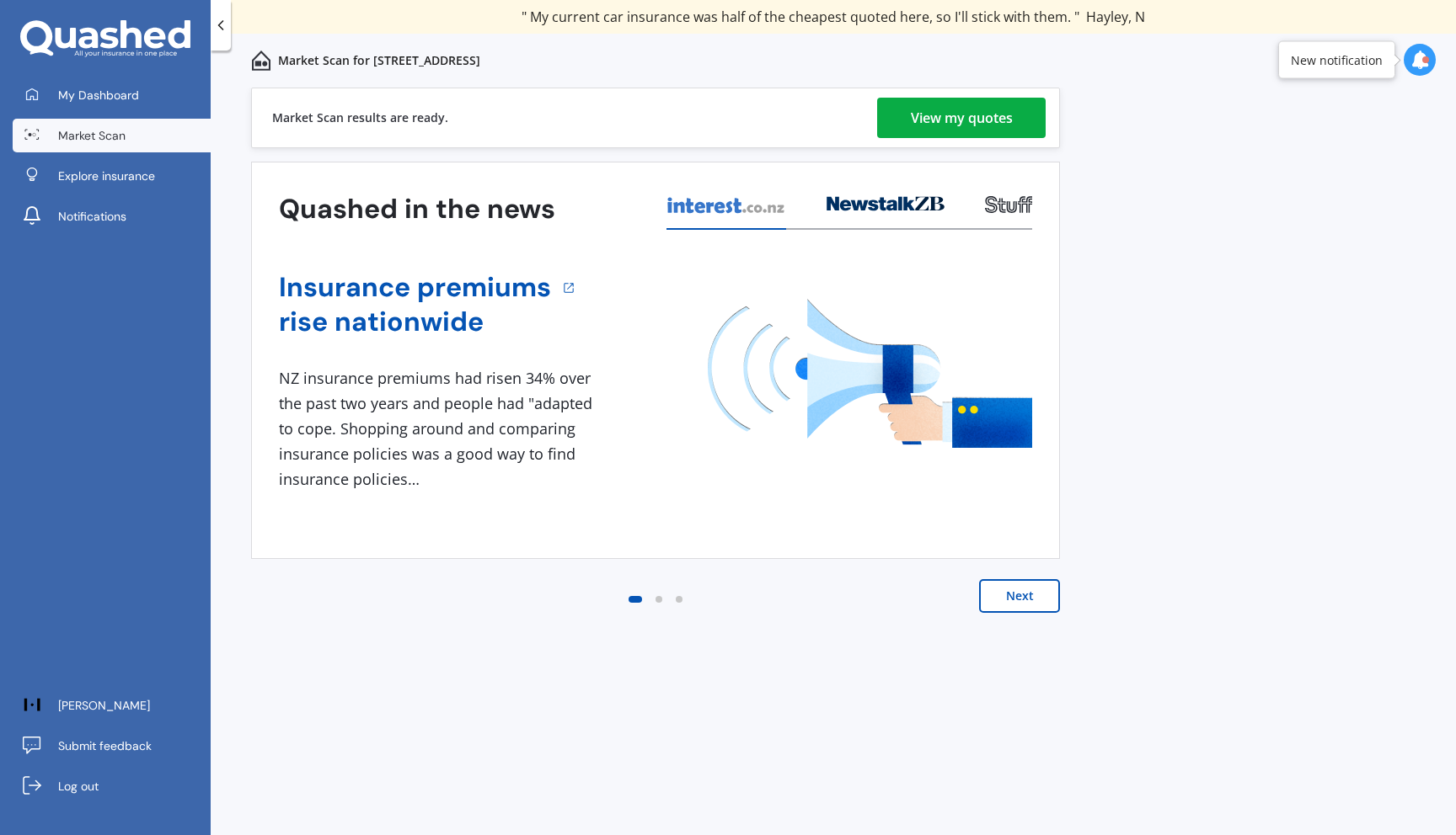
click at [987, 112] on div "View my quotes" at bounding box center [961, 118] width 102 height 41
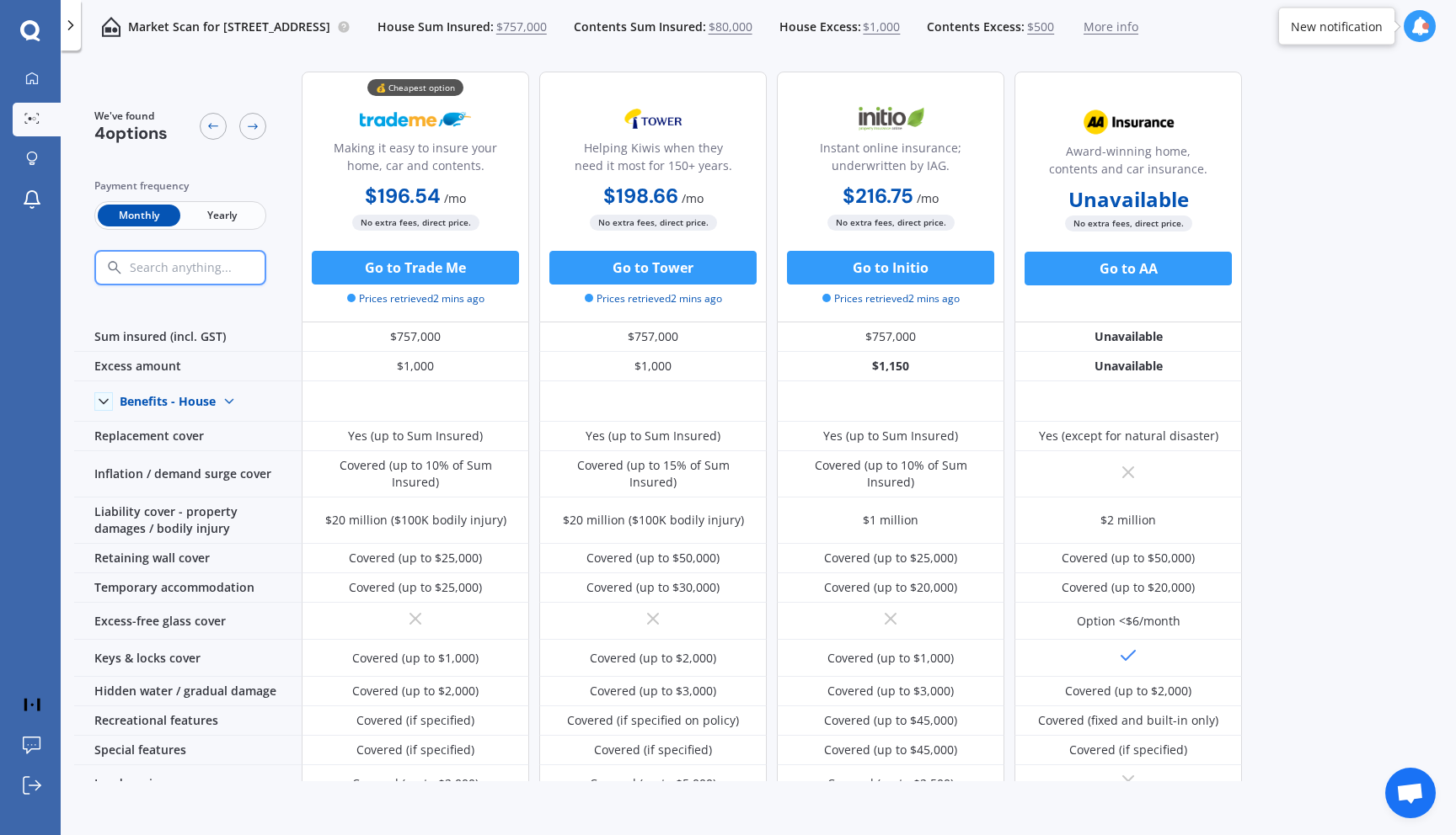
click at [242, 216] on span "Yearly" at bounding box center [222, 215] width 83 height 22
click at [1307, 408] on div "We've found 4 options Payment frequency Monthly Yearly 💰 Cheapest option Making…" at bounding box center [765, 420] width 1382 height 724
click at [1310, 312] on div "We've found 4 options Payment frequency Monthly Yearly 💰 Cheapest option Making…" at bounding box center [765, 420] width 1382 height 724
click at [219, 135] on div at bounding box center [213, 126] width 27 height 27
click at [547, 29] on span "$757,000" at bounding box center [521, 26] width 50 height 17
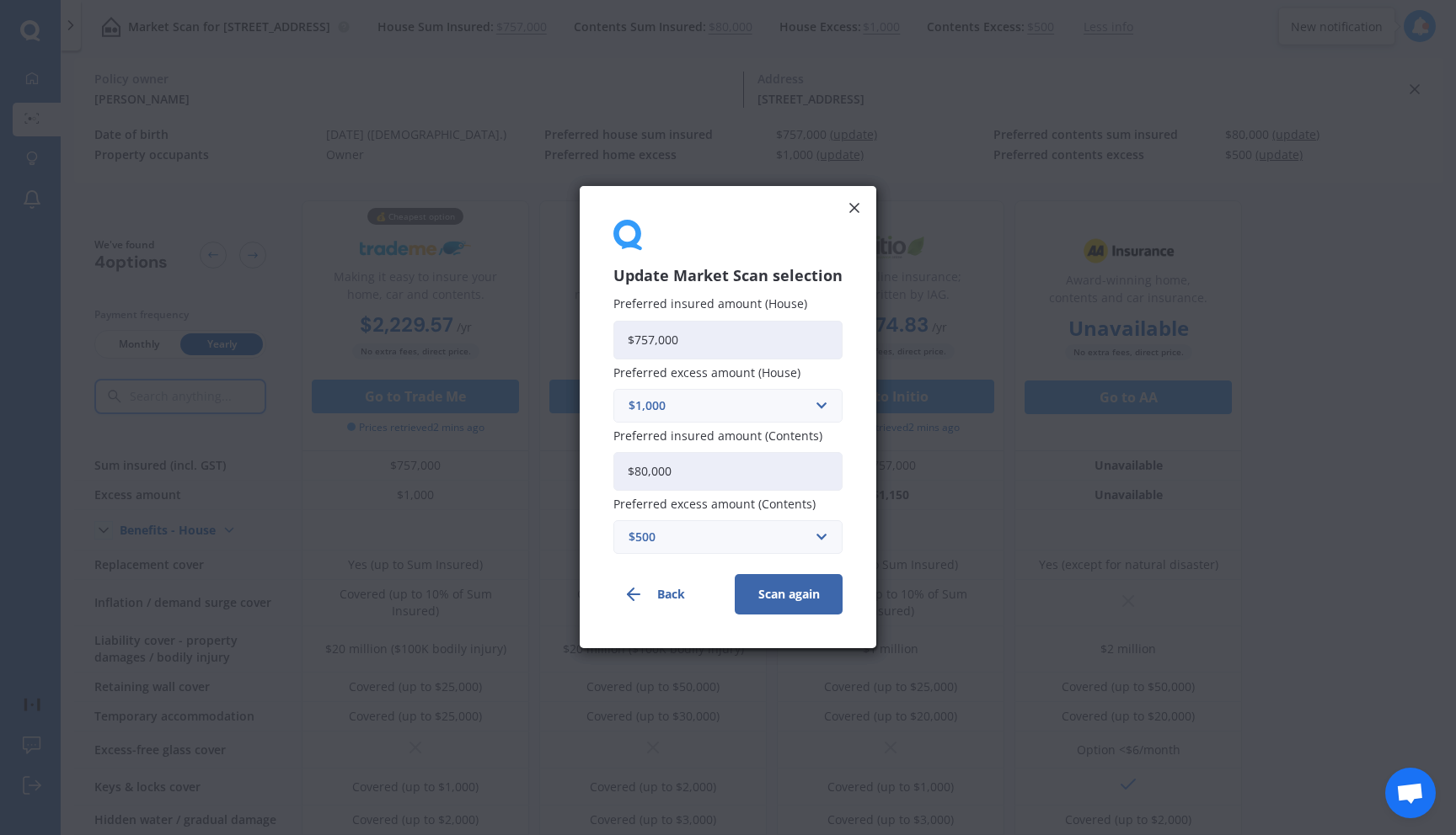
click at [653, 342] on input "$757,000" at bounding box center [728, 341] width 230 height 39
type input "$870,000"
click at [811, 409] on input "text" at bounding box center [722, 406] width 214 height 32
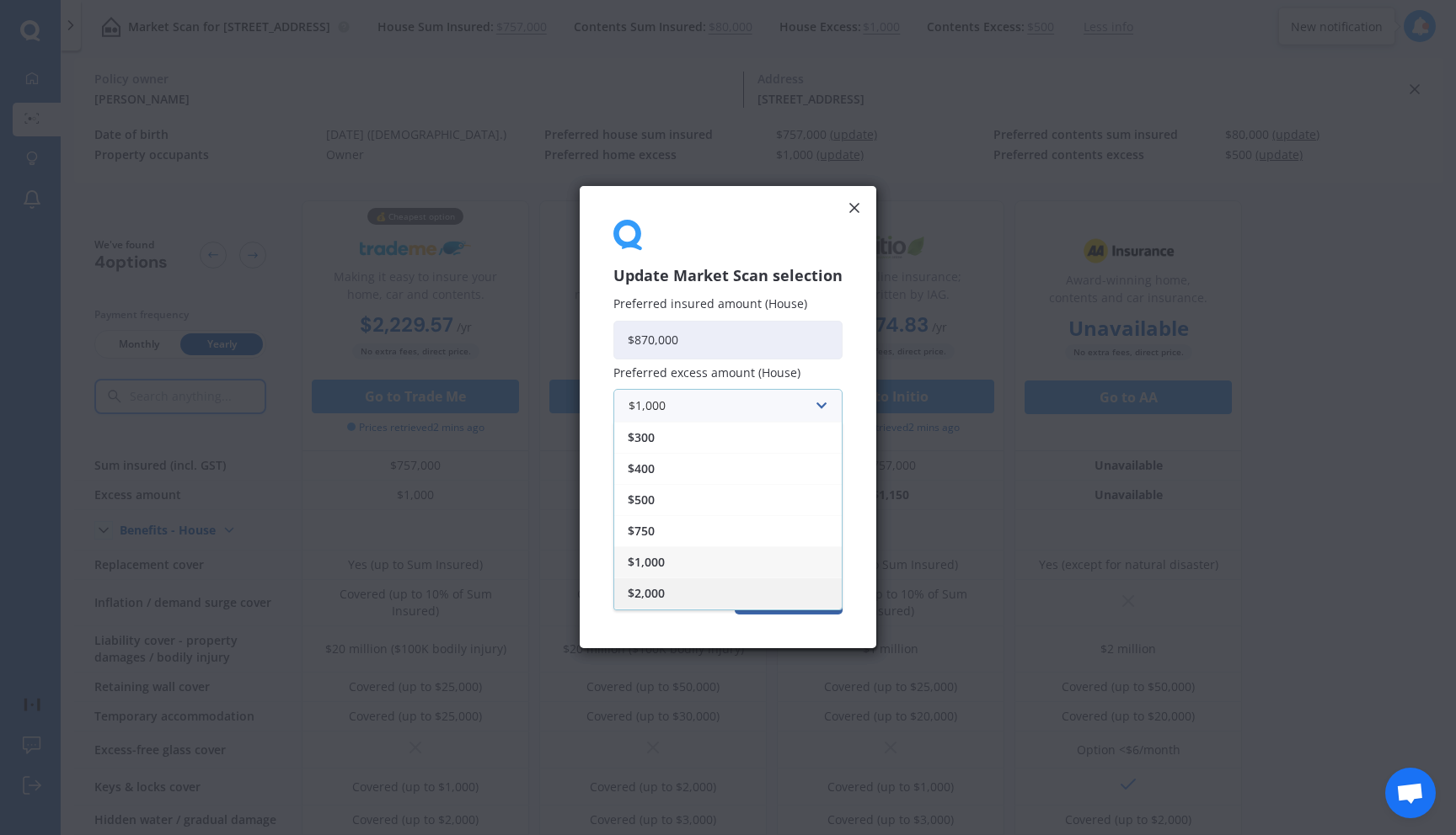
click at [670, 591] on div "$2,000" at bounding box center [728, 593] width 228 height 31
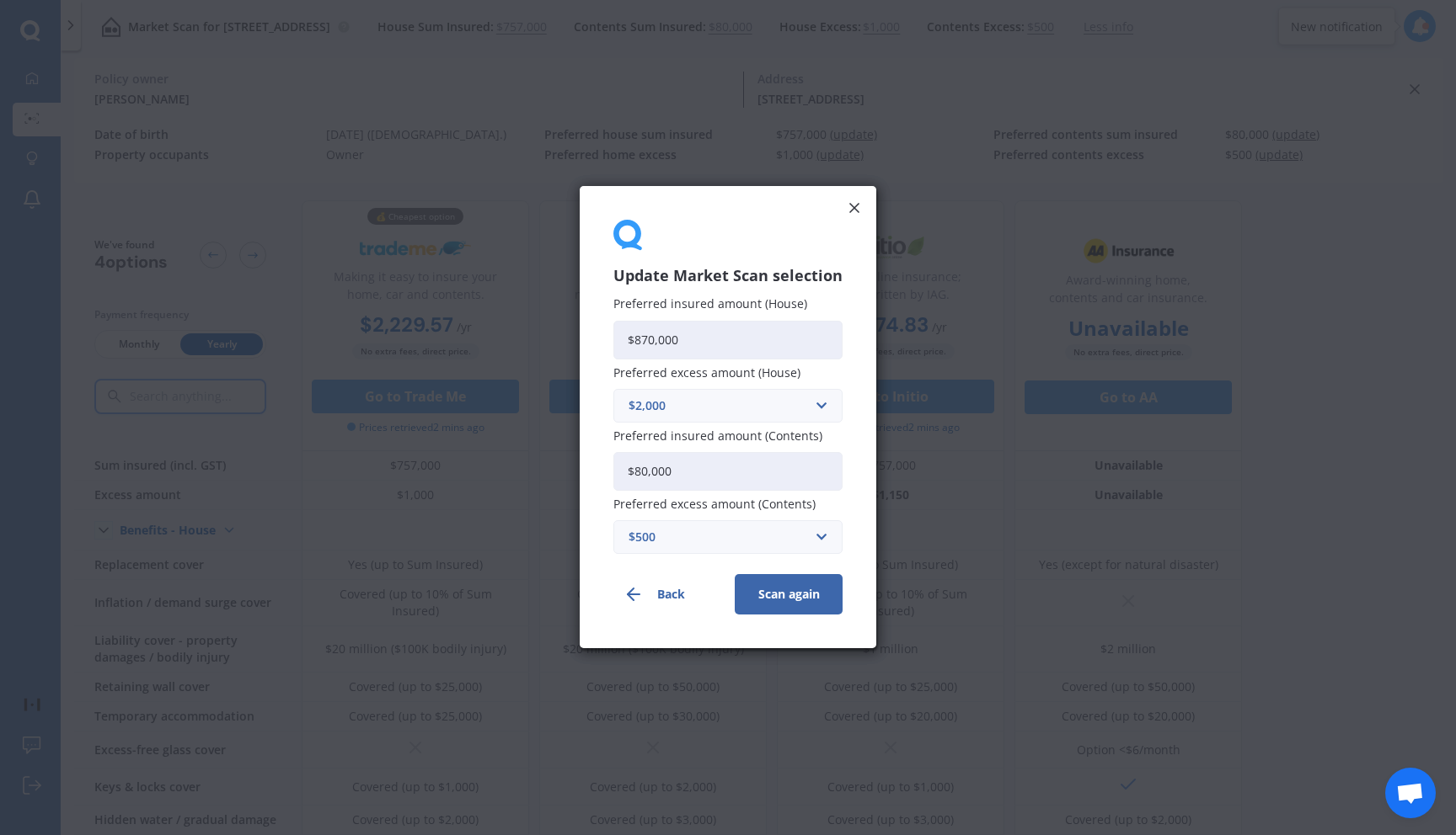
click at [716, 414] on div "$2,000" at bounding box center [718, 405] width 178 height 19
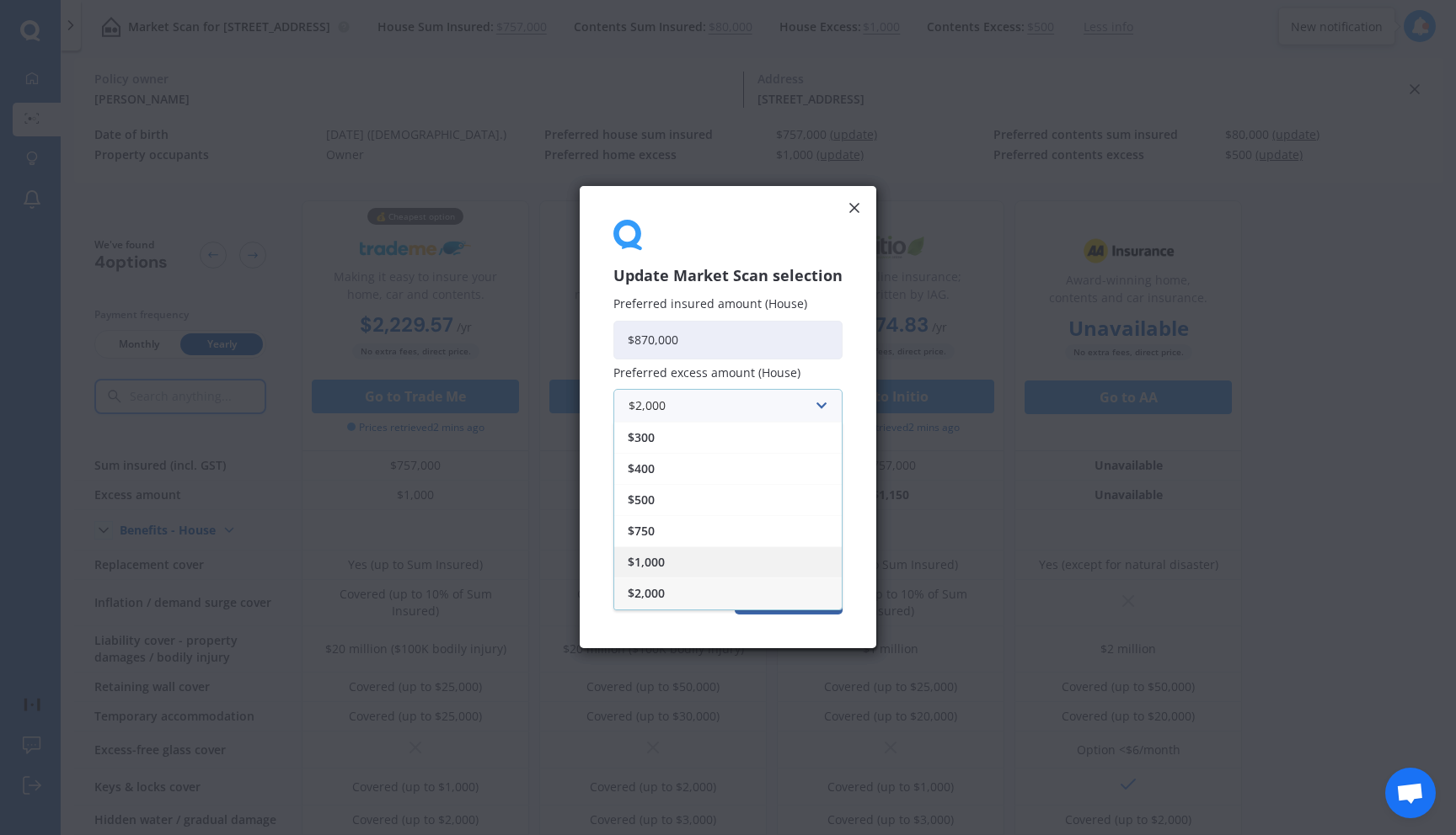
click at [671, 553] on div "$1,000" at bounding box center [728, 561] width 228 height 31
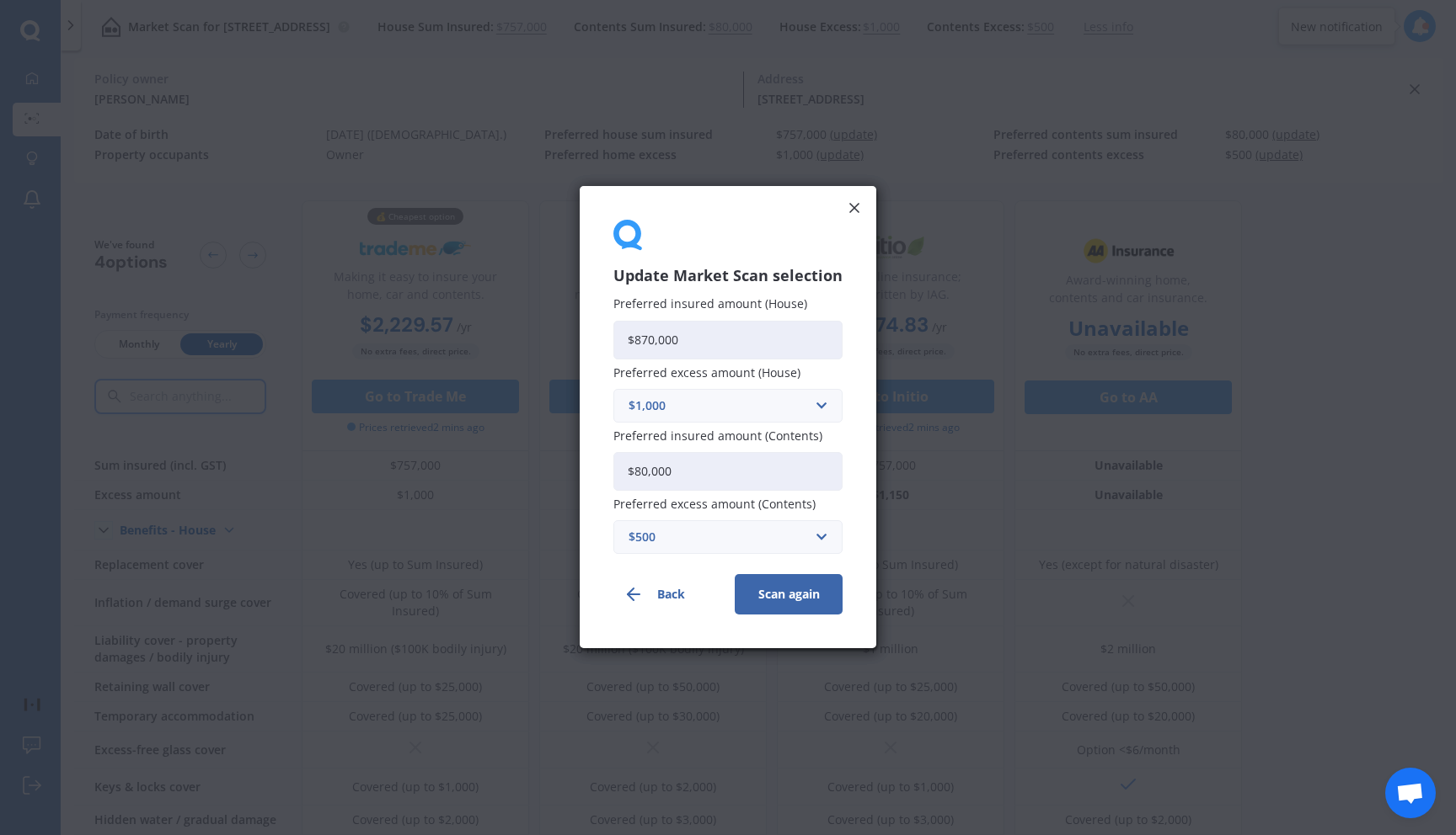
click at [647, 473] on input "$80,000" at bounding box center [728, 471] width 230 height 39
type input "$104,000"
click at [748, 537] on div "$500" at bounding box center [718, 538] width 178 height 19
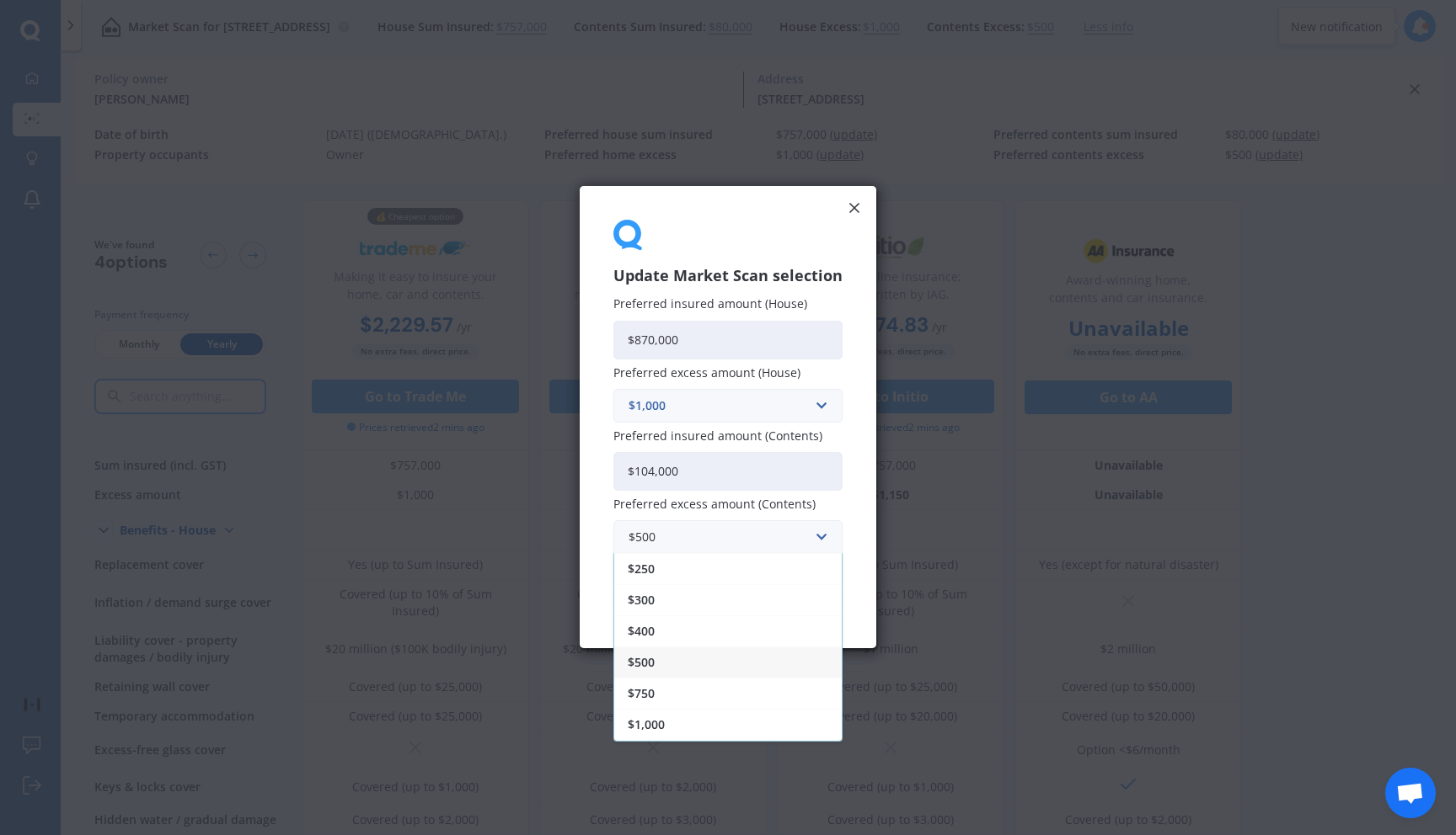
click at [685, 577] on div "$250" at bounding box center [728, 569] width 228 height 31
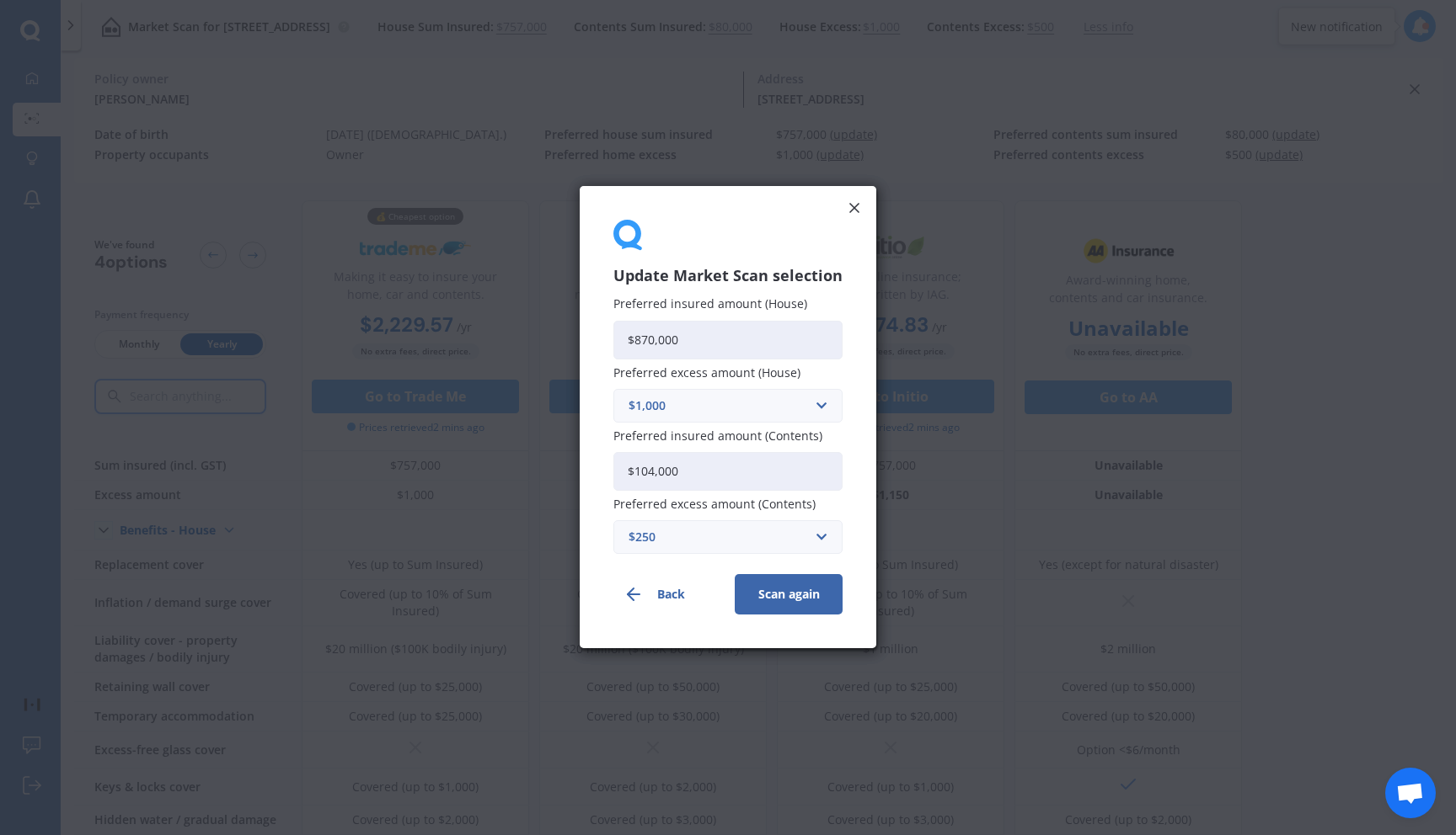
click at [778, 600] on button "Scan again" at bounding box center [788, 596] width 108 height 41
